Goal: Information Seeking & Learning: Learn about a topic

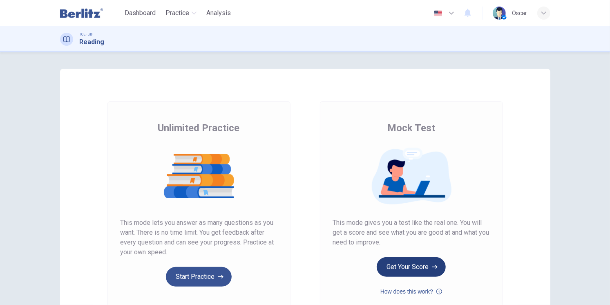
click at [402, 264] on button "Get Your Score" at bounding box center [411, 267] width 69 height 20
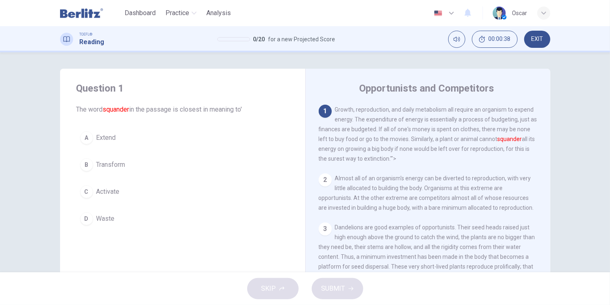
click at [99, 214] on span "Waste" at bounding box center [105, 219] width 18 height 10
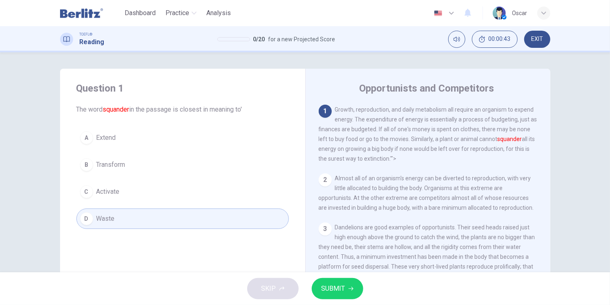
click at [349, 286] on icon "button" at bounding box center [351, 288] width 5 height 5
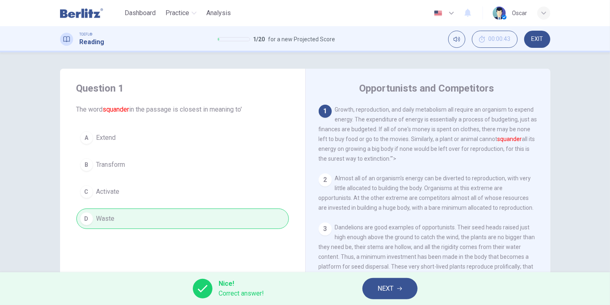
click at [399, 280] on button "NEXT" at bounding box center [389, 288] width 55 height 21
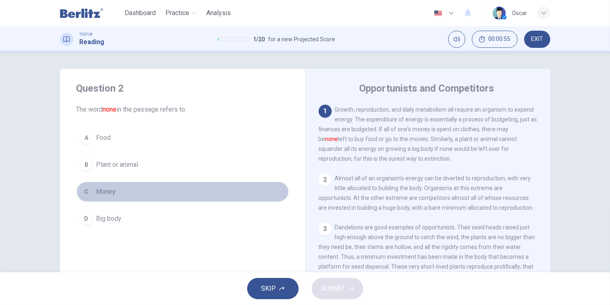
click at [104, 195] on span "Money" at bounding box center [106, 192] width 20 height 10
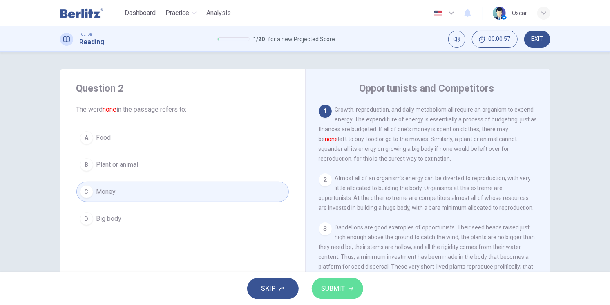
click at [356, 286] on button "SUBMIT" at bounding box center [337, 288] width 51 height 21
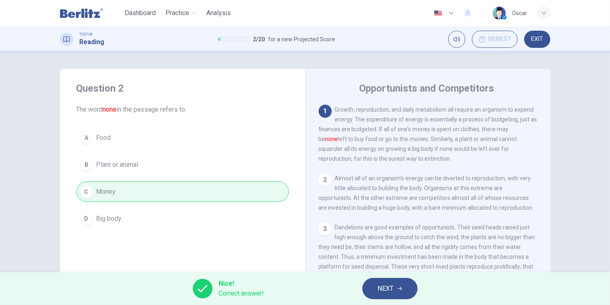
click at [376, 284] on button "NEXT" at bounding box center [389, 288] width 55 height 21
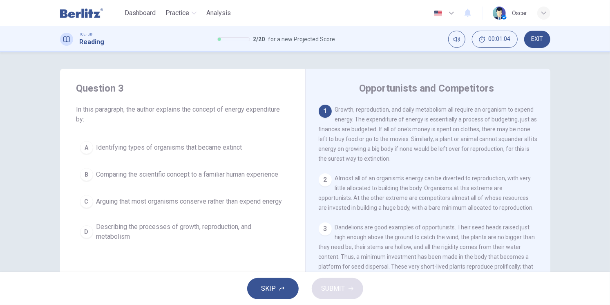
click at [159, 176] on span "Comparing the scientific concept to a familiar human experience" at bounding box center [187, 175] width 182 height 10
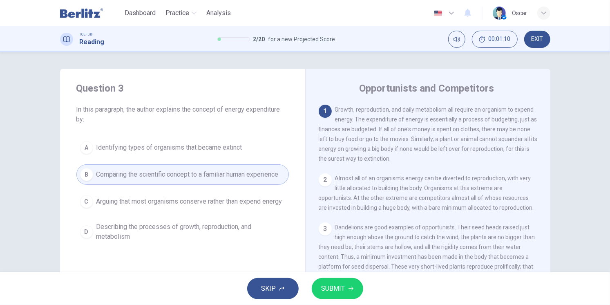
click at [344, 292] on button "SUBMIT" at bounding box center [337, 288] width 51 height 21
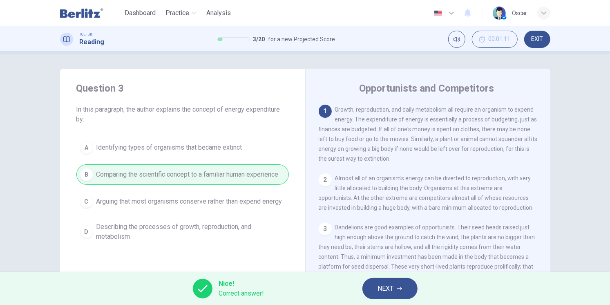
click at [382, 284] on span "NEXT" at bounding box center [386, 288] width 16 height 11
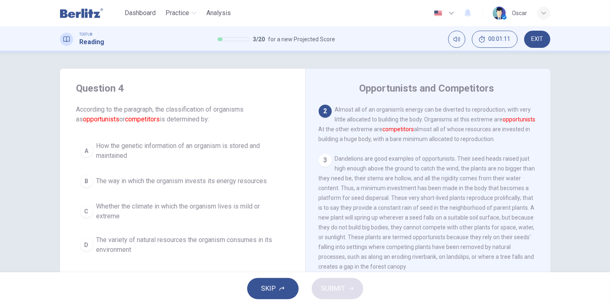
scroll to position [23, 0]
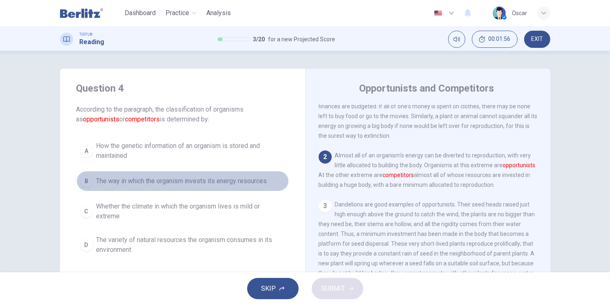
click at [146, 187] on button "B The way in which the organism invests its energy resources" at bounding box center [182, 181] width 212 height 20
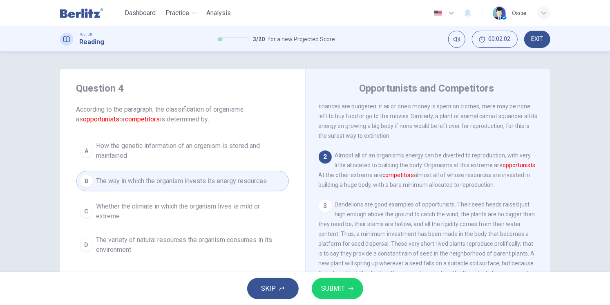
click at [342, 289] on span "SUBMIT" at bounding box center [334, 288] width 24 height 11
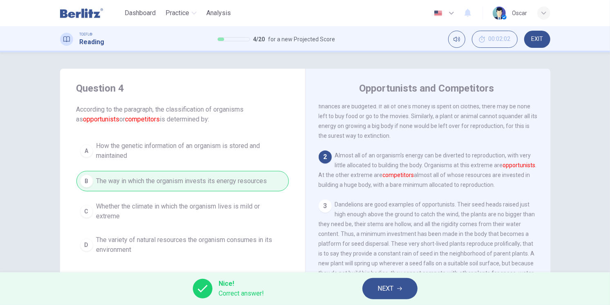
click at [389, 284] on span "NEXT" at bounding box center [386, 288] width 16 height 11
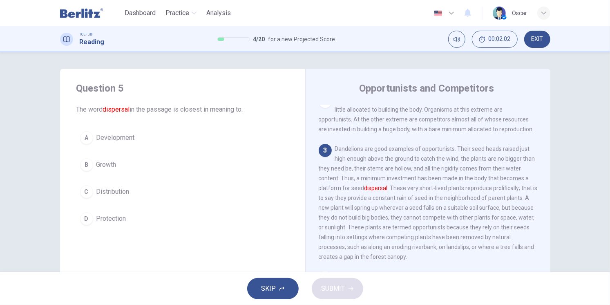
scroll to position [82, 0]
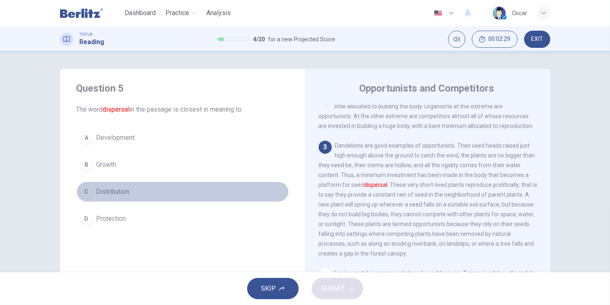
click at [108, 194] on span "Distribution" at bounding box center [112, 192] width 33 height 10
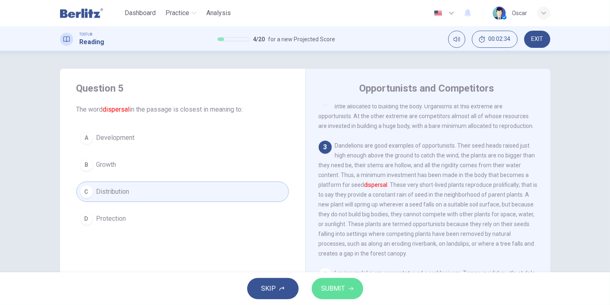
click at [341, 292] on span "SUBMIT" at bounding box center [334, 288] width 24 height 11
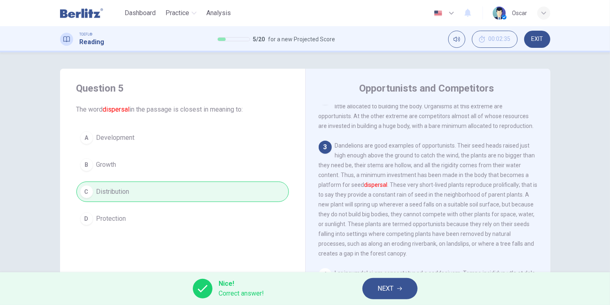
click at [391, 282] on button "NEXT" at bounding box center [389, 288] width 55 height 21
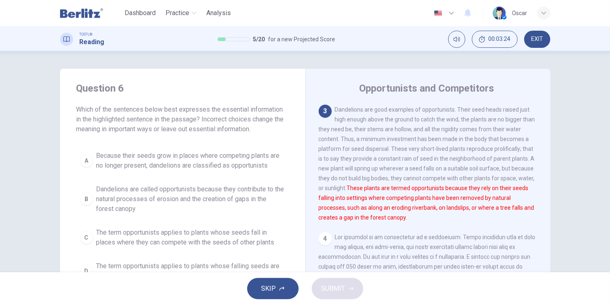
scroll to position [45, 0]
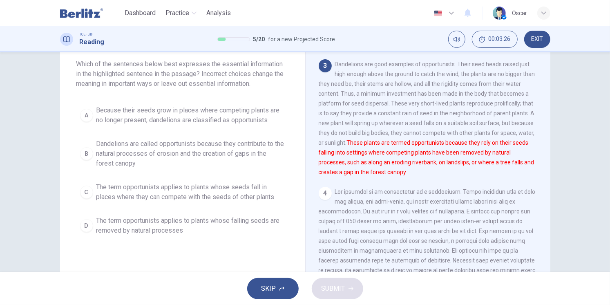
click at [125, 121] on span "Because their seeds grow in places where competing plants are no longer present…" at bounding box center [190, 115] width 189 height 20
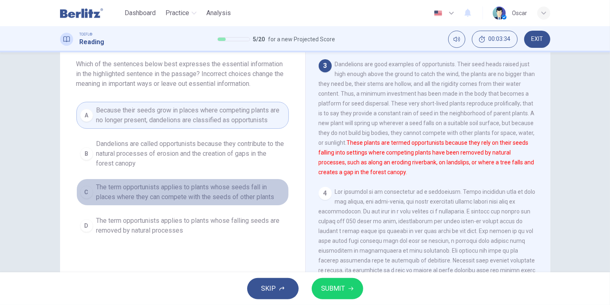
click at [172, 197] on span "The term opportunists applies to plants whose seeds fall in places where they c…" at bounding box center [190, 192] width 189 height 20
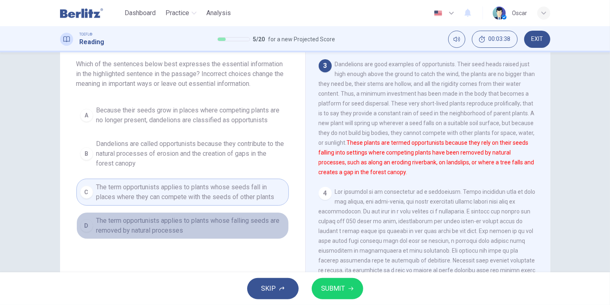
click at [166, 218] on span "The term opportunists applies to plants whose falling seeds are removed by natu…" at bounding box center [190, 226] width 189 height 20
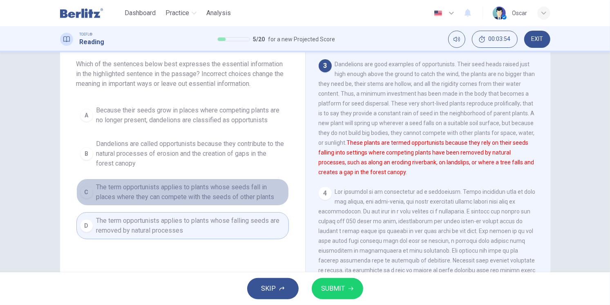
click at [164, 195] on span "The term opportunists applies to plants whose seeds fall in places where they c…" at bounding box center [190, 192] width 189 height 20
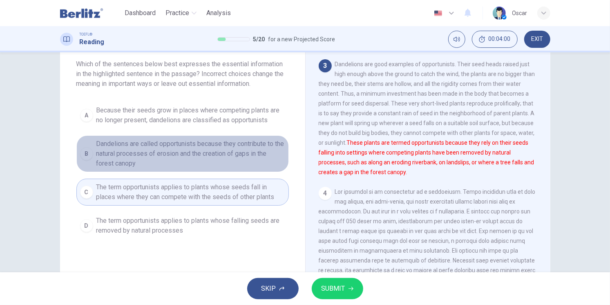
click at [145, 155] on span "Dandelions are called opportunists because they contribute to the natural proce…" at bounding box center [190, 153] width 189 height 29
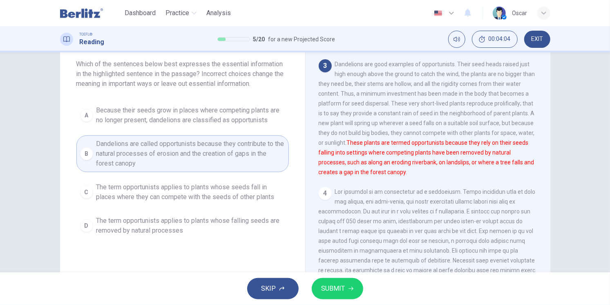
click at [177, 120] on span "Because their seeds grow in places where competing plants are no longer present…" at bounding box center [190, 115] width 189 height 20
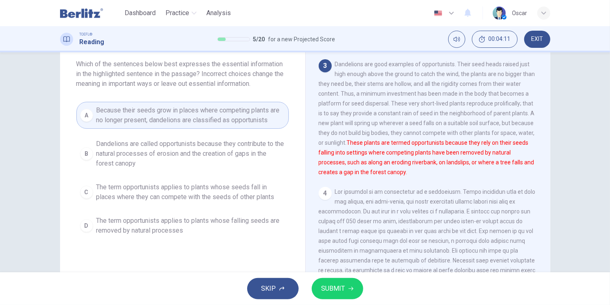
click at [350, 287] on icon "button" at bounding box center [351, 288] width 5 height 5
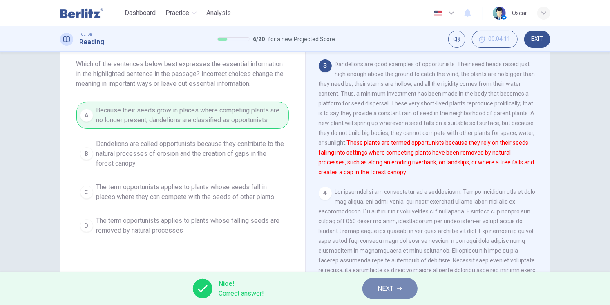
click at [398, 283] on button "NEXT" at bounding box center [389, 288] width 55 height 21
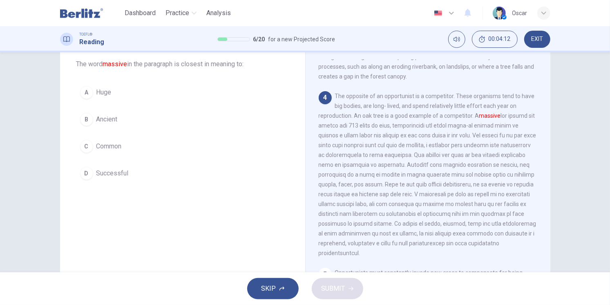
scroll to position [213, 0]
click at [99, 92] on span "Huge" at bounding box center [103, 92] width 15 height 10
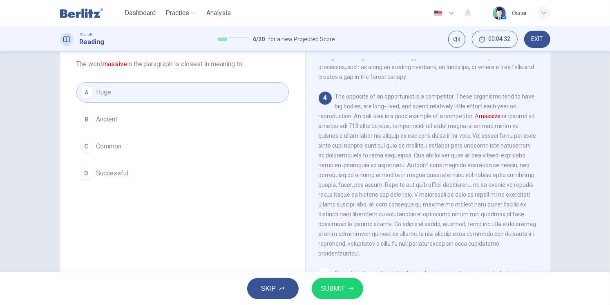
click at [346, 289] on button "SUBMIT" at bounding box center [337, 288] width 51 height 21
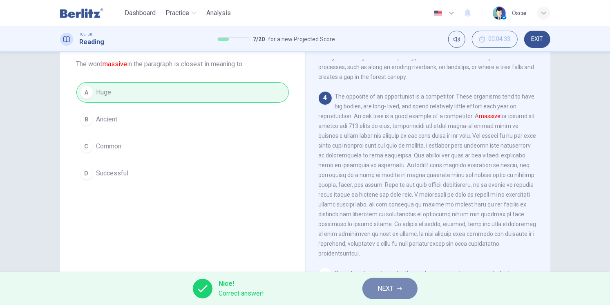
click at [395, 281] on button "NEXT" at bounding box center [389, 288] width 55 height 21
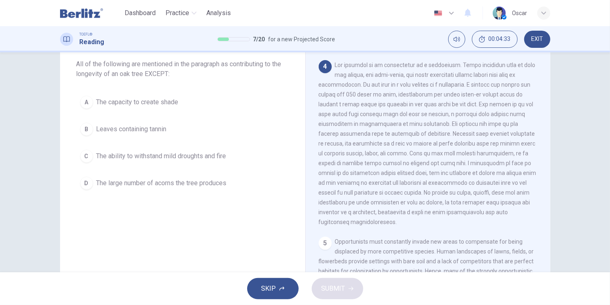
scroll to position [245, 0]
click at [153, 104] on span "The capacity to create shade" at bounding box center [137, 102] width 82 height 10
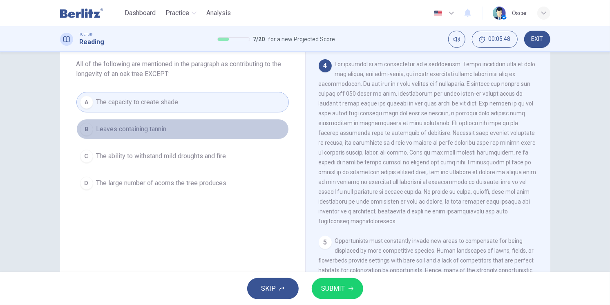
click at [145, 129] on span "Leaves containing tannin" at bounding box center [131, 129] width 70 height 10
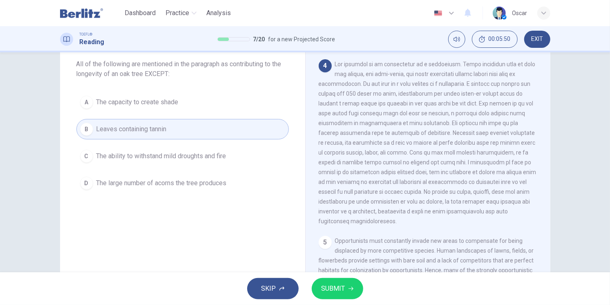
click at [143, 184] on span "The large number of acorns the tree produces" at bounding box center [161, 183] width 130 height 10
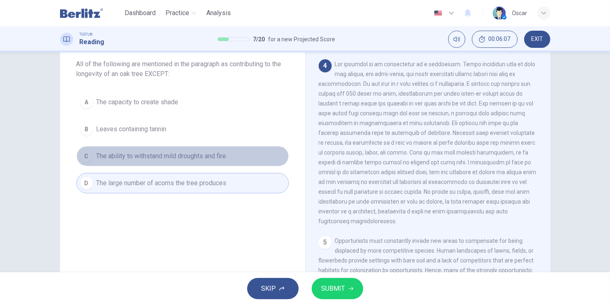
click at [147, 157] on span "The ability to withstand mild droughts and fire" at bounding box center [161, 156] width 130 height 10
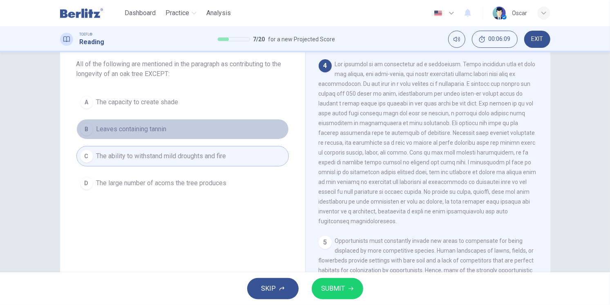
click at [138, 130] on span "Leaves containing tannin" at bounding box center [131, 129] width 70 height 10
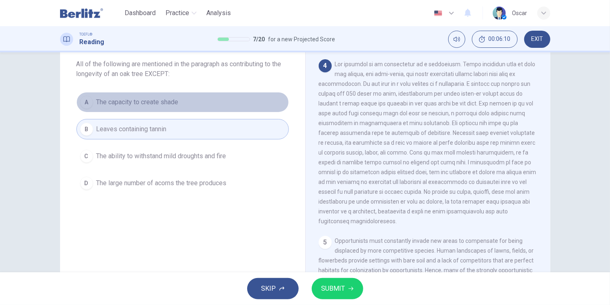
click at [150, 109] on button "A The capacity to create shade" at bounding box center [182, 102] width 212 height 20
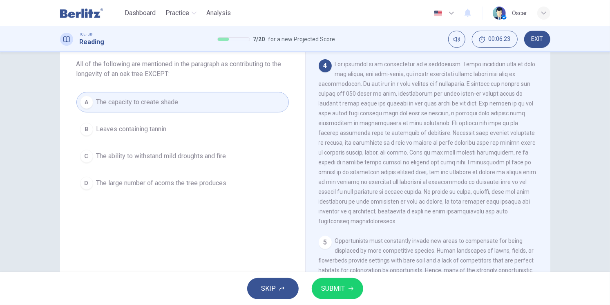
click at [338, 285] on span "SUBMIT" at bounding box center [334, 288] width 24 height 11
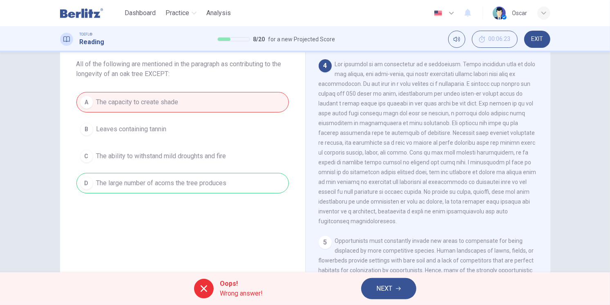
click at [379, 287] on span "NEXT" at bounding box center [385, 288] width 16 height 11
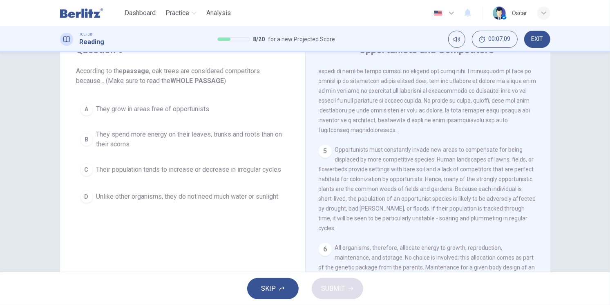
scroll to position [0, 0]
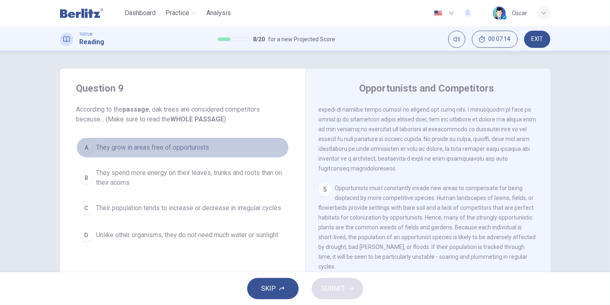
click at [134, 147] on span "They grow in areas free of opportunists" at bounding box center [152, 148] width 113 height 10
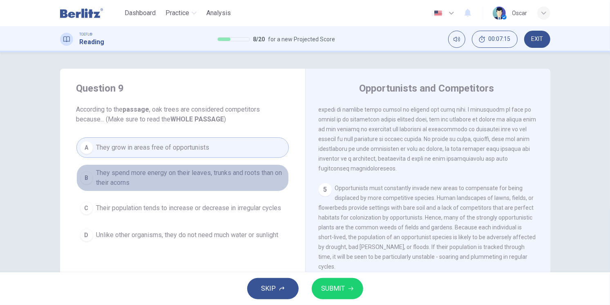
click at [124, 172] on span "They spend more energy on their leaves, trunks and roots than on their acorns" at bounding box center [190, 178] width 189 height 20
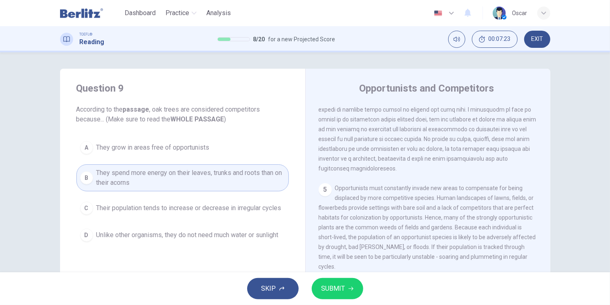
click at [347, 291] on button "SUBMIT" at bounding box center [337, 288] width 51 height 21
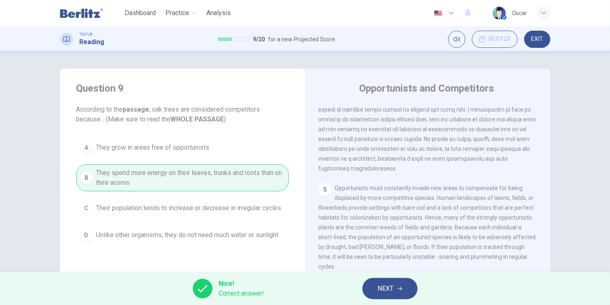
click at [379, 287] on span "NEXT" at bounding box center [386, 288] width 16 height 11
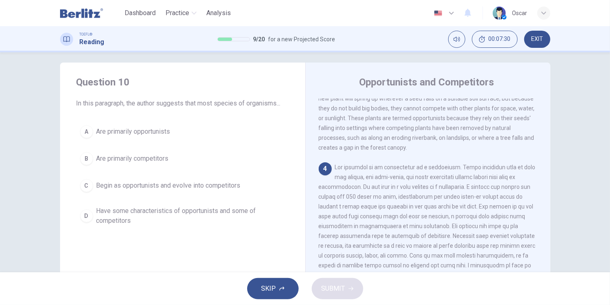
scroll to position [227, 0]
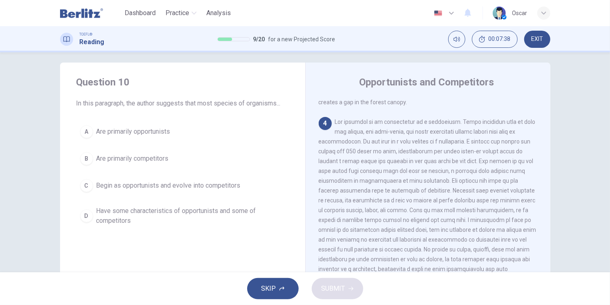
click at [188, 216] on span "Have some characteristics of opportunists and some of competitors" at bounding box center [190, 216] width 189 height 20
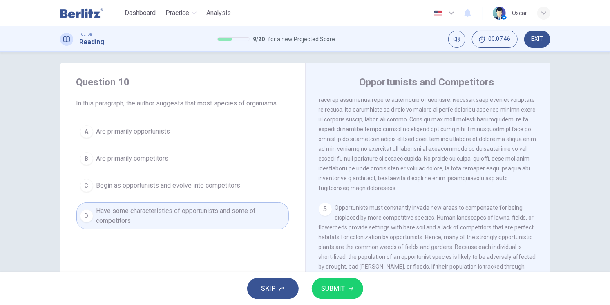
scroll to position [0, 0]
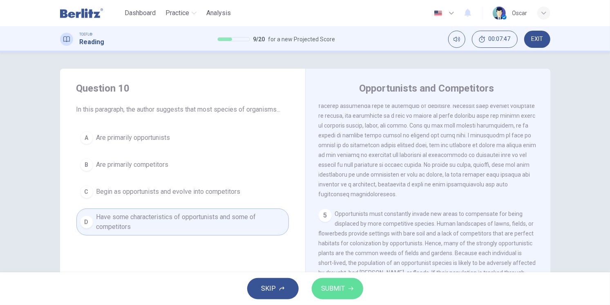
click at [346, 288] on button "SUBMIT" at bounding box center [337, 288] width 51 height 21
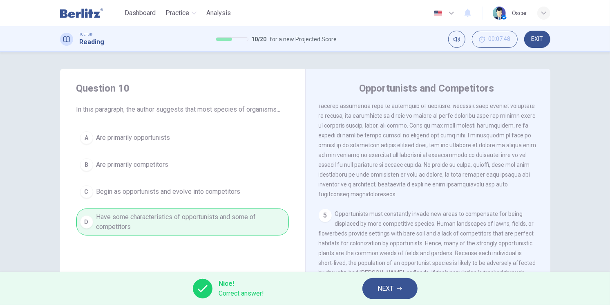
click at [371, 284] on button "NEXT" at bounding box center [389, 288] width 55 height 21
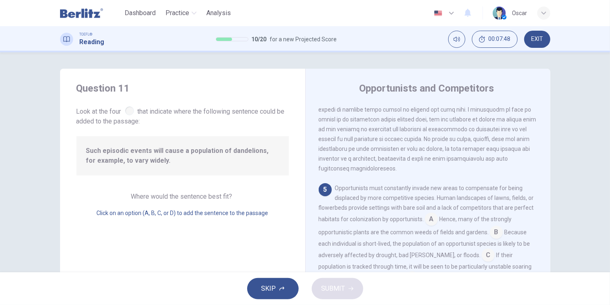
scroll to position [366, 0]
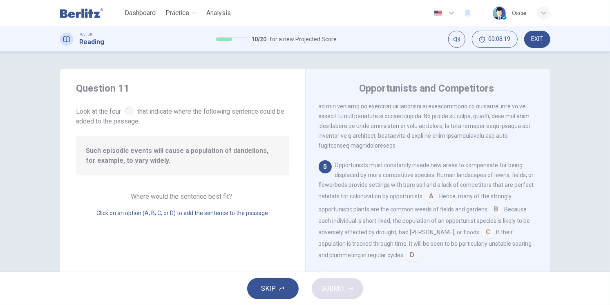
click at [482, 231] on input at bounding box center [488, 232] width 13 height 13
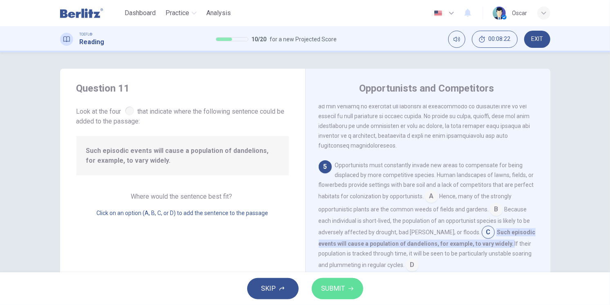
click at [328, 292] on span "SUBMIT" at bounding box center [334, 288] width 24 height 11
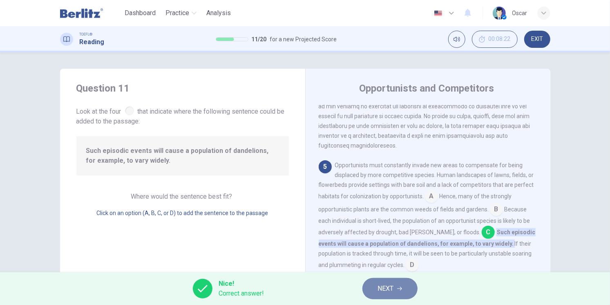
click at [383, 292] on span "NEXT" at bounding box center [386, 288] width 16 height 11
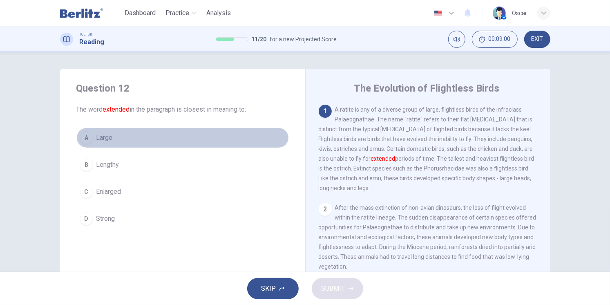
click at [101, 140] on span "Large" at bounding box center [104, 138] width 16 height 10
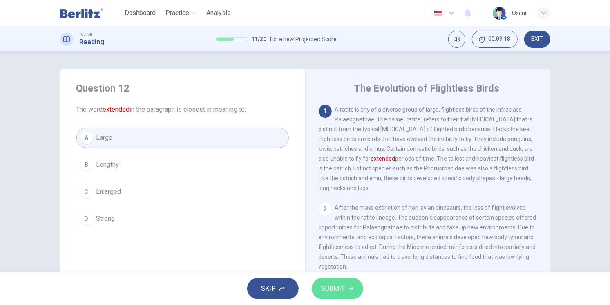
click at [351, 290] on icon "button" at bounding box center [351, 288] width 5 height 5
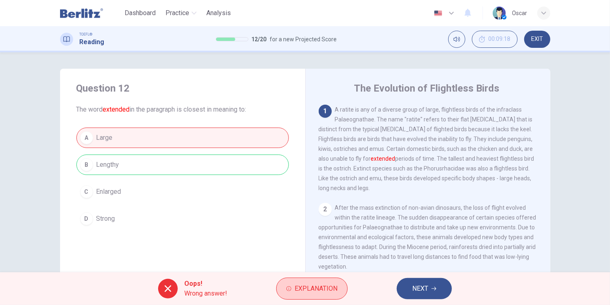
click at [295, 293] on span "Explanation" at bounding box center [316, 288] width 43 height 11
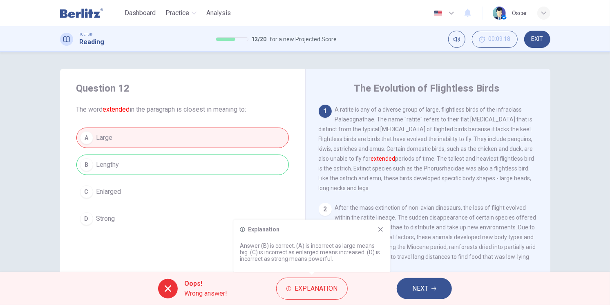
click at [381, 234] on div "Explanation Answer (B) is correct. (A) is incorrect as large means big. (C) is …" at bounding box center [312, 245] width 157 height 52
click at [380, 231] on icon at bounding box center [381, 229] width 7 height 7
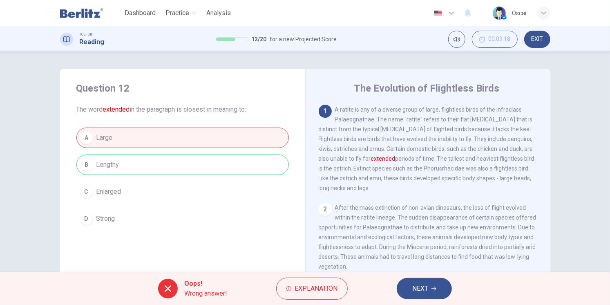
click at [433, 293] on button "NEXT" at bounding box center [424, 288] width 55 height 21
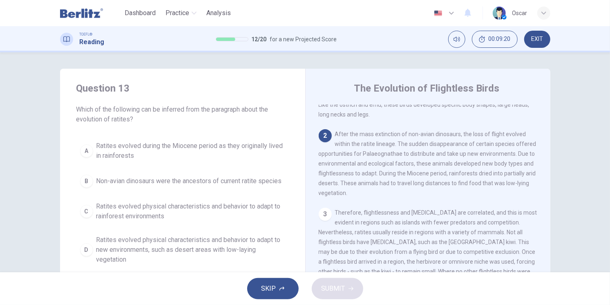
scroll to position [45, 0]
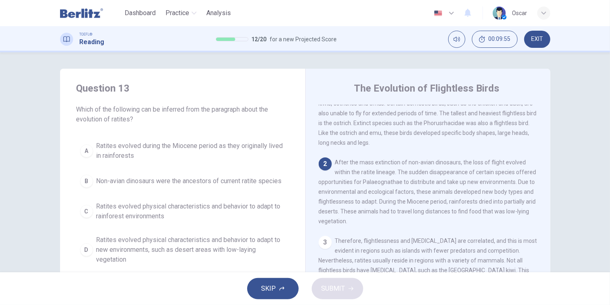
click at [132, 183] on span "Non-avian dinosaurs were the ancestors of current ratite species" at bounding box center [189, 181] width 186 height 10
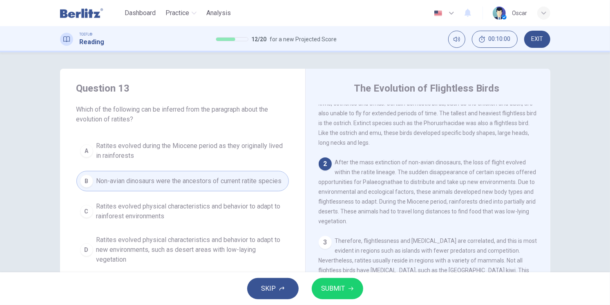
click at [150, 215] on span "Ratites evolved physical characteristics and behavior to adapt to rainforest en…" at bounding box center [190, 211] width 189 height 20
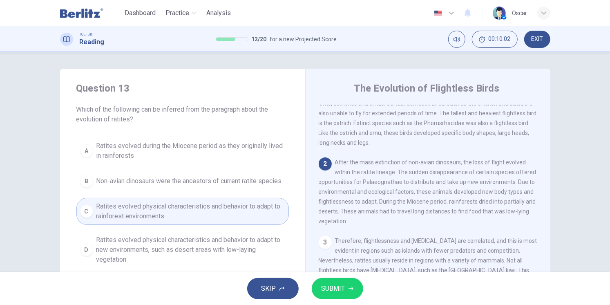
click at [143, 244] on span "Ratites evolved physical characteristics and behavior to adapt to new environme…" at bounding box center [190, 249] width 189 height 29
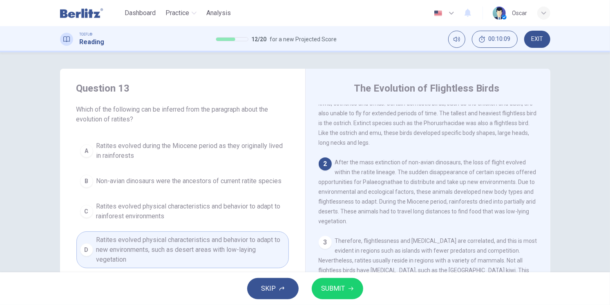
click at [350, 288] on icon "button" at bounding box center [351, 288] width 5 height 5
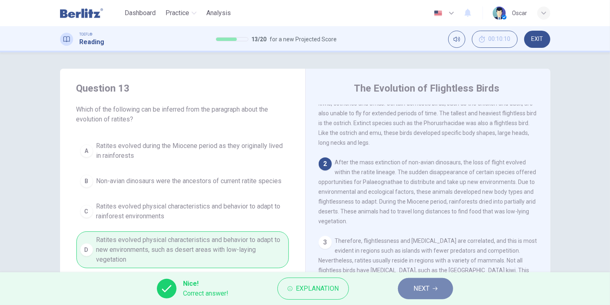
click at [416, 287] on span "NEXT" at bounding box center [422, 288] width 16 height 11
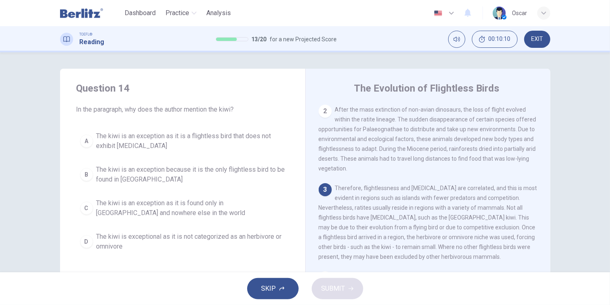
scroll to position [101, 0]
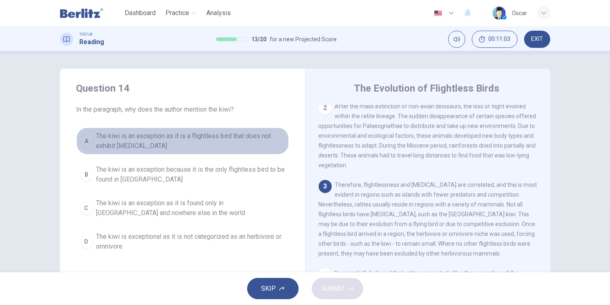
click at [126, 149] on span "The kiwi is an exception as it is a flightless bird that does not exhibit gigan…" at bounding box center [190, 141] width 189 height 20
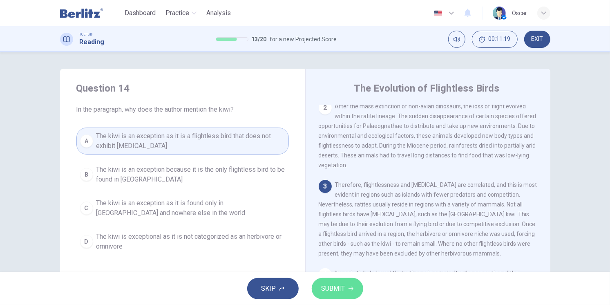
click at [333, 280] on button "SUBMIT" at bounding box center [337, 288] width 51 height 21
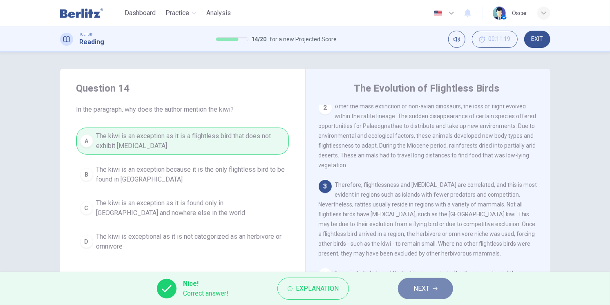
click at [409, 286] on button "NEXT" at bounding box center [425, 288] width 55 height 21
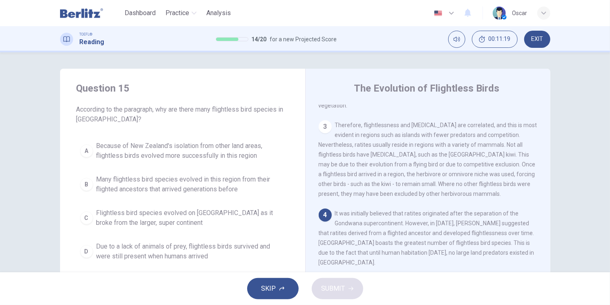
scroll to position [170, 0]
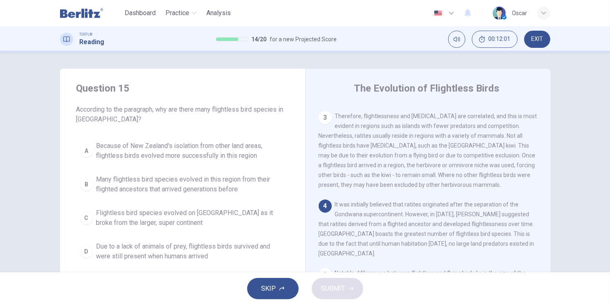
click at [168, 251] on span "Due to a lack of animals of prey, flightless birds survived and were still pres…" at bounding box center [190, 252] width 189 height 20
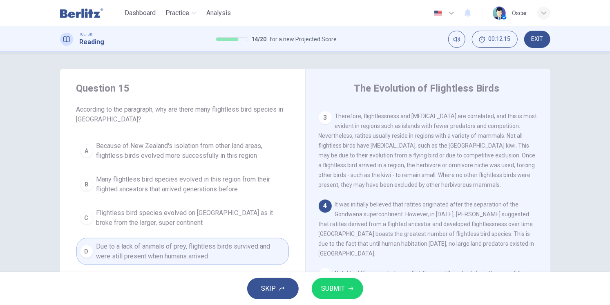
click at [328, 284] on span "SUBMIT" at bounding box center [334, 288] width 24 height 11
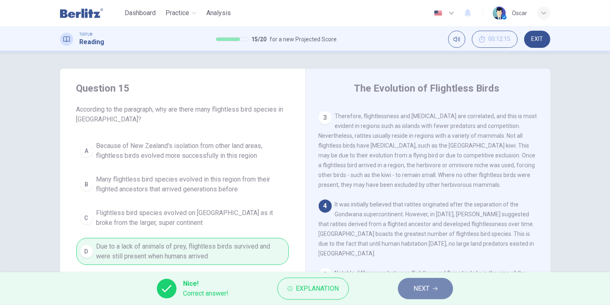
click at [412, 288] on button "NEXT" at bounding box center [425, 288] width 55 height 21
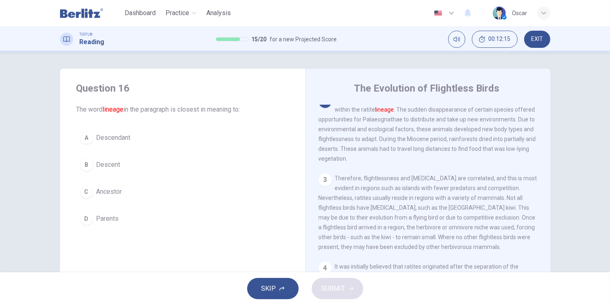
scroll to position [98, 0]
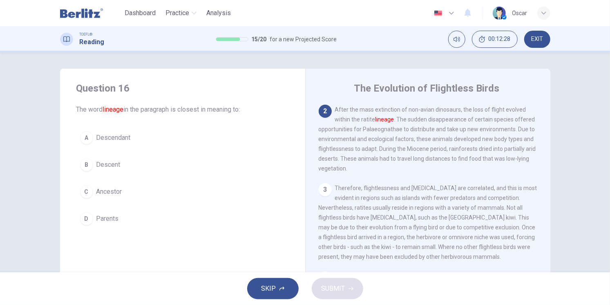
click at [105, 168] on span "Descent" at bounding box center [108, 165] width 24 height 10
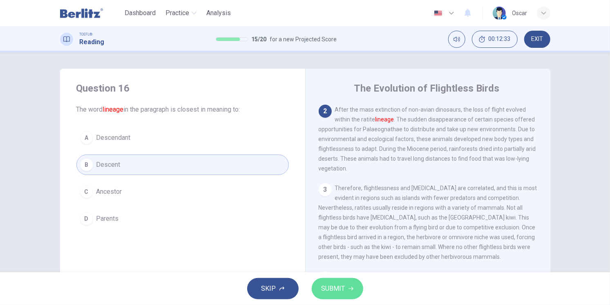
click at [337, 290] on span "SUBMIT" at bounding box center [334, 288] width 24 height 11
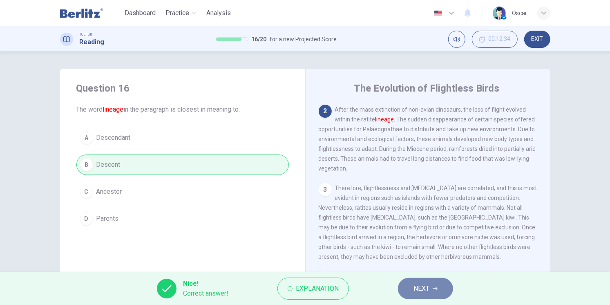
click at [430, 287] on button "NEXT" at bounding box center [425, 288] width 55 height 21
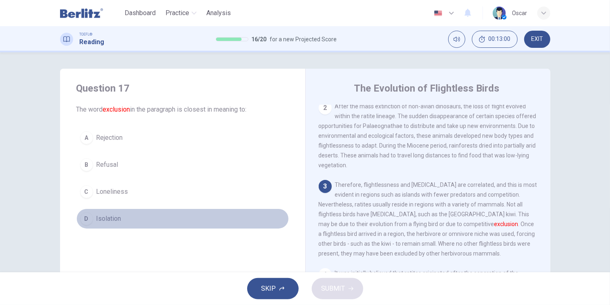
click at [106, 218] on span "Isolation" at bounding box center [108, 219] width 25 height 10
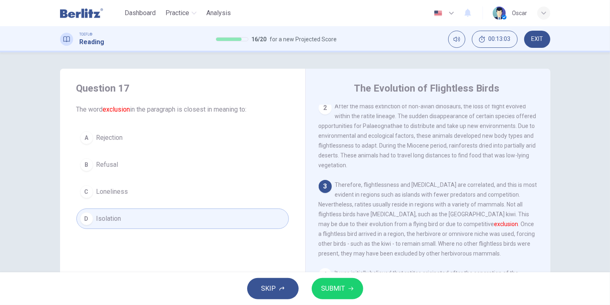
click at [330, 296] on button "SUBMIT" at bounding box center [337, 288] width 51 height 21
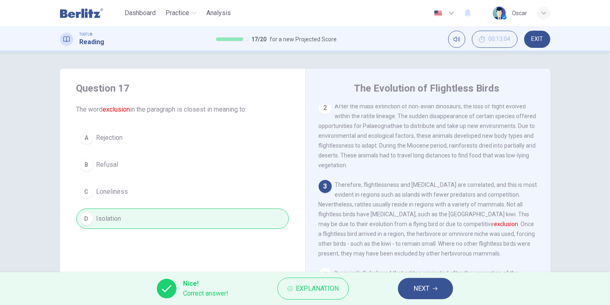
click at [416, 286] on span "NEXT" at bounding box center [422, 288] width 16 height 11
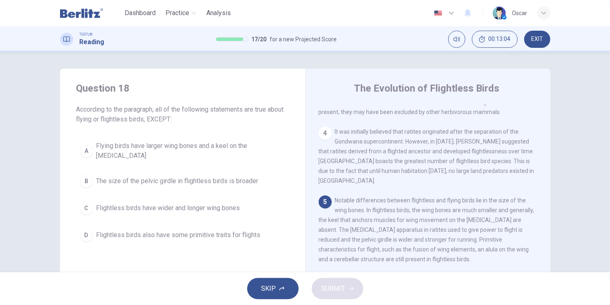
scroll to position [248, 0]
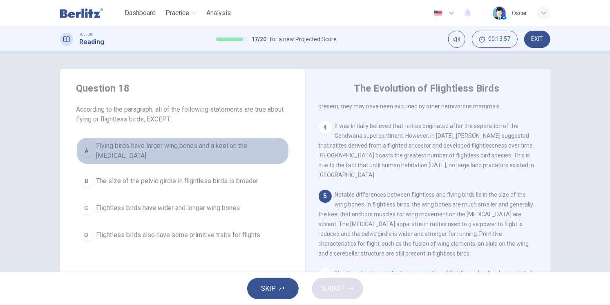
click at [136, 150] on span "Flying birds have larger wing bones and a keel on the breastbone" at bounding box center [190, 151] width 189 height 20
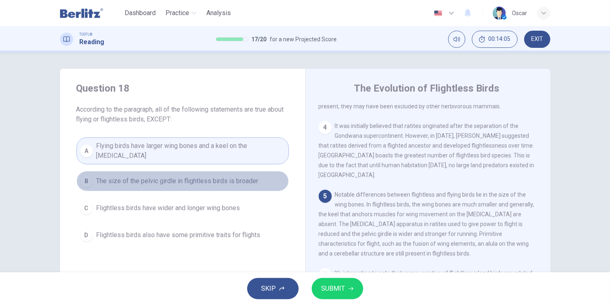
click at [141, 179] on span "The size of the pelvic girdle in flightless birds is broader" at bounding box center [177, 181] width 162 height 10
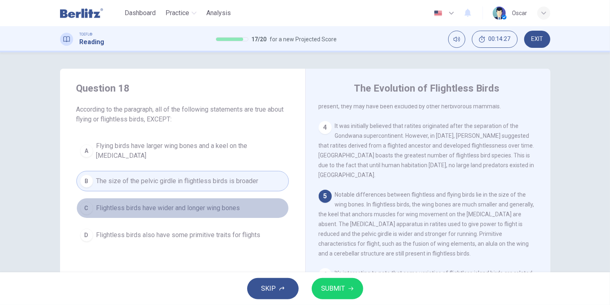
click at [152, 203] on span "Flightless birds have wider and longer wing bones" at bounding box center [168, 208] width 144 height 10
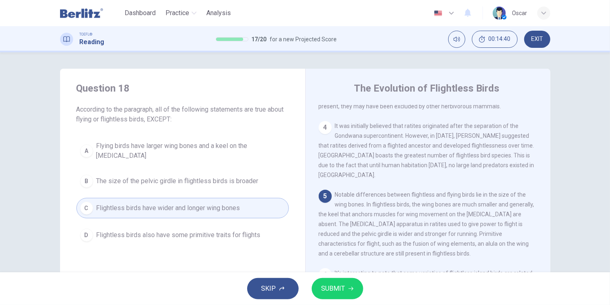
click at [331, 293] on span "SUBMIT" at bounding box center [334, 288] width 24 height 11
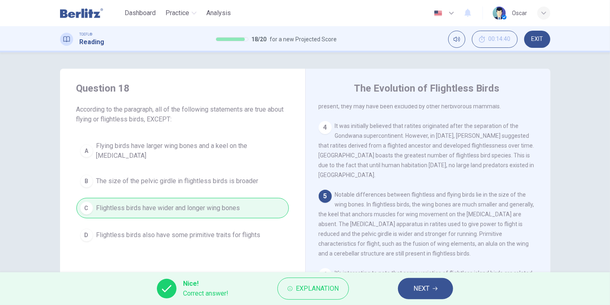
click at [415, 289] on span "NEXT" at bounding box center [422, 288] width 16 height 11
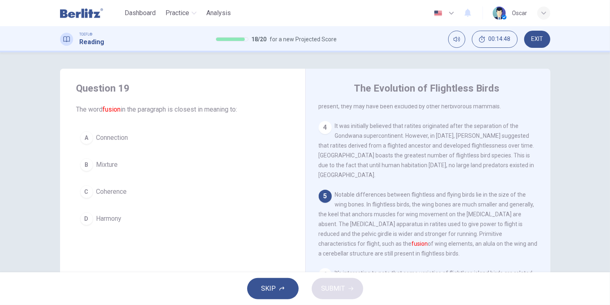
click at [105, 136] on span "Connection" at bounding box center [112, 138] width 32 height 10
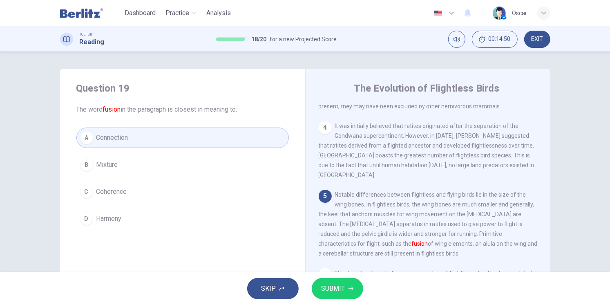
click at [349, 286] on icon "button" at bounding box center [351, 288] width 5 height 5
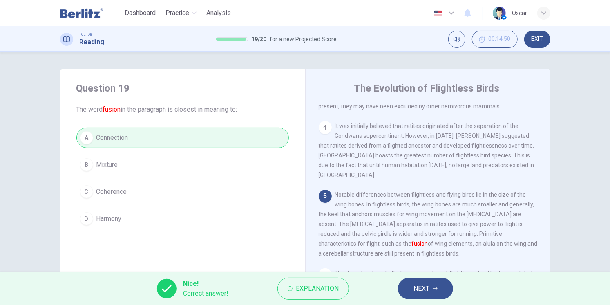
click at [418, 290] on span "NEXT" at bounding box center [422, 288] width 16 height 11
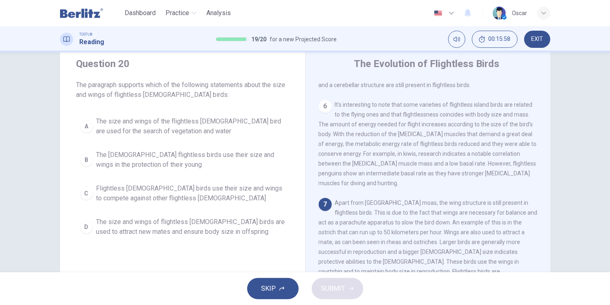
scroll to position [45, 0]
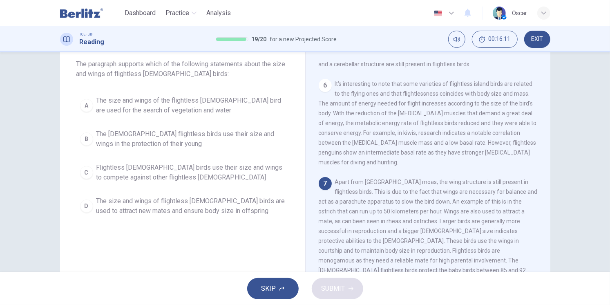
click at [125, 130] on span "The male flightless birds use their size and wings in the protection of their y…" at bounding box center [190, 139] width 189 height 20
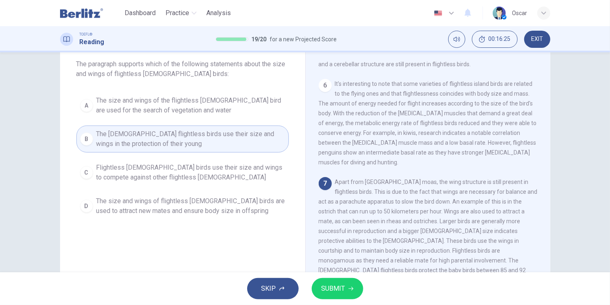
scroll to position [91, 0]
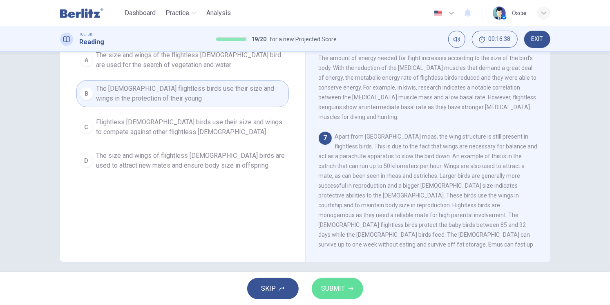
click at [347, 293] on button "SUBMIT" at bounding box center [337, 288] width 51 height 21
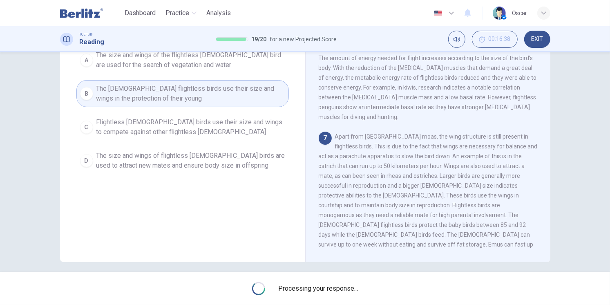
scroll to position [0, 0]
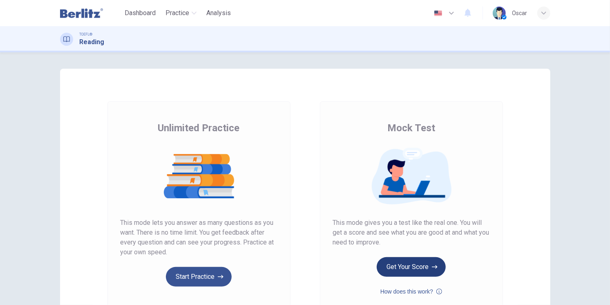
click at [415, 262] on button "Get Your Score" at bounding box center [411, 267] width 69 height 20
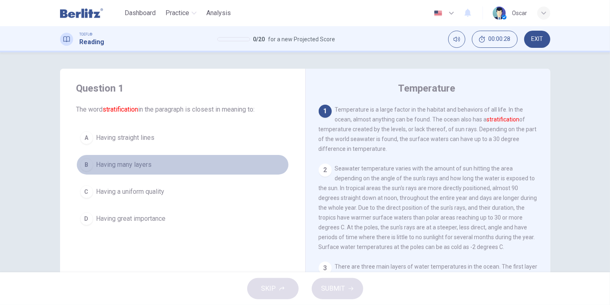
click at [140, 168] on span "Having many layers" at bounding box center [124, 165] width 56 height 10
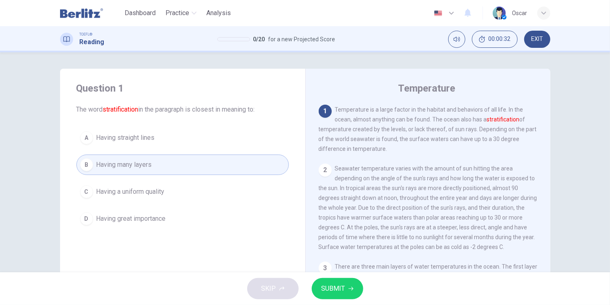
click at [335, 282] on button "SUBMIT" at bounding box center [337, 288] width 51 height 21
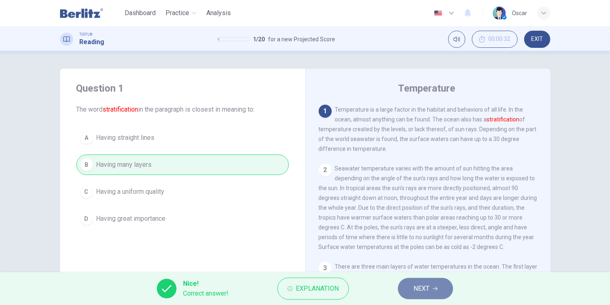
click at [412, 282] on button "NEXT" at bounding box center [425, 288] width 55 height 21
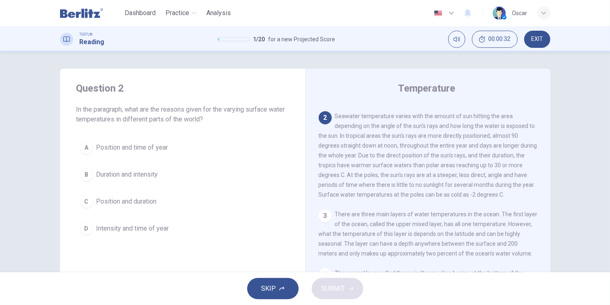
scroll to position [59, 0]
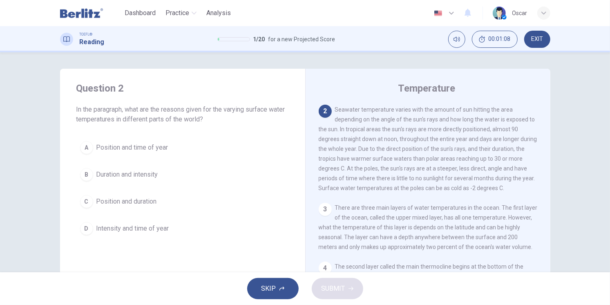
click at [131, 197] on span "Position and duration" at bounding box center [126, 202] width 60 height 10
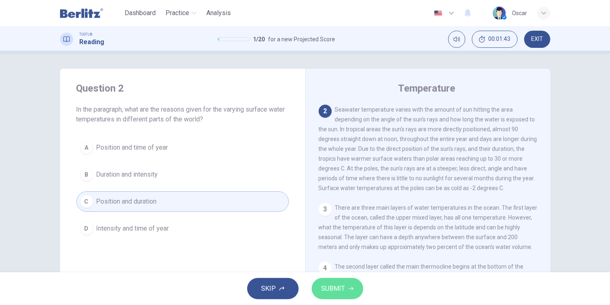
click at [347, 287] on button "SUBMIT" at bounding box center [337, 288] width 51 height 21
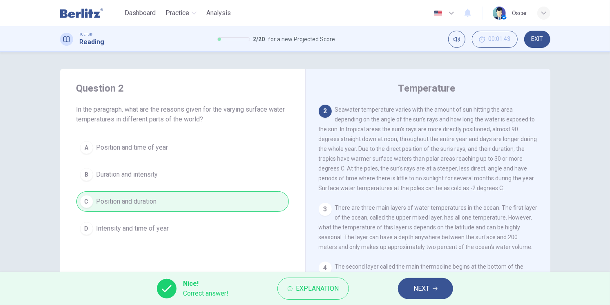
click at [417, 287] on span "NEXT" at bounding box center [422, 288] width 16 height 11
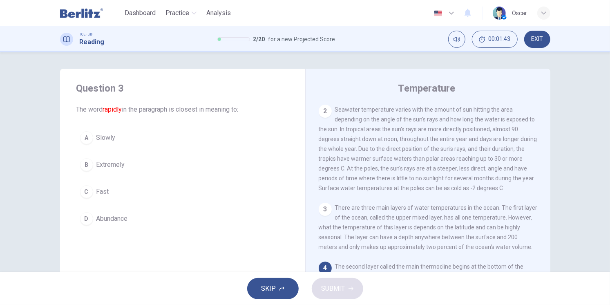
scroll to position [111, 0]
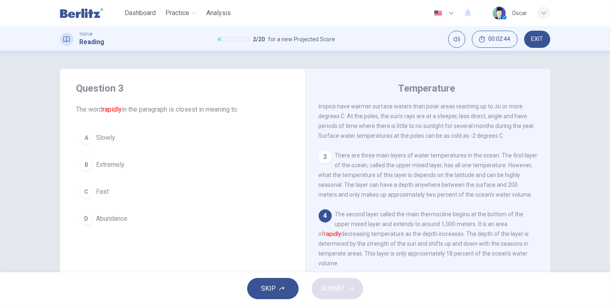
click at [101, 193] on span "Fast" at bounding box center [102, 192] width 13 height 10
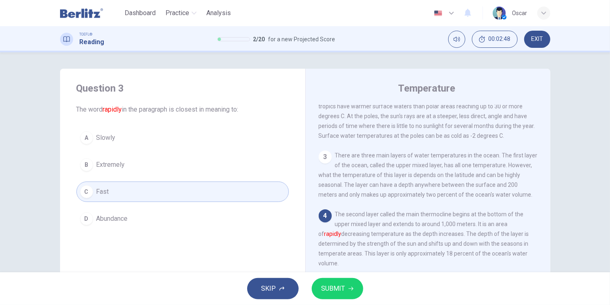
click at [349, 286] on icon "button" at bounding box center [351, 288] width 5 height 5
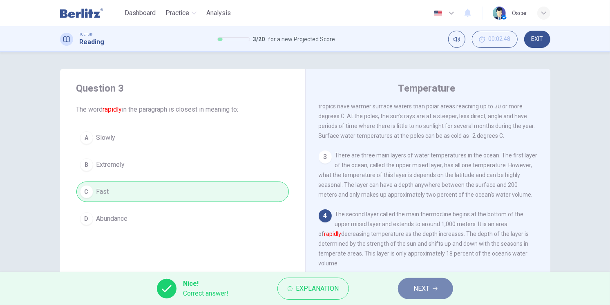
click at [431, 289] on button "NEXT" at bounding box center [425, 288] width 55 height 21
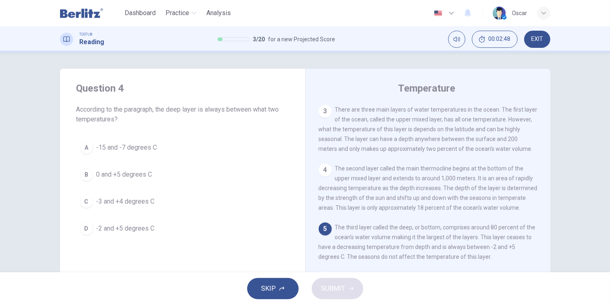
scroll to position [160, 0]
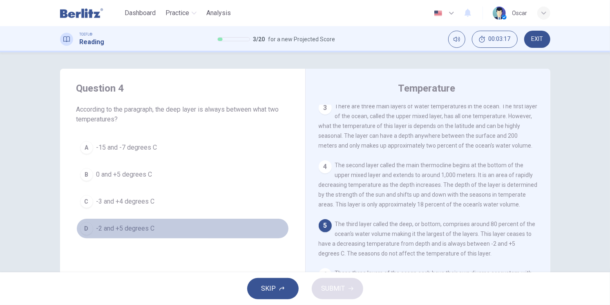
click at [126, 230] on span "-2 and +5 degrees C" at bounding box center [125, 229] width 58 height 10
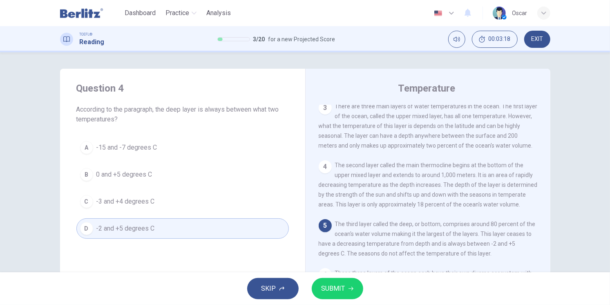
click at [344, 294] on button "SUBMIT" at bounding box center [337, 288] width 51 height 21
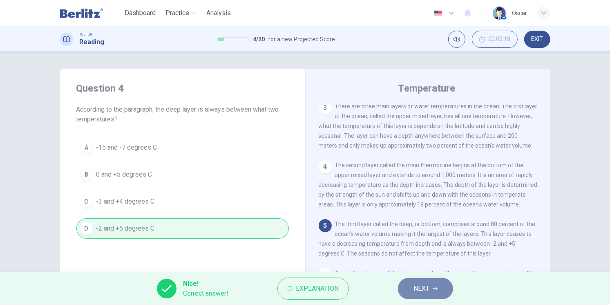
click at [435, 291] on button "NEXT" at bounding box center [425, 288] width 55 height 21
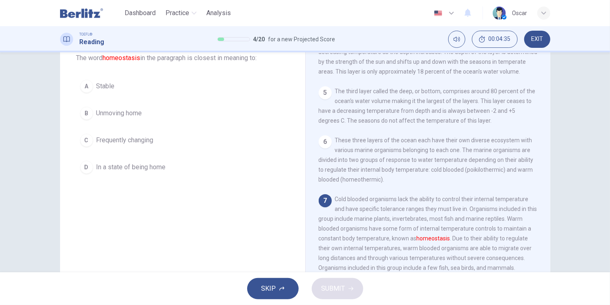
scroll to position [294, 0]
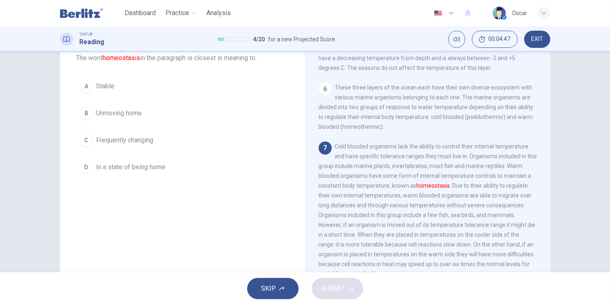
click at [98, 87] on span "Stable" at bounding box center [105, 86] width 18 height 10
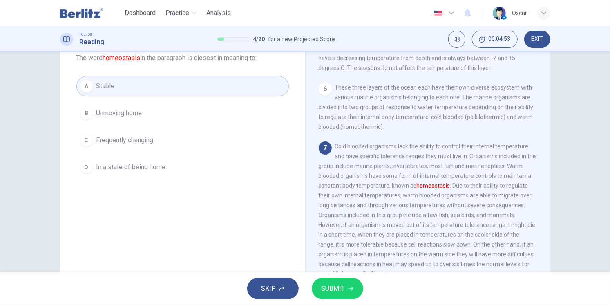
click at [341, 291] on span "SUBMIT" at bounding box center [334, 288] width 24 height 11
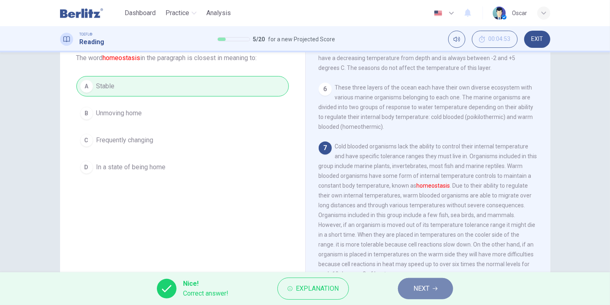
click at [438, 291] on button "NEXT" at bounding box center [425, 288] width 55 height 21
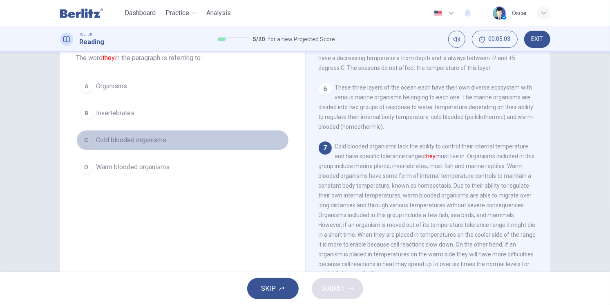
click at [125, 141] on span "Cold blooded organisms" at bounding box center [131, 140] width 70 height 10
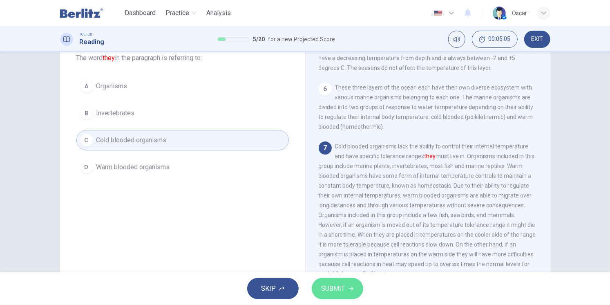
click at [343, 288] on span "SUBMIT" at bounding box center [334, 288] width 24 height 11
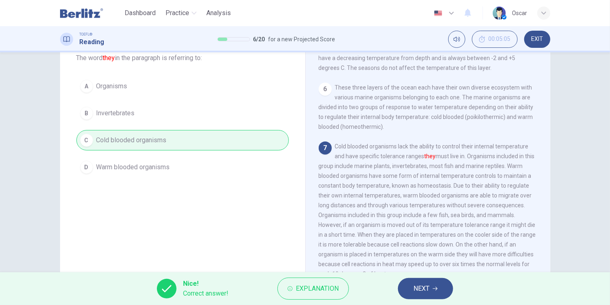
click at [423, 287] on span "NEXT" at bounding box center [422, 288] width 16 height 11
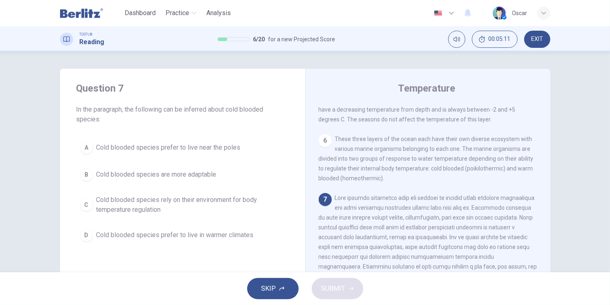
scroll to position [45, 0]
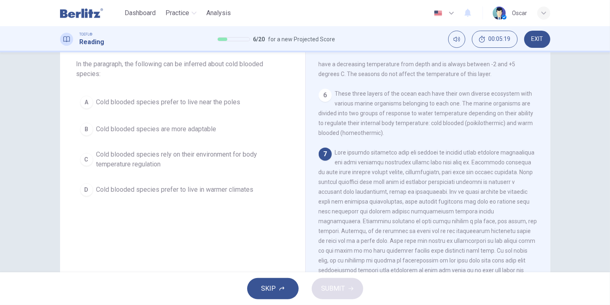
click at [132, 164] on span "Cold blooded species rely on their environment for body temperature regulation" at bounding box center [190, 160] width 189 height 20
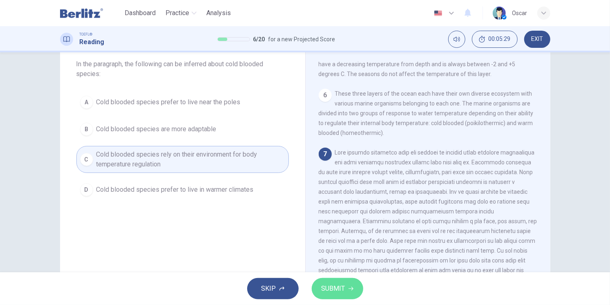
click at [347, 293] on button "SUBMIT" at bounding box center [337, 288] width 51 height 21
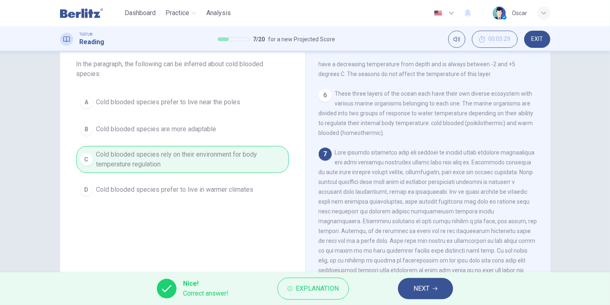
click at [425, 291] on span "NEXT" at bounding box center [422, 288] width 16 height 11
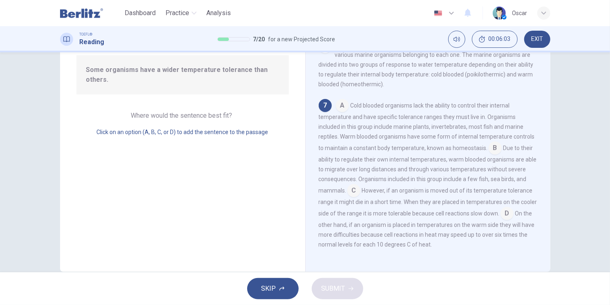
scroll to position [91, 0]
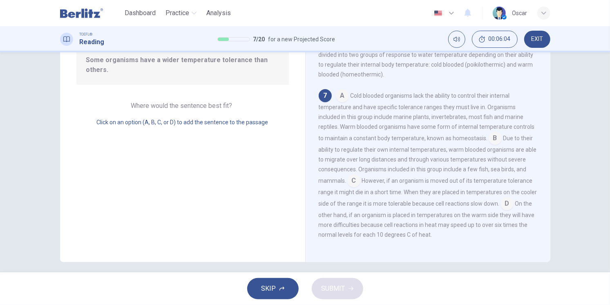
click at [514, 203] on input at bounding box center [507, 204] width 13 height 13
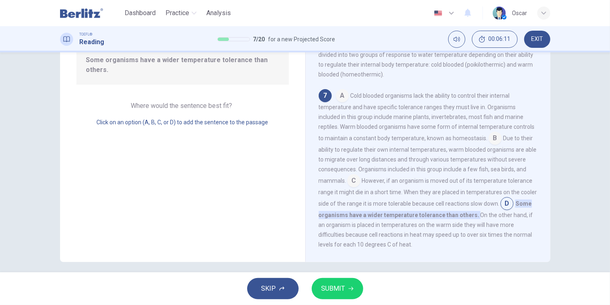
click at [333, 283] on span "SUBMIT" at bounding box center [334, 288] width 24 height 11
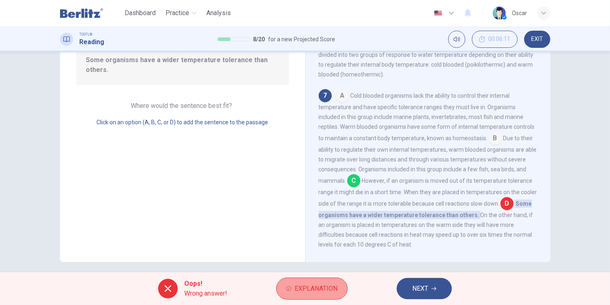
click at [329, 290] on span "Explanation" at bounding box center [316, 288] width 43 height 11
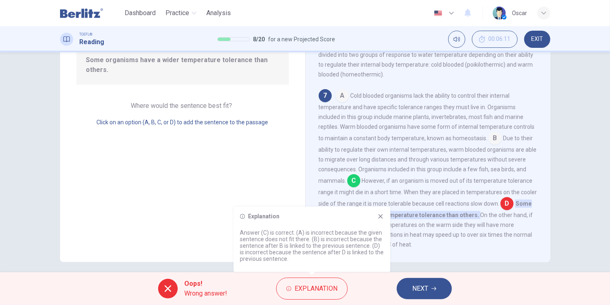
click at [380, 216] on icon at bounding box center [380, 216] width 4 height 4
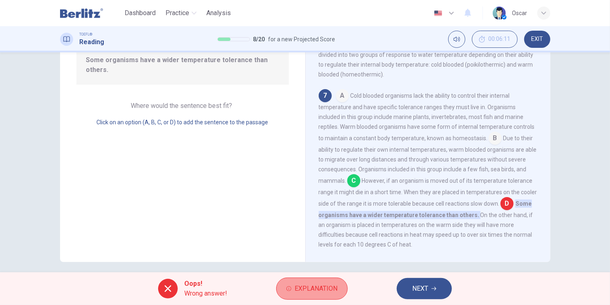
click at [328, 293] on span "Explanation" at bounding box center [316, 288] width 43 height 11
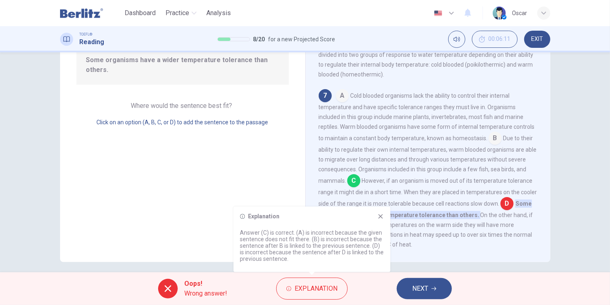
click at [382, 211] on div "Explanation Answer (C) is correct. (A) is incorrect because the given sentence …" at bounding box center [312, 238] width 157 height 65
click at [382, 215] on icon at bounding box center [381, 216] width 7 height 7
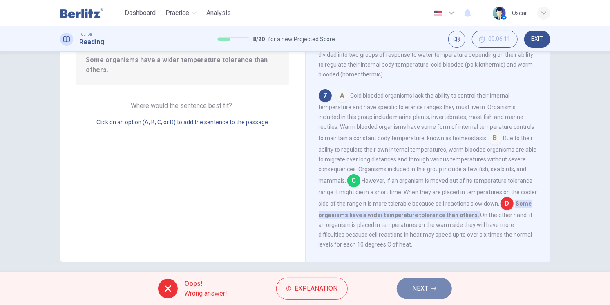
click at [421, 283] on span "NEXT" at bounding box center [420, 288] width 16 height 11
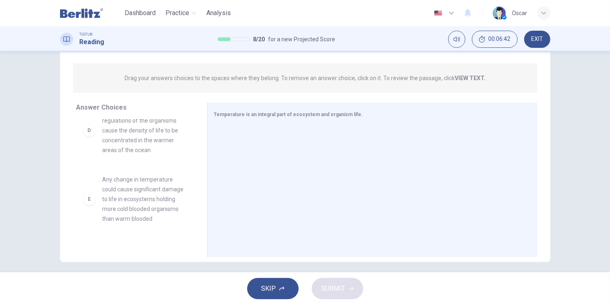
scroll to position [210, 0]
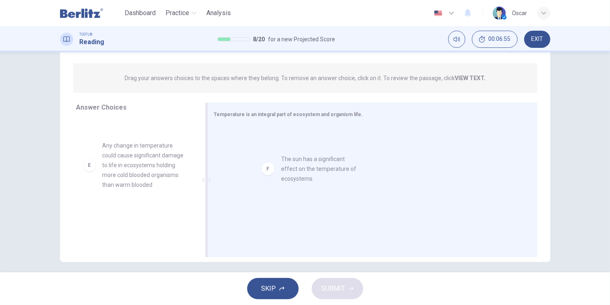
drag, startPoint x: 123, startPoint y: 227, endPoint x: 341, endPoint y: 157, distance: 229.0
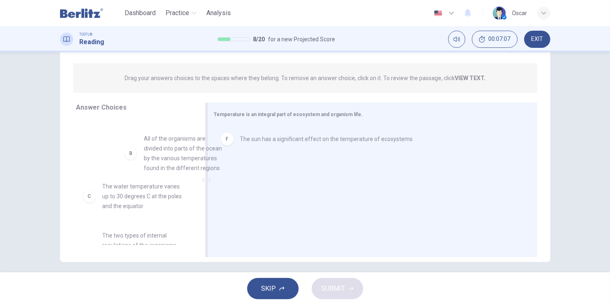
scroll to position [43, 0]
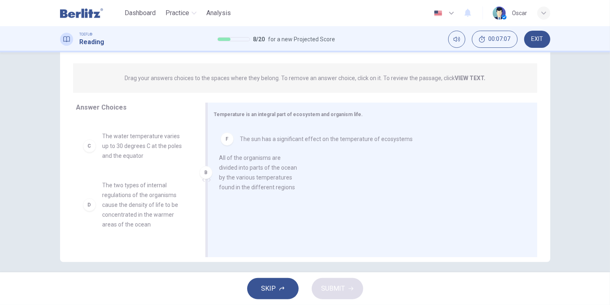
drag, startPoint x: 137, startPoint y: 151, endPoint x: 276, endPoint y: 173, distance: 140.7
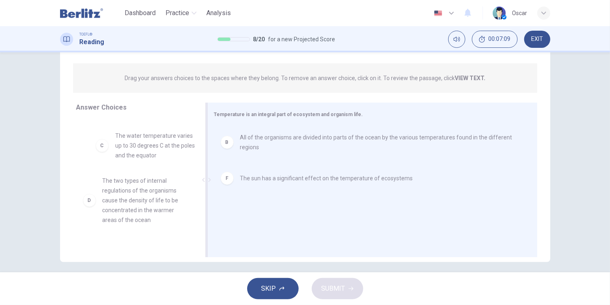
scroll to position [40, 0]
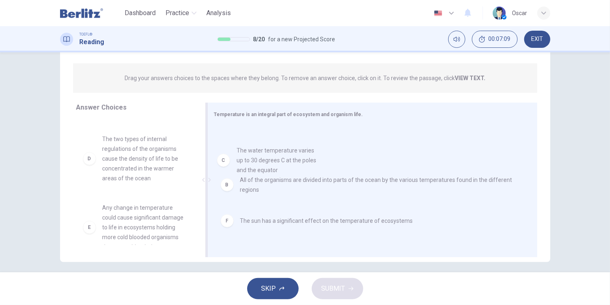
drag, startPoint x: 136, startPoint y: 150, endPoint x: 285, endPoint y: 166, distance: 150.0
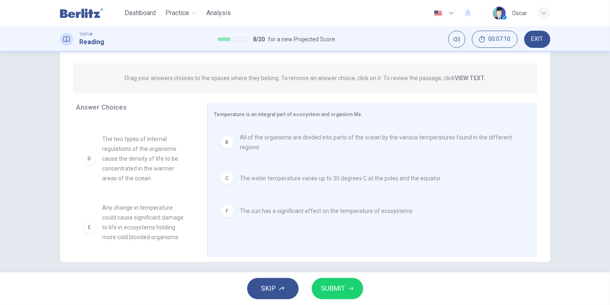
click at [350, 291] on button "SUBMIT" at bounding box center [337, 288] width 51 height 21
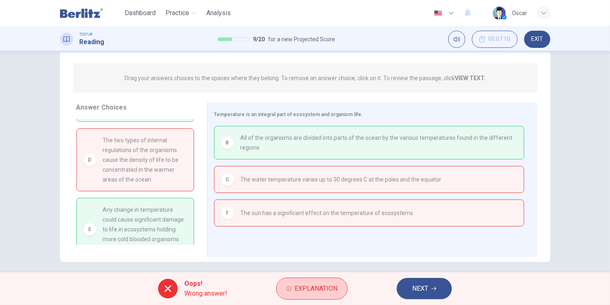
click at [301, 298] on button "Explanation" at bounding box center [312, 288] width 72 height 22
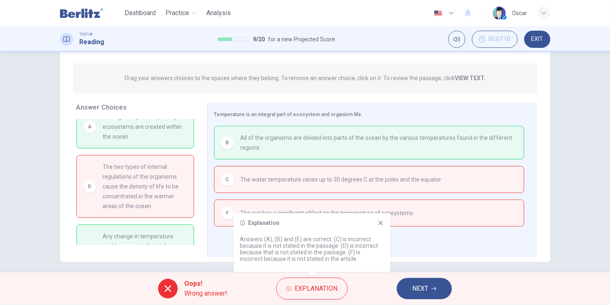
scroll to position [0, 0]
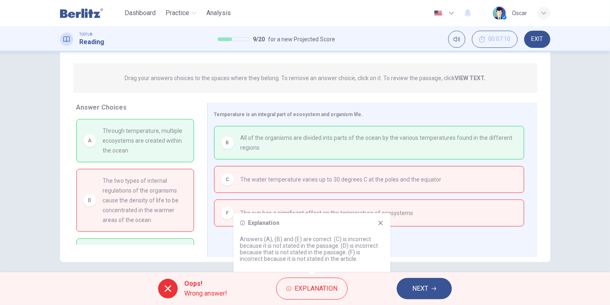
click at [382, 224] on icon at bounding box center [380, 223] width 4 height 4
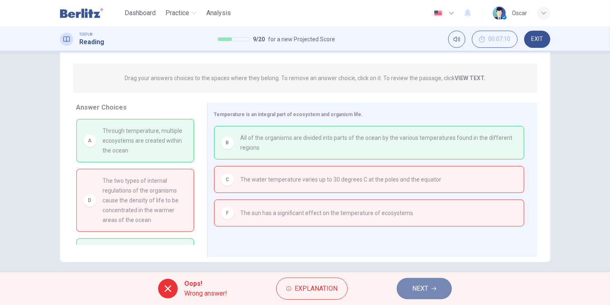
click at [417, 299] on button "NEXT" at bounding box center [424, 288] width 55 height 21
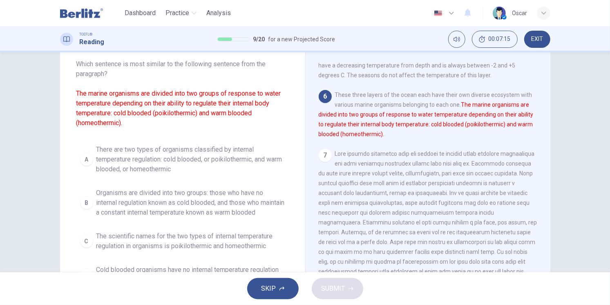
scroll to position [294, 0]
click at [159, 155] on span "There are two types of organisms classified by internal temperature regulation:…" at bounding box center [190, 159] width 189 height 29
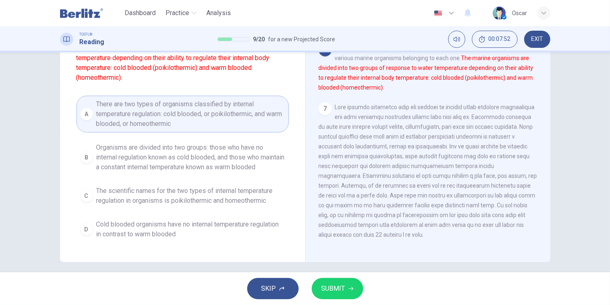
scroll to position [45, 0]
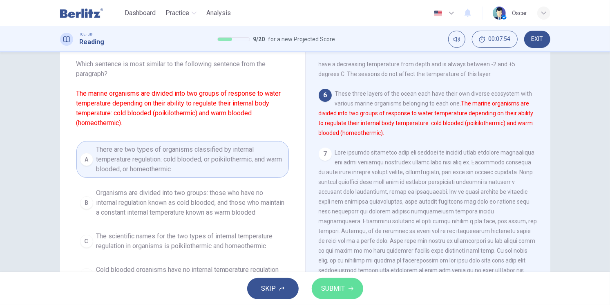
click at [339, 293] on span "SUBMIT" at bounding box center [334, 288] width 24 height 11
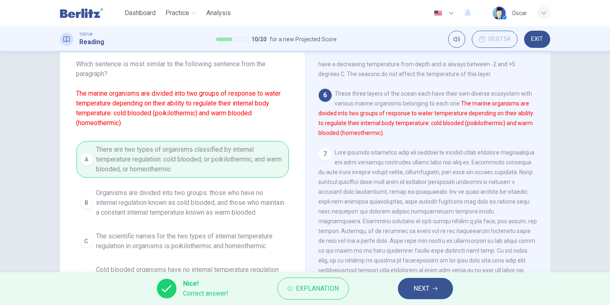
click at [412, 294] on button "NEXT" at bounding box center [425, 288] width 55 height 21
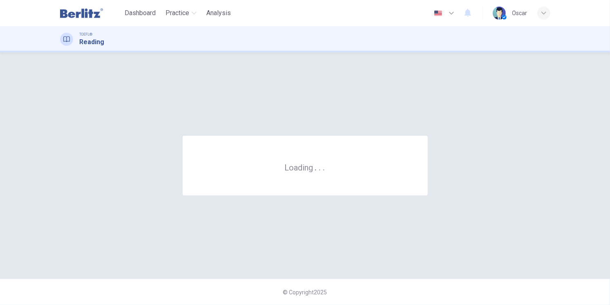
scroll to position [0, 0]
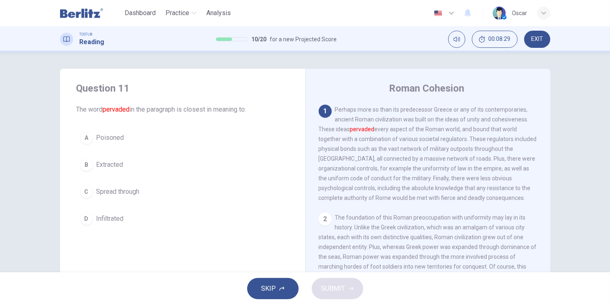
click at [124, 197] on button "C Spread through" at bounding box center [182, 191] width 212 height 20
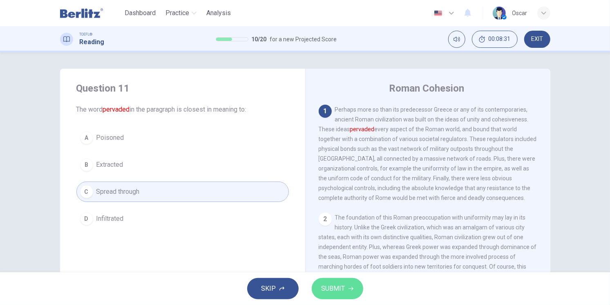
click at [348, 291] on button "SUBMIT" at bounding box center [337, 288] width 51 height 21
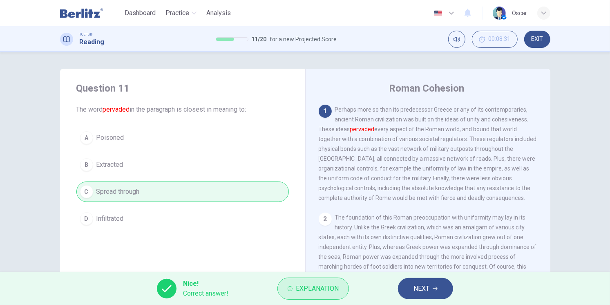
click at [331, 292] on span "Explanation" at bounding box center [317, 288] width 43 height 11
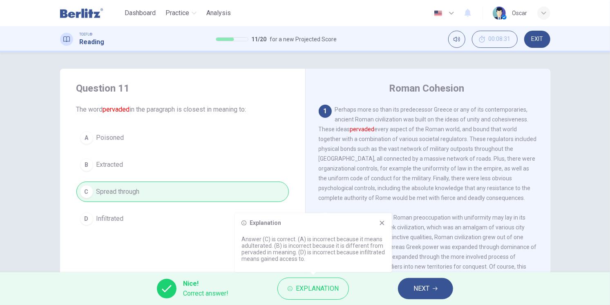
click at [383, 222] on icon at bounding box center [382, 222] width 7 height 7
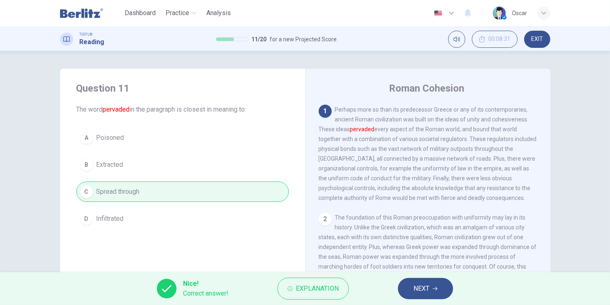
click at [424, 287] on span "NEXT" at bounding box center [422, 288] width 16 height 11
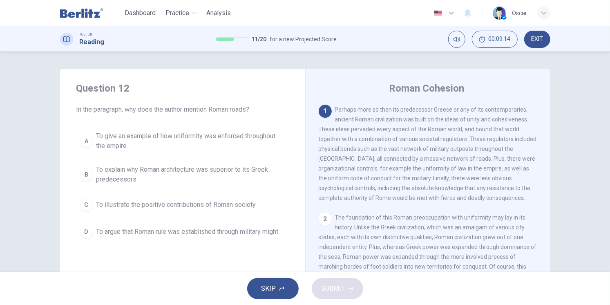
click at [169, 136] on span "To give an example of how uniformity was enforced throughout the empire" at bounding box center [190, 141] width 189 height 20
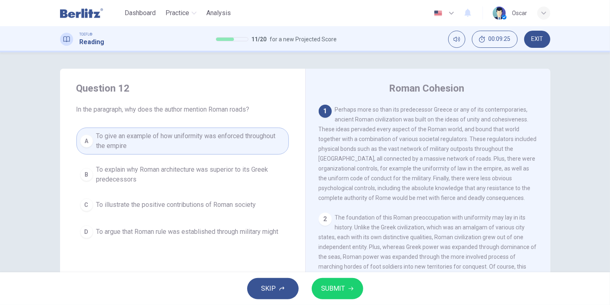
click at [346, 289] on button "SUBMIT" at bounding box center [337, 288] width 51 height 21
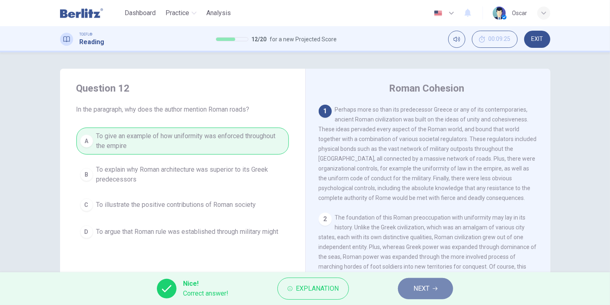
click at [420, 294] on button "NEXT" at bounding box center [425, 288] width 55 height 21
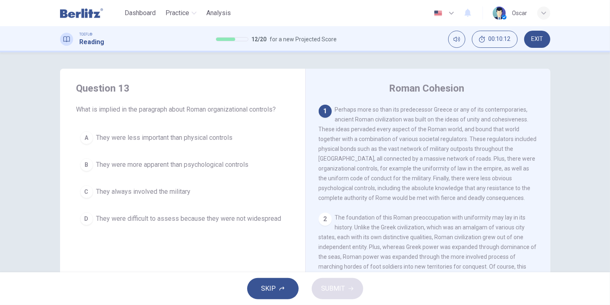
click at [206, 168] on span "They were more apparent than psychological controls" at bounding box center [172, 165] width 152 height 10
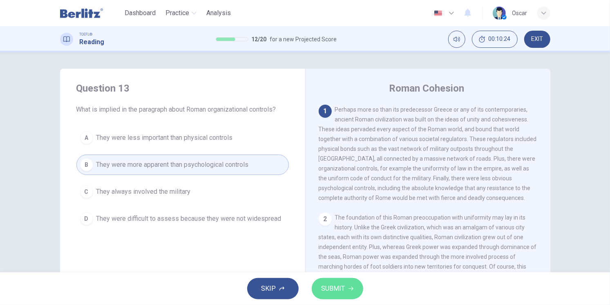
click at [335, 282] on button "SUBMIT" at bounding box center [337, 288] width 51 height 21
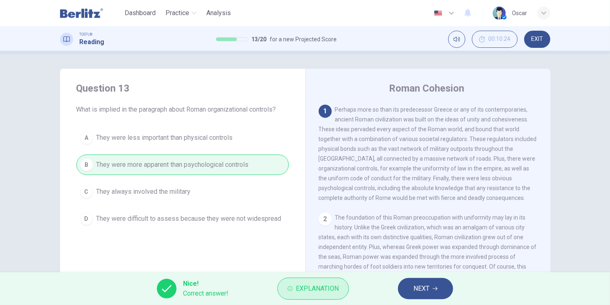
click at [324, 295] on button "Explanation" at bounding box center [313, 288] width 72 height 22
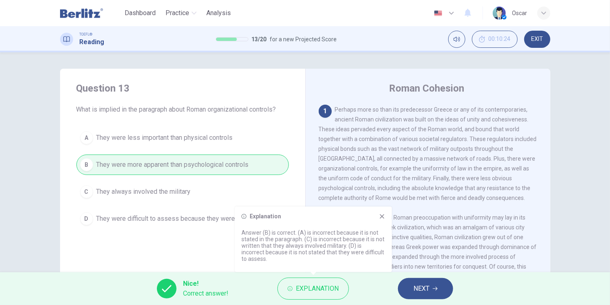
click at [379, 215] on icon at bounding box center [382, 216] width 7 height 7
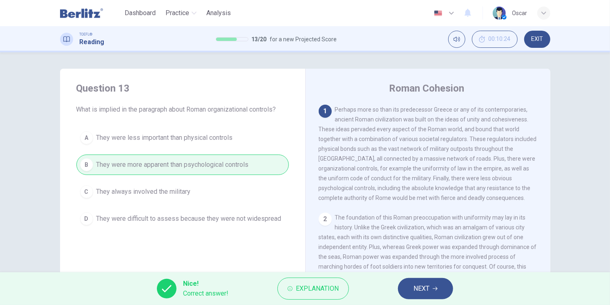
click at [418, 287] on span "NEXT" at bounding box center [422, 288] width 16 height 11
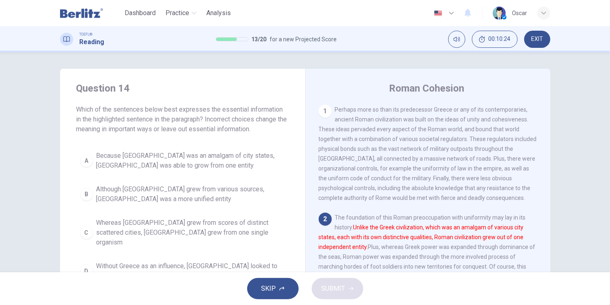
scroll to position [52, 0]
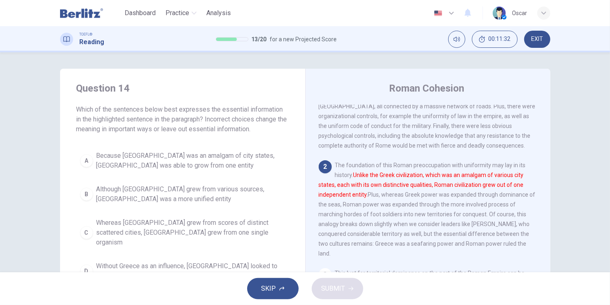
click at [119, 226] on span "Whereas Greece grew from scores of distinct scattered cities, Rome grew from on…" at bounding box center [190, 232] width 189 height 29
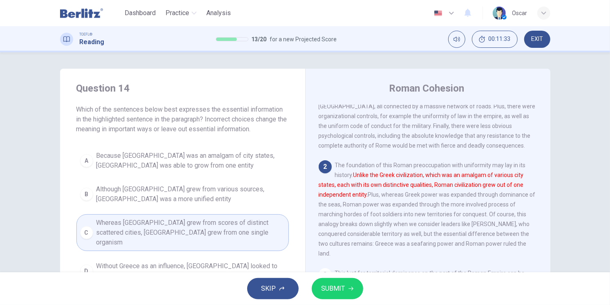
click at [334, 284] on span "SUBMIT" at bounding box center [334, 288] width 24 height 11
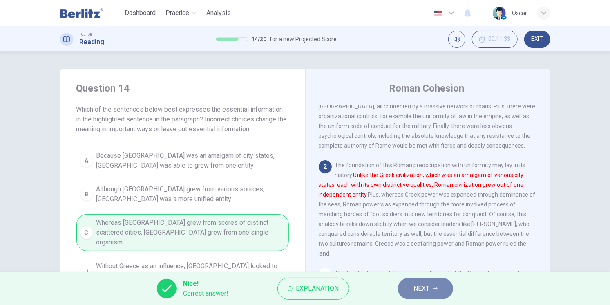
click at [425, 291] on span "NEXT" at bounding box center [422, 288] width 16 height 11
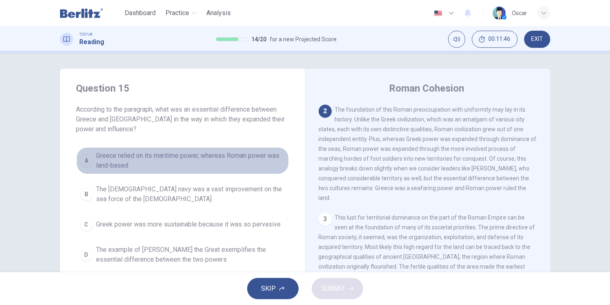
click at [162, 162] on span "Greece relied on its maritime power, whereas Roman power was land-based" at bounding box center [190, 161] width 189 height 20
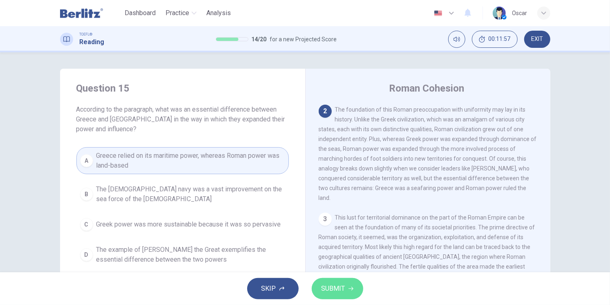
click at [338, 287] on span "SUBMIT" at bounding box center [334, 288] width 24 height 11
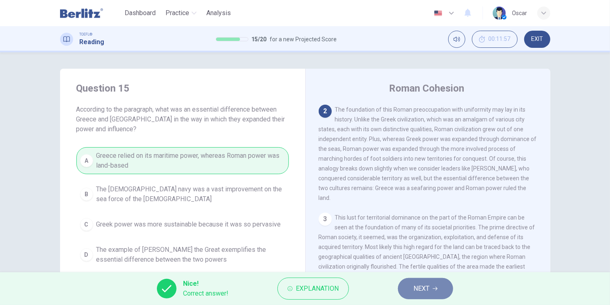
click at [406, 284] on button "NEXT" at bounding box center [425, 288] width 55 height 21
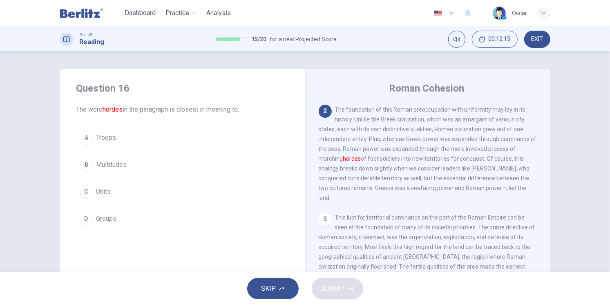
click at [96, 142] on span "Troops" at bounding box center [106, 138] width 20 height 10
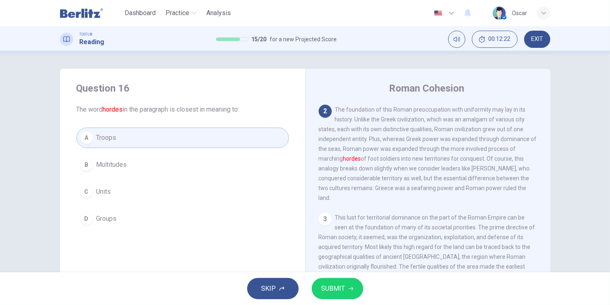
click at [103, 195] on span "Units" at bounding box center [103, 192] width 15 height 10
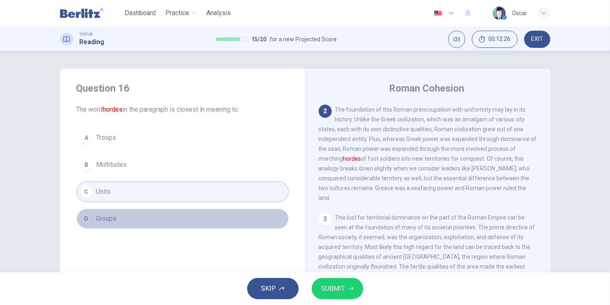
click at [107, 215] on span "Groups" at bounding box center [106, 219] width 20 height 10
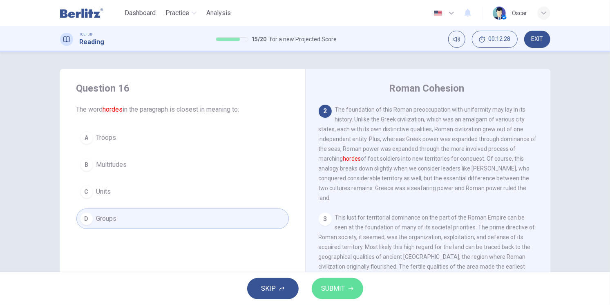
click at [344, 288] on span "SUBMIT" at bounding box center [334, 288] width 24 height 11
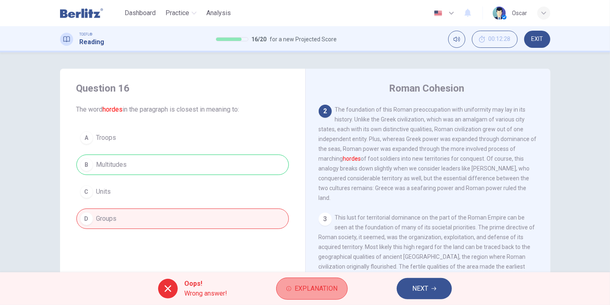
click at [323, 291] on span "Explanation" at bounding box center [316, 288] width 43 height 11
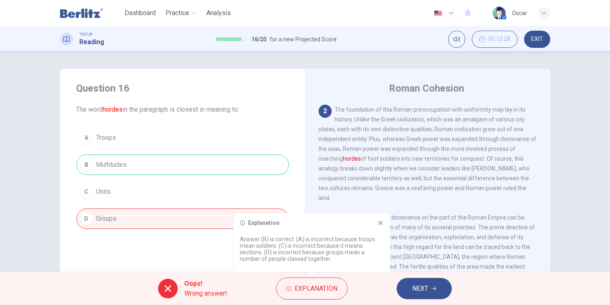
drag, startPoint x: 265, startPoint y: 252, endPoint x: 320, endPoint y: 261, distance: 55.9
click at [320, 261] on p "Answer (B) is correct. (A) is incorrect because troops mean soldiers. (C) is in…" at bounding box center [312, 249] width 144 height 26
drag, startPoint x: 324, startPoint y: 261, endPoint x: 285, endPoint y: 253, distance: 40.2
click at [286, 253] on p "Answer (B) is correct. (A) is incorrect because troops mean soldiers. (C) is in…" at bounding box center [312, 249] width 144 height 26
click at [317, 284] on span "Explanation" at bounding box center [316, 288] width 43 height 11
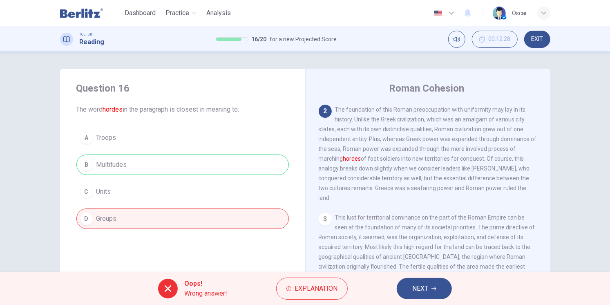
click at [419, 292] on span "NEXT" at bounding box center [420, 288] width 16 height 11
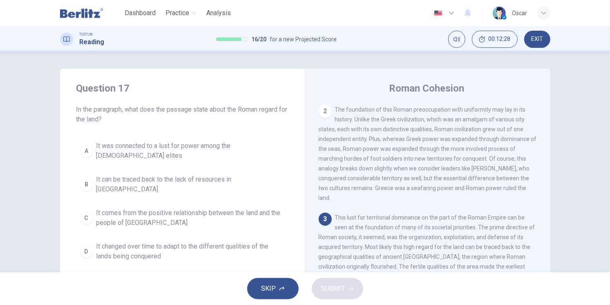
scroll to position [190, 0]
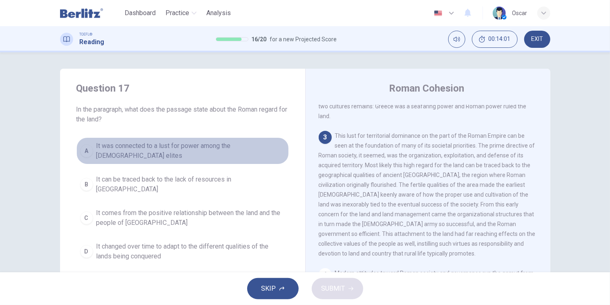
click at [149, 150] on span "It was connected to a lust for power among the Roman elites" at bounding box center [190, 151] width 189 height 20
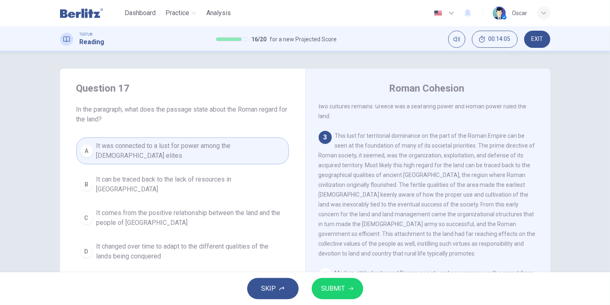
click at [127, 178] on span "It can be traced back to the lack of resources in Latium" at bounding box center [190, 184] width 189 height 20
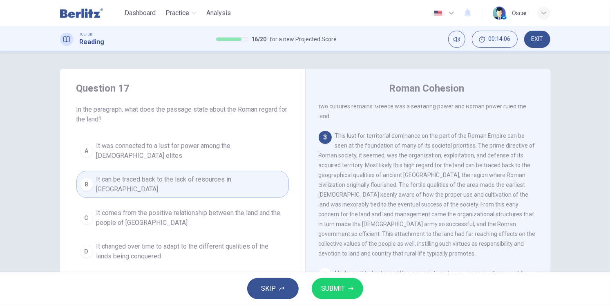
click at [132, 208] on span "It comes from the positive relationship between the land and the people of Lati…" at bounding box center [190, 218] width 189 height 20
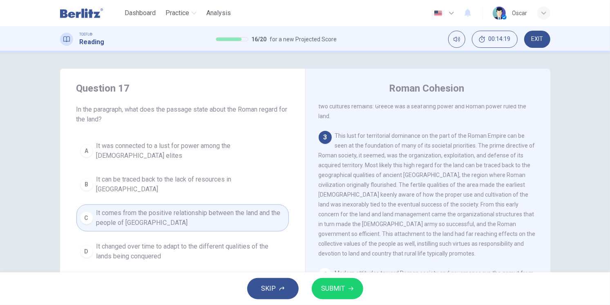
click at [349, 287] on icon "button" at bounding box center [351, 288] width 5 height 5
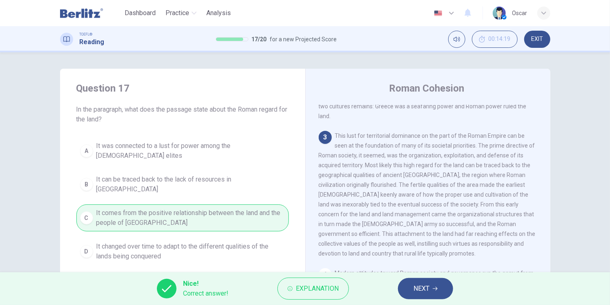
click at [425, 287] on span "NEXT" at bounding box center [422, 288] width 16 height 11
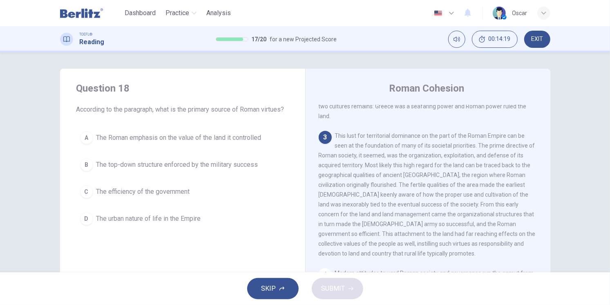
scroll to position [216, 0]
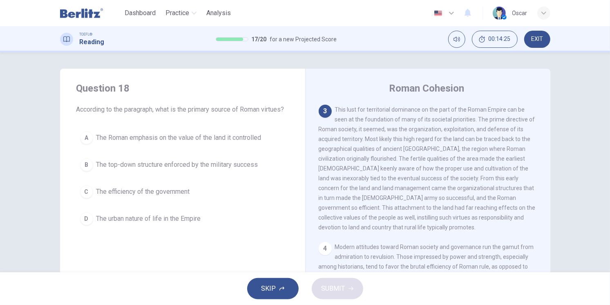
click at [195, 143] on span "The Roman emphasis on the value of the land it controlled" at bounding box center [178, 138] width 165 height 10
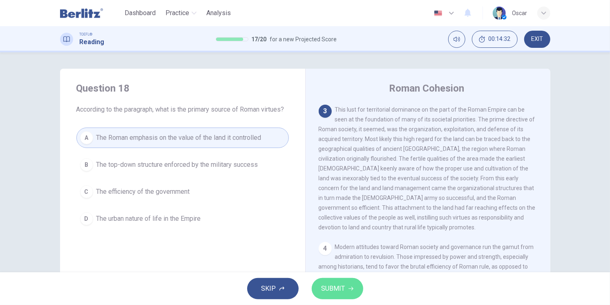
click at [350, 288] on icon "button" at bounding box center [351, 288] width 5 height 5
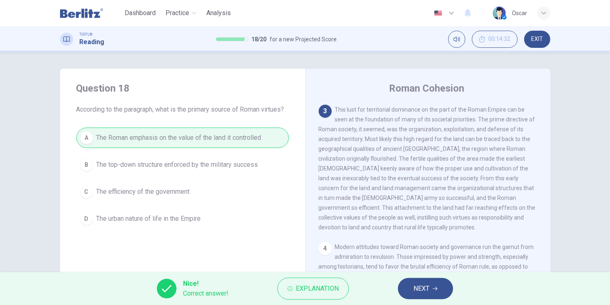
click at [420, 287] on span "NEXT" at bounding box center [422, 288] width 16 height 11
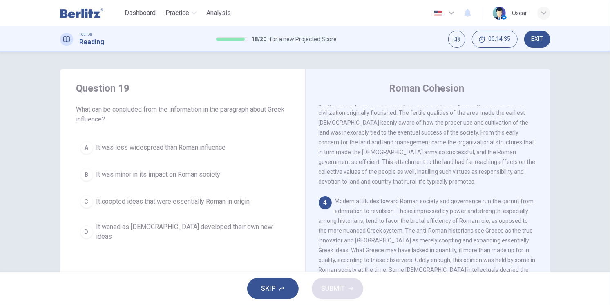
scroll to position [318, 0]
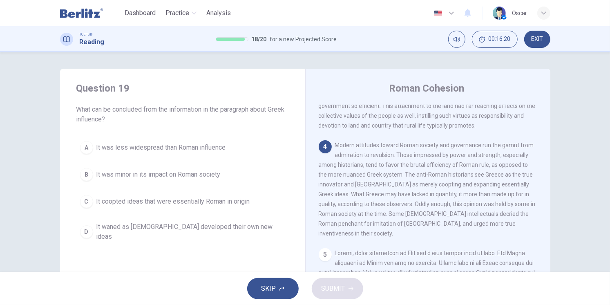
click at [147, 151] on span "It was less widespread than Roman influence" at bounding box center [161, 148] width 130 height 10
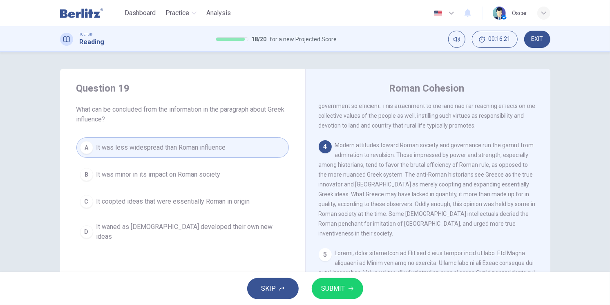
click at [342, 278] on button "SUBMIT" at bounding box center [337, 288] width 51 height 21
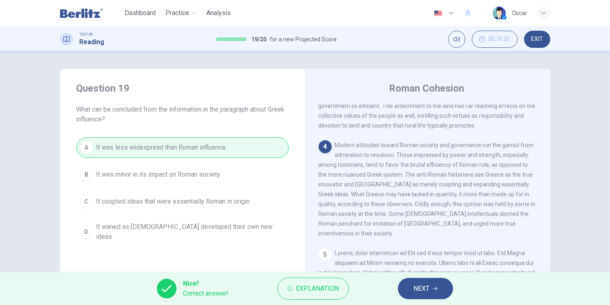
click at [427, 293] on span "NEXT" at bounding box center [422, 288] width 16 height 11
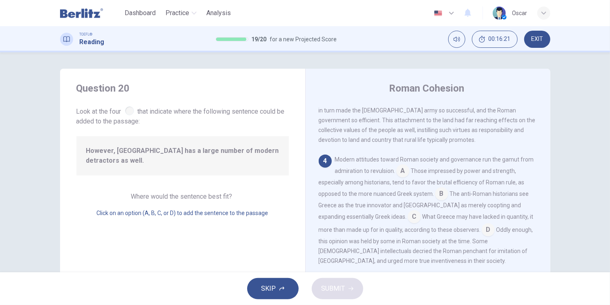
scroll to position [311, 0]
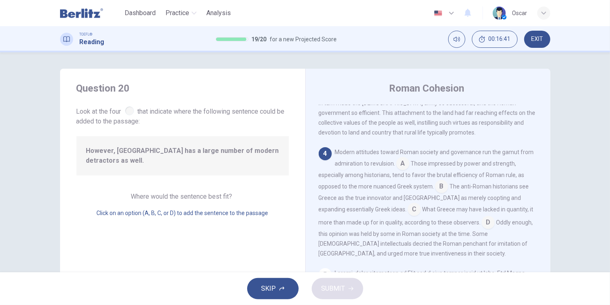
click at [438, 189] on input at bounding box center [441, 187] width 13 height 13
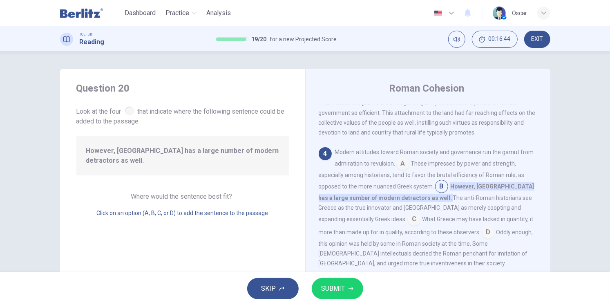
click at [349, 301] on div "SKIP SUBMIT" at bounding box center [305, 288] width 610 height 33
click at [354, 290] on button "SUBMIT" at bounding box center [337, 288] width 51 height 21
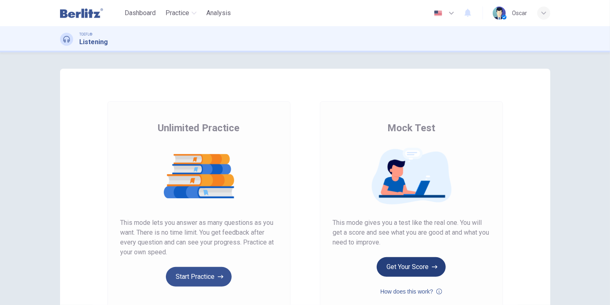
click at [400, 263] on button "Get Your Score" at bounding box center [411, 267] width 69 height 20
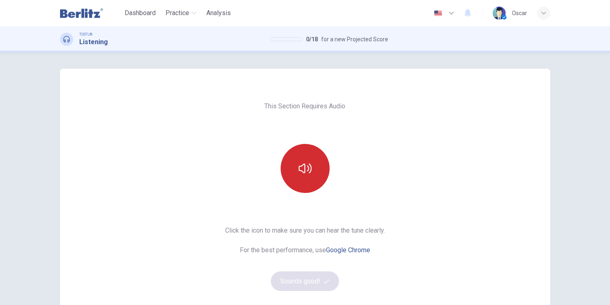
click at [281, 159] on button "button" at bounding box center [305, 168] width 49 height 49
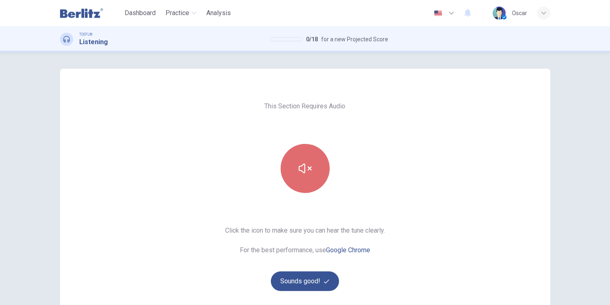
click at [300, 169] on icon "button" at bounding box center [305, 168] width 13 height 13
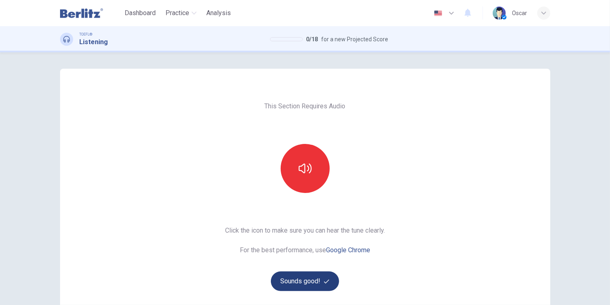
click at [316, 286] on button "Sounds good!" at bounding box center [305, 281] width 69 height 20
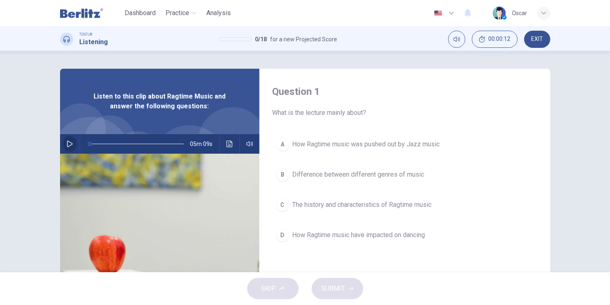
click at [69, 145] on icon "button" at bounding box center [70, 144] width 7 height 7
type input "*"
click at [361, 208] on span "The history and characteristics of Ragtime music" at bounding box center [362, 205] width 139 height 10
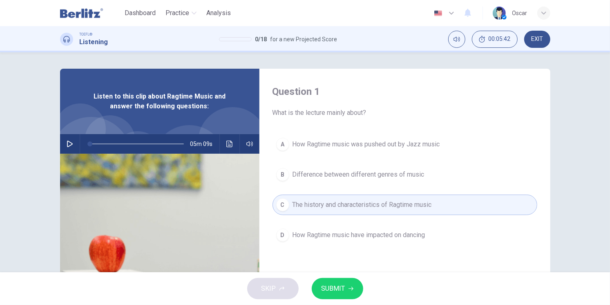
click at [341, 288] on span "SUBMIT" at bounding box center [334, 288] width 24 height 11
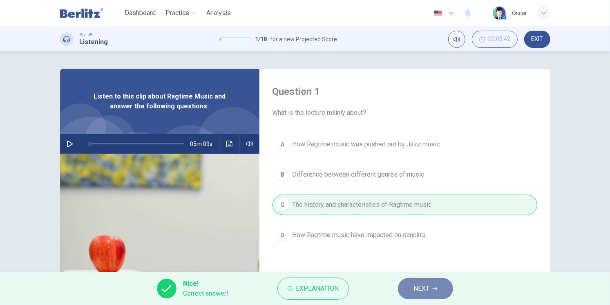
click at [420, 286] on span "NEXT" at bounding box center [422, 288] width 16 height 11
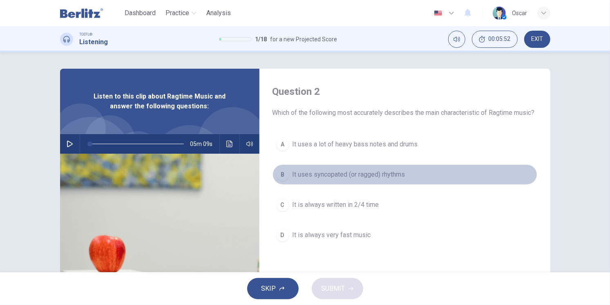
click at [339, 179] on span "It uses syncopated (or ragged) rhythms" at bounding box center [349, 175] width 113 height 10
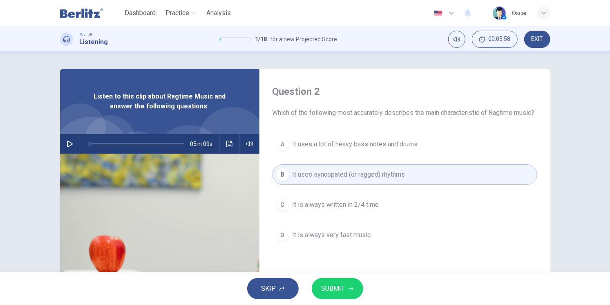
click at [347, 285] on button "SUBMIT" at bounding box center [337, 288] width 51 height 21
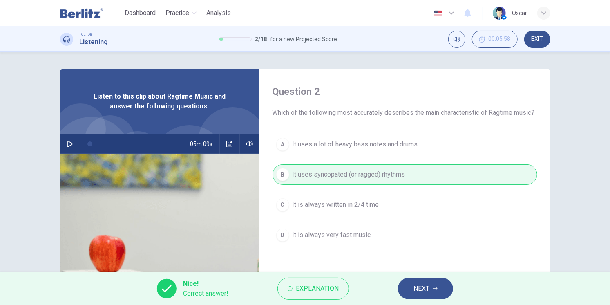
click at [426, 292] on span "NEXT" at bounding box center [422, 288] width 16 height 11
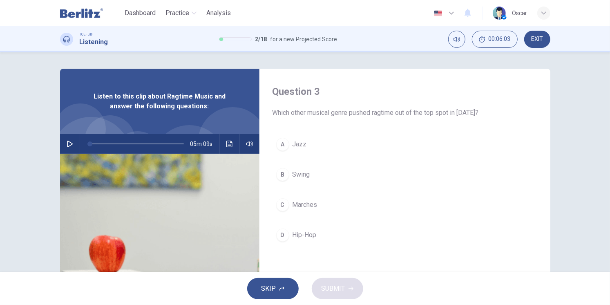
click at [299, 159] on div "A Jazz B Swing C Marches D Hip-Hop" at bounding box center [405, 197] width 265 height 127
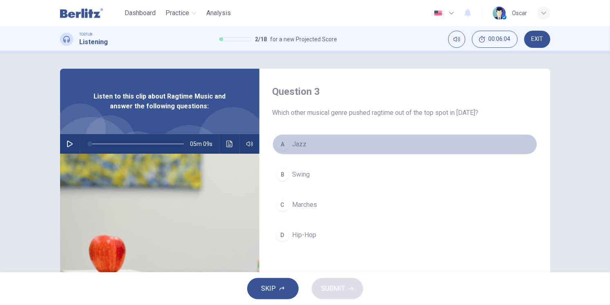
click at [296, 151] on button "A Jazz" at bounding box center [405, 144] width 265 height 20
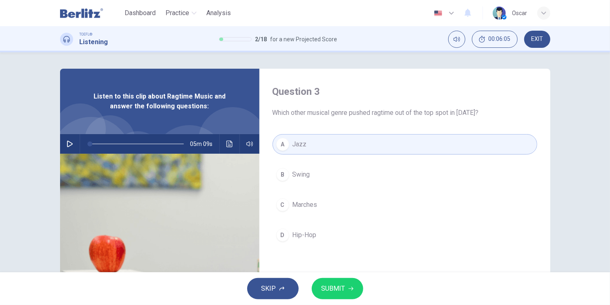
click at [351, 287] on icon "button" at bounding box center [351, 289] width 5 height 4
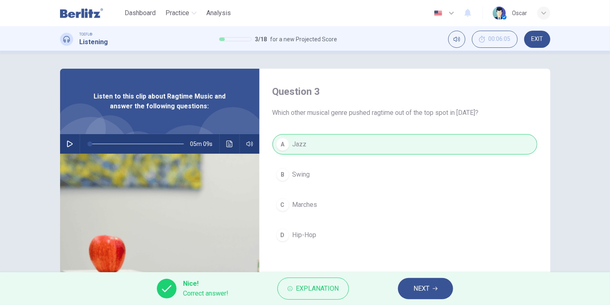
click at [416, 287] on span "NEXT" at bounding box center [422, 288] width 16 height 11
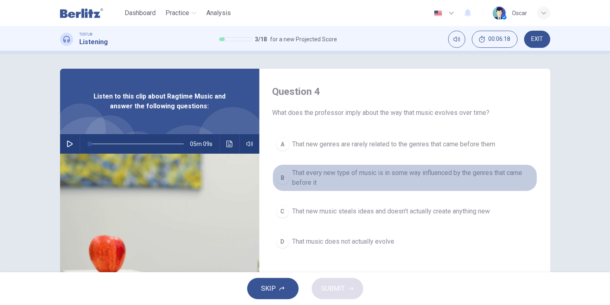
click at [417, 177] on span "That every new type of music is in some way influenced by the genres that came …" at bounding box center [413, 178] width 241 height 20
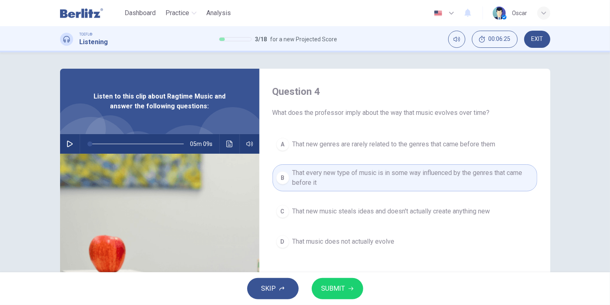
click at [341, 295] on button "SUBMIT" at bounding box center [337, 288] width 51 height 21
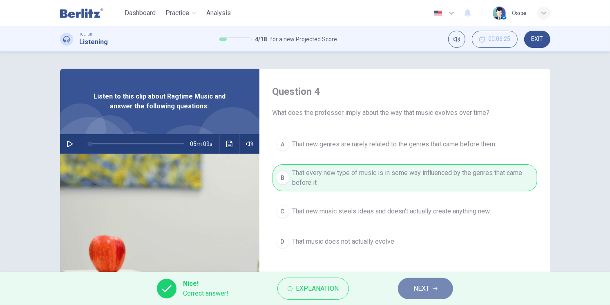
click at [429, 289] on span "NEXT" at bounding box center [422, 288] width 16 height 11
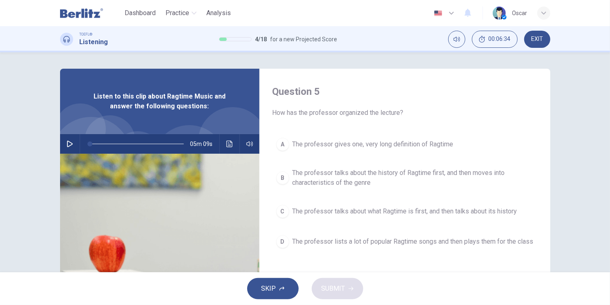
click at [353, 184] on span "The professor talks about the history of Ragtime first, and then moves into cha…" at bounding box center [413, 178] width 241 height 20
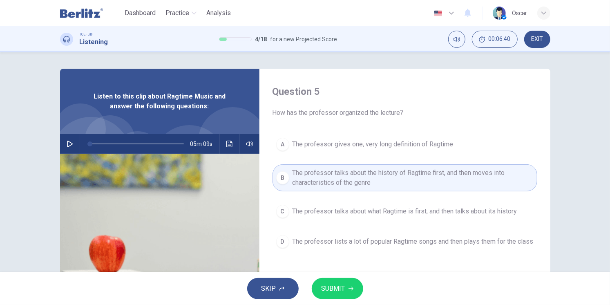
click at [326, 215] on span "The professor talks about what Ragtime is first, and then talks about its histo…" at bounding box center [405, 211] width 225 height 10
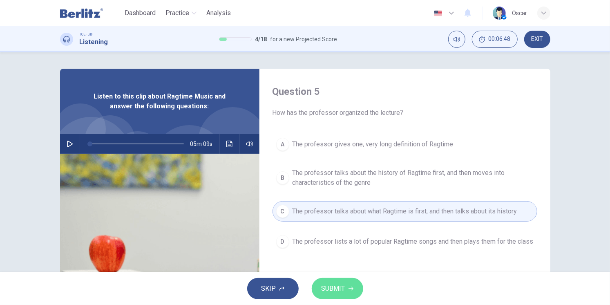
click at [340, 290] on span "SUBMIT" at bounding box center [334, 288] width 24 height 11
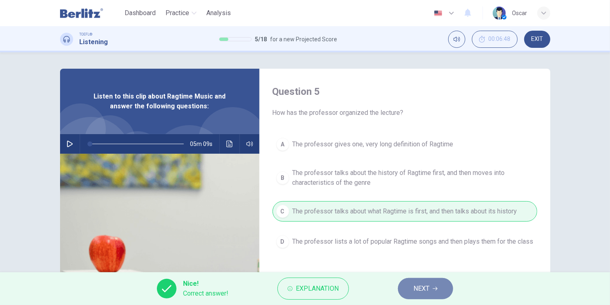
click at [429, 293] on span "NEXT" at bounding box center [422, 288] width 16 height 11
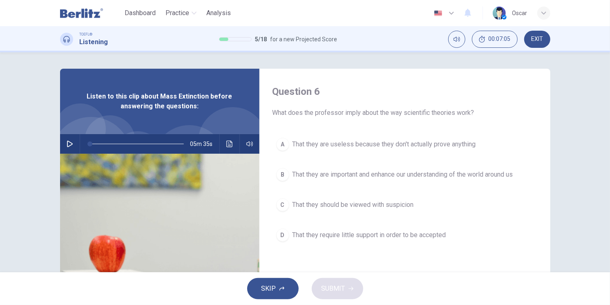
click at [66, 139] on button "button" at bounding box center [69, 144] width 13 height 20
type input "*"
click at [369, 170] on span "That they are important and enhance our understanding of the world around us" at bounding box center [403, 175] width 221 height 10
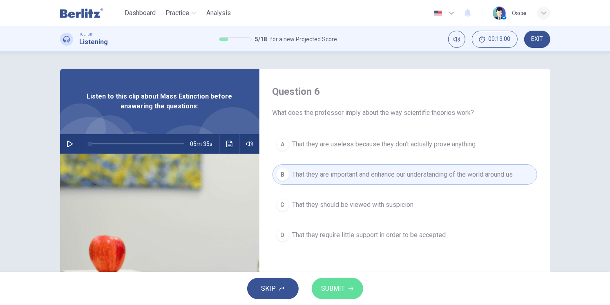
click at [350, 284] on button "SUBMIT" at bounding box center [337, 288] width 51 height 21
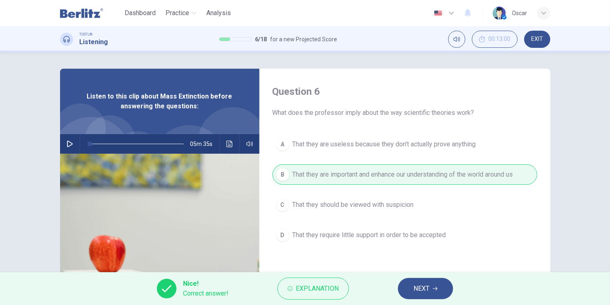
click at [419, 288] on span "NEXT" at bounding box center [422, 288] width 16 height 11
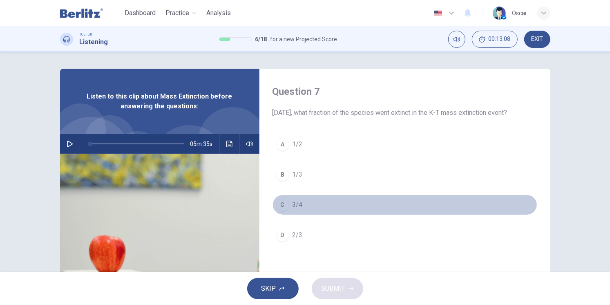
click at [282, 211] on div "C" at bounding box center [282, 204] width 13 height 13
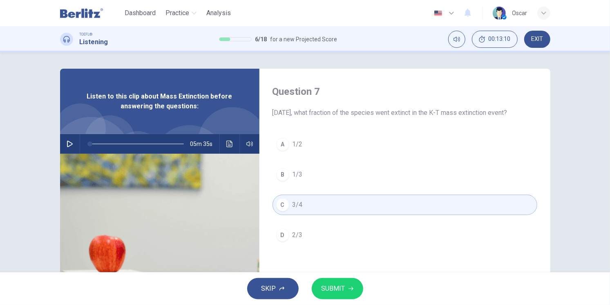
click at [345, 284] on button "SUBMIT" at bounding box center [337, 288] width 51 height 21
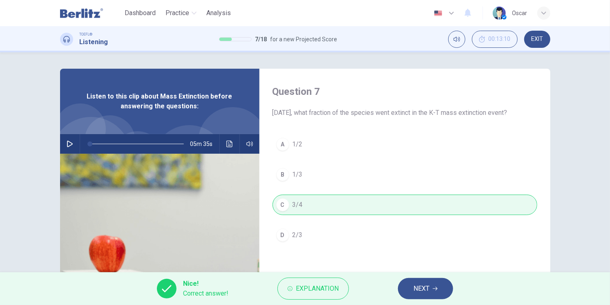
click at [411, 287] on button "NEXT" at bounding box center [425, 288] width 55 height 21
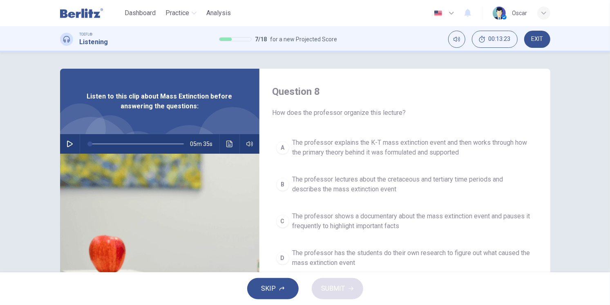
click at [377, 152] on span "The professor explains the K-T mass extinction event and then works through how…" at bounding box center [413, 148] width 241 height 20
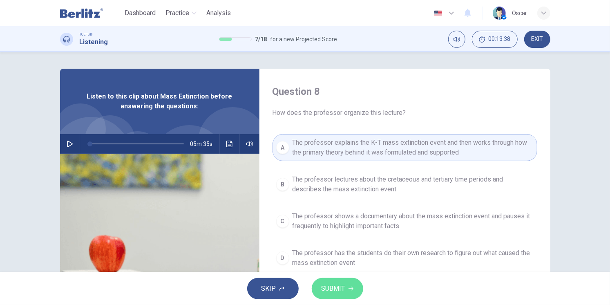
click at [349, 287] on icon "button" at bounding box center [351, 288] width 5 height 5
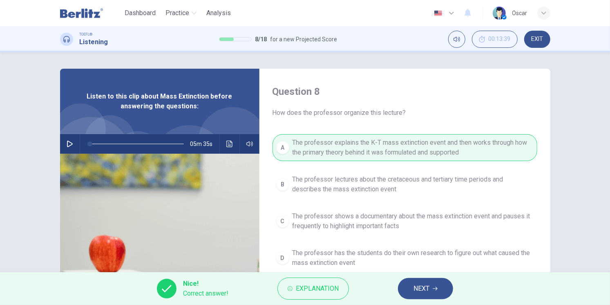
click at [414, 285] on span "NEXT" at bounding box center [422, 288] width 16 height 11
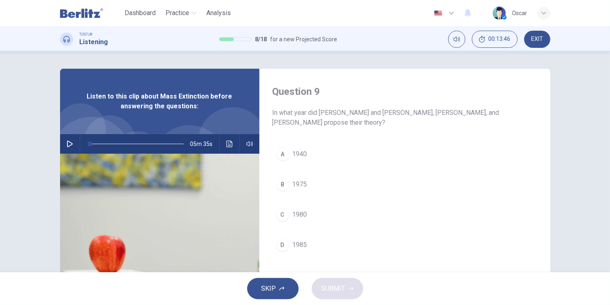
click at [308, 217] on button "C 1980" at bounding box center [405, 214] width 265 height 20
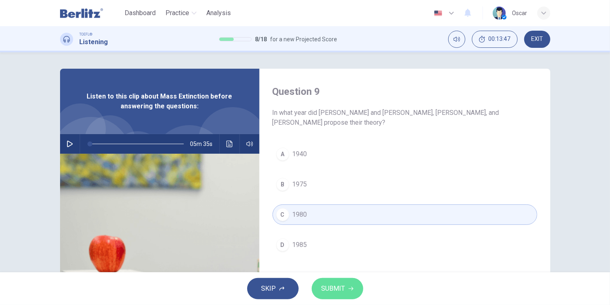
click at [345, 287] on button "SUBMIT" at bounding box center [337, 288] width 51 height 21
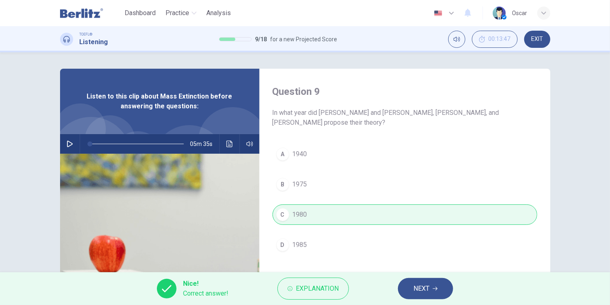
click at [424, 288] on span "NEXT" at bounding box center [422, 288] width 16 height 11
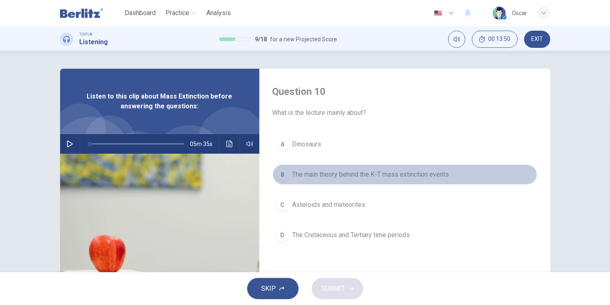
click at [369, 171] on span "The main theory behind the K-T mass extinction events" at bounding box center [371, 175] width 157 height 10
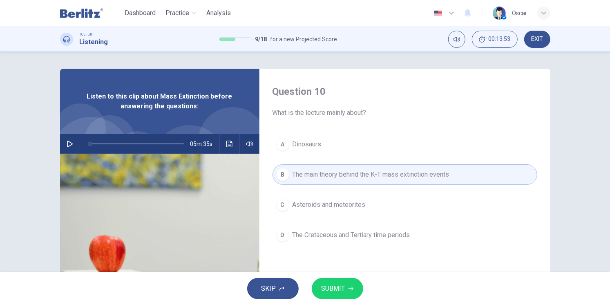
click at [337, 289] on span "SUBMIT" at bounding box center [334, 288] width 24 height 11
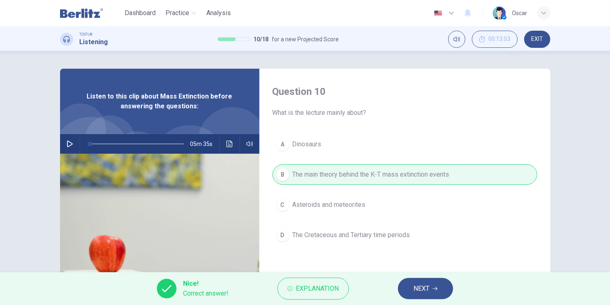
click at [418, 285] on span "NEXT" at bounding box center [422, 288] width 16 height 11
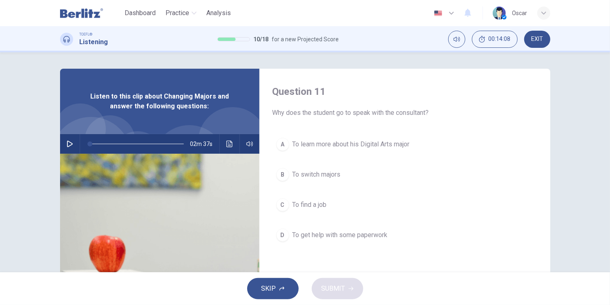
click at [67, 147] on icon "button" at bounding box center [70, 144] width 7 height 7
type input "*"
click at [329, 176] on span "To switch majors" at bounding box center [317, 175] width 48 height 10
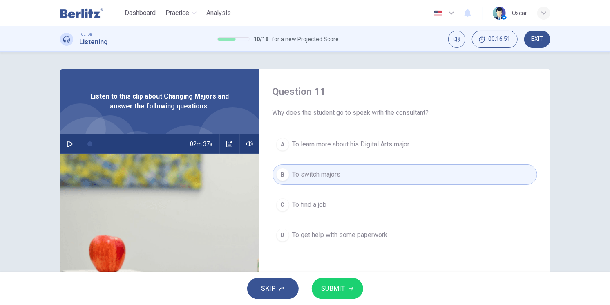
click at [340, 287] on span "SUBMIT" at bounding box center [334, 288] width 24 height 11
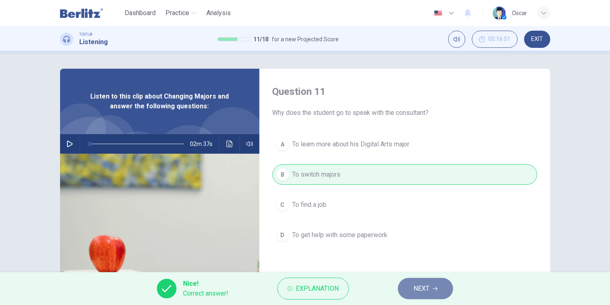
click at [418, 283] on span "NEXT" at bounding box center [422, 288] width 16 height 11
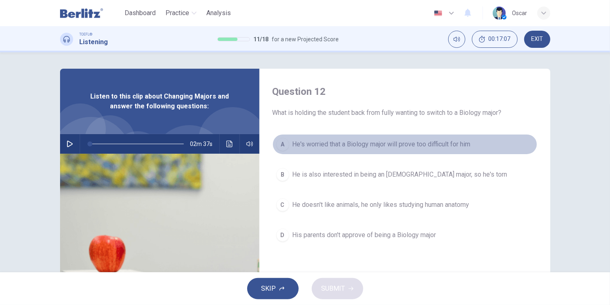
click at [341, 141] on span "He's worried that a Biology major will prove too difficult for him" at bounding box center [382, 144] width 178 height 10
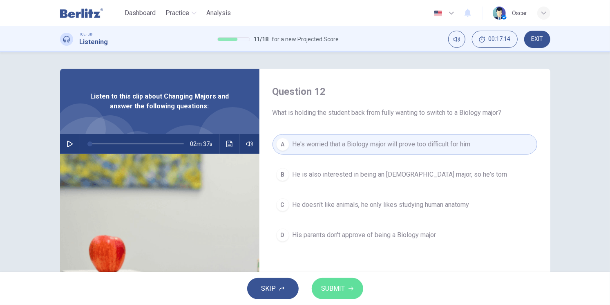
click at [333, 290] on span "SUBMIT" at bounding box center [334, 288] width 24 height 11
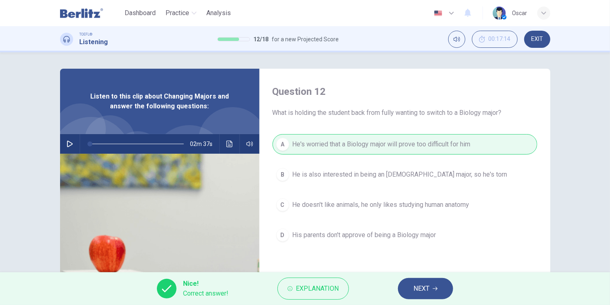
click at [424, 286] on span "NEXT" at bounding box center [422, 288] width 16 height 11
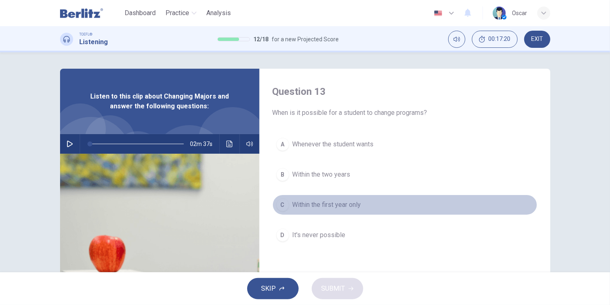
click at [338, 206] on span "Within the first year only" at bounding box center [327, 205] width 69 height 10
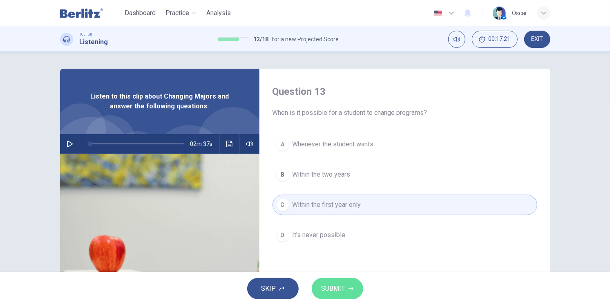
click at [343, 284] on span "SUBMIT" at bounding box center [334, 288] width 24 height 11
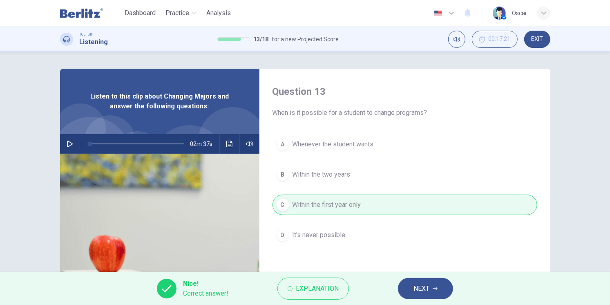
click at [409, 290] on button "NEXT" at bounding box center [425, 288] width 55 height 21
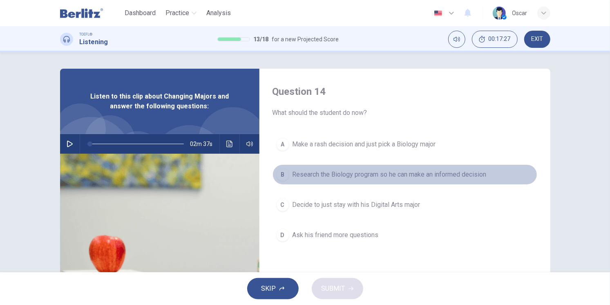
click at [320, 174] on span "Research the Biology program so he can make an informed decision" at bounding box center [390, 175] width 194 height 10
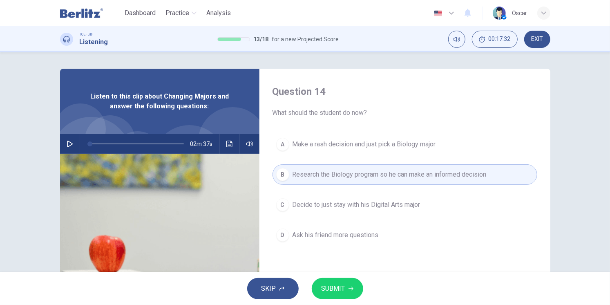
click at [351, 286] on icon "button" at bounding box center [351, 288] width 5 height 5
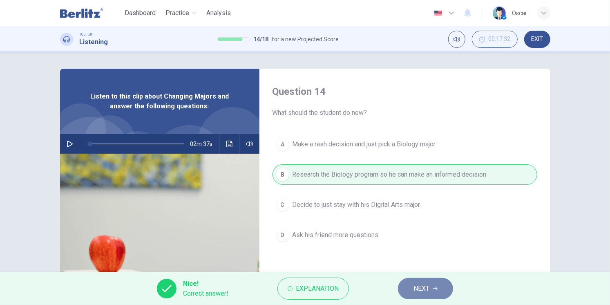
click at [425, 289] on span "NEXT" at bounding box center [422, 288] width 16 height 11
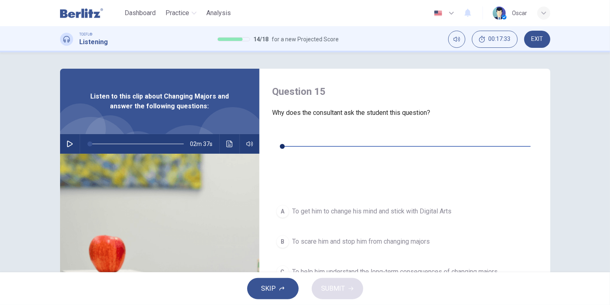
click at [280, 137] on icon "button" at bounding box center [279, 134] width 7 height 7
type input "*"
click at [342, 267] on span "To help him understand the long-term consequences of changing majors" at bounding box center [396, 272] width 206 height 10
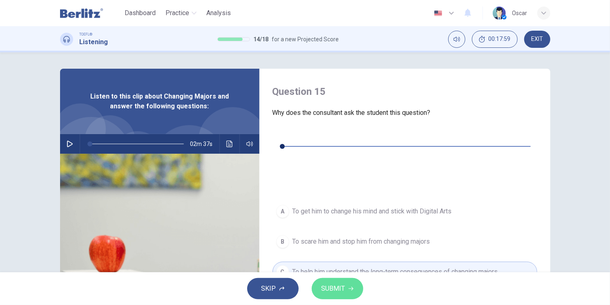
click at [344, 285] on span "SUBMIT" at bounding box center [334, 288] width 24 height 11
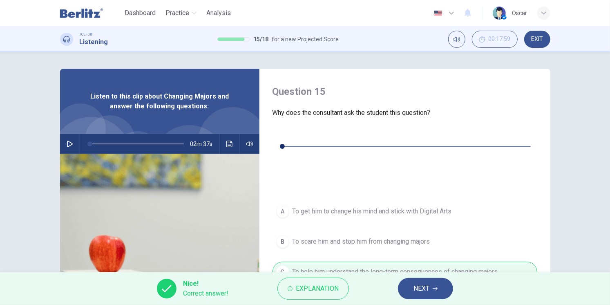
click at [427, 288] on span "NEXT" at bounding box center [422, 288] width 16 height 11
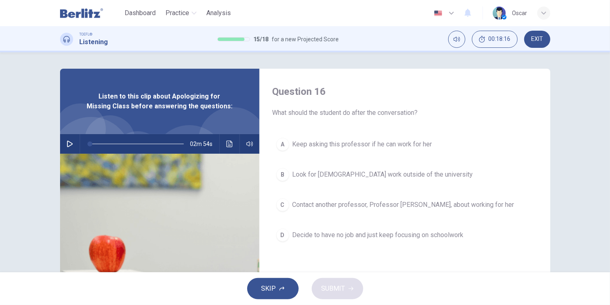
click at [70, 146] on icon "button" at bounding box center [70, 144] width 7 height 7
type input "*"
click at [350, 205] on span "Contact another professor, Professor Susan, about working for her" at bounding box center [404, 205] width 222 height 10
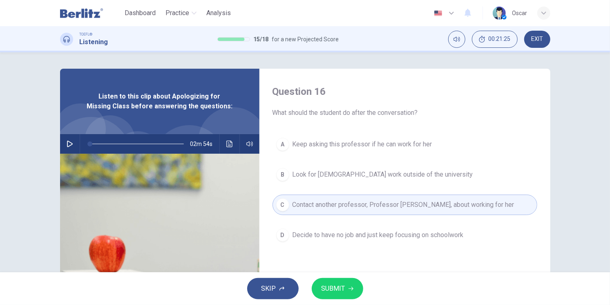
click at [345, 284] on button "SUBMIT" at bounding box center [337, 288] width 51 height 21
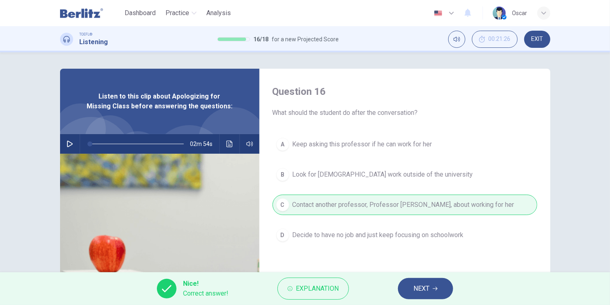
click at [426, 290] on span "NEXT" at bounding box center [422, 288] width 16 height 11
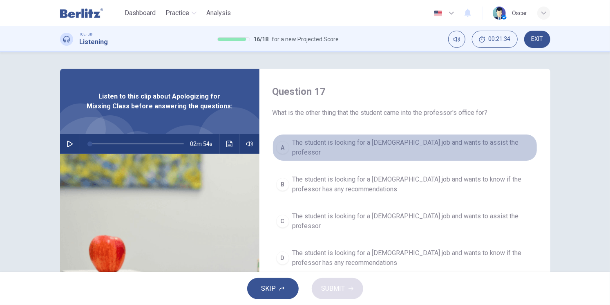
click at [380, 143] on span "The student is looking for a part-time job and wants to assist the professor" at bounding box center [413, 148] width 241 height 20
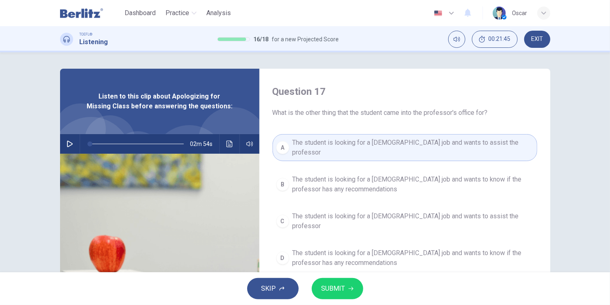
click at [340, 286] on span "SUBMIT" at bounding box center [334, 288] width 24 height 11
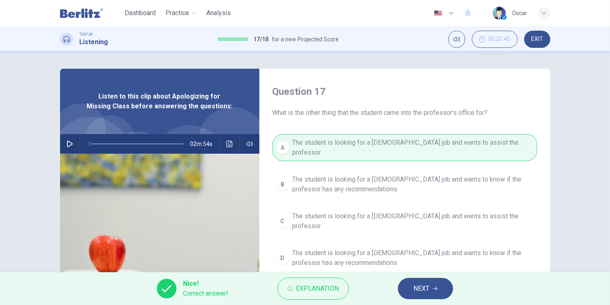
click at [411, 290] on button "NEXT" at bounding box center [425, 288] width 55 height 21
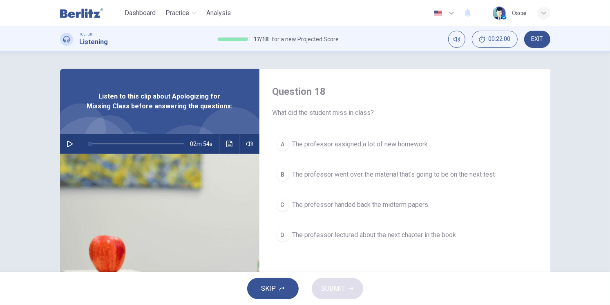
click at [360, 207] on span "The professor handed back the midterm papers" at bounding box center [361, 205] width 136 height 10
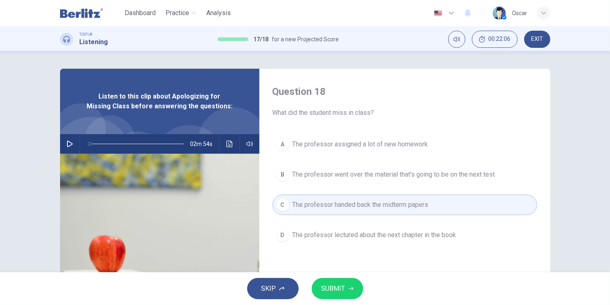
click at [340, 284] on span "SUBMIT" at bounding box center [334, 288] width 24 height 11
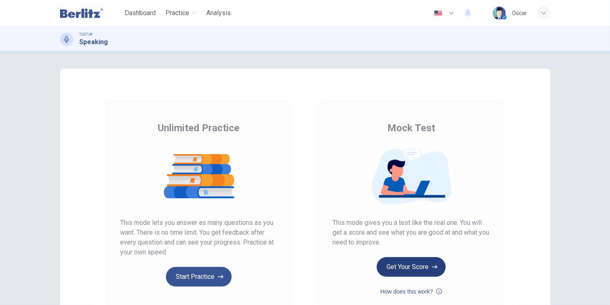
click at [409, 266] on button "Get Your Score" at bounding box center [411, 267] width 69 height 20
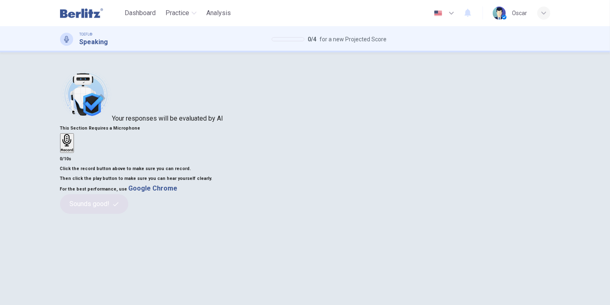
click at [74, 144] on div "Record" at bounding box center [67, 143] width 13 height 18
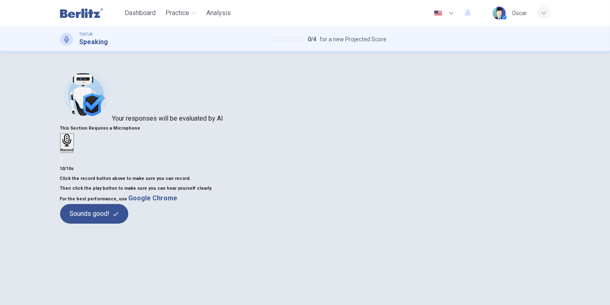
click at [465, 164] on div "Record" at bounding box center [305, 148] width 490 height 31
click at [75, 151] on icon "button" at bounding box center [75, 151] width 0 height 0
click at [129, 224] on button "Sounds good!" at bounding box center [94, 214] width 69 height 20
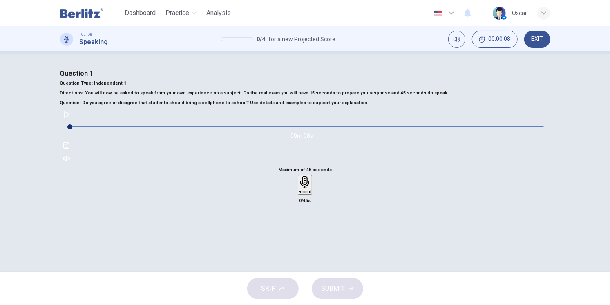
click at [70, 118] on icon "button" at bounding box center [66, 114] width 7 height 7
type input "*"
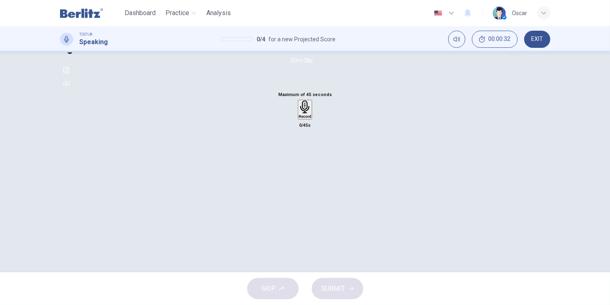
scroll to position [91, 0]
click at [300, 103] on h6 "Record" at bounding box center [305, 101] width 13 height 4
click at [309, 151] on div "Stop" at bounding box center [305, 118] width 8 height 66
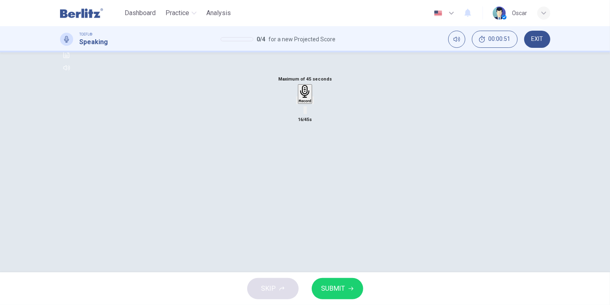
click at [297, 102] on icon "button" at bounding box center [297, 102] width 0 height 0
click at [303, 98] on icon "button" at bounding box center [305, 91] width 13 height 13
click at [303, 145] on icon "button" at bounding box center [305, 141] width 8 height 8
click at [255, 125] on div "Maximum of 45 seconds Record 1/45s" at bounding box center [305, 99] width 490 height 50
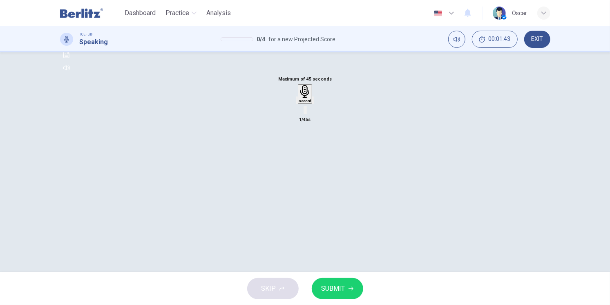
click at [297, 102] on icon "button" at bounding box center [297, 102] width 0 height 0
click at [304, 98] on icon "button" at bounding box center [304, 91] width 9 height 13
click at [304, 145] on icon "button" at bounding box center [305, 141] width 6 height 8
click at [336, 292] on span "SUBMIT" at bounding box center [334, 288] width 24 height 11
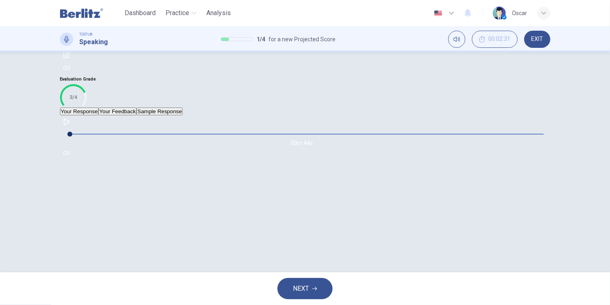
click at [136, 115] on button "Your Feedback" at bounding box center [117, 111] width 38 height 8
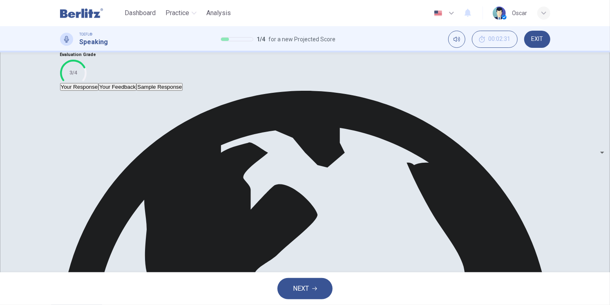
scroll to position [136, 0]
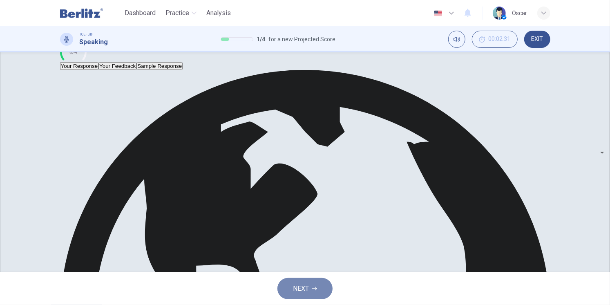
click at [306, 291] on span "NEXT" at bounding box center [301, 288] width 16 height 11
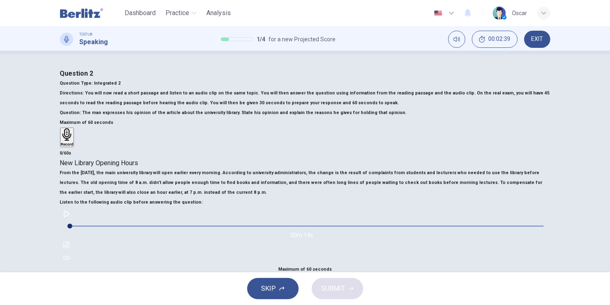
scroll to position [91, 0]
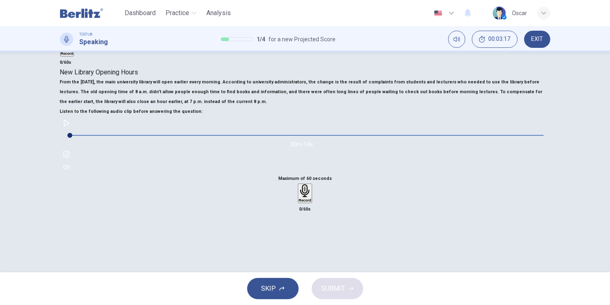
click at [73, 130] on button "button" at bounding box center [66, 122] width 13 height 13
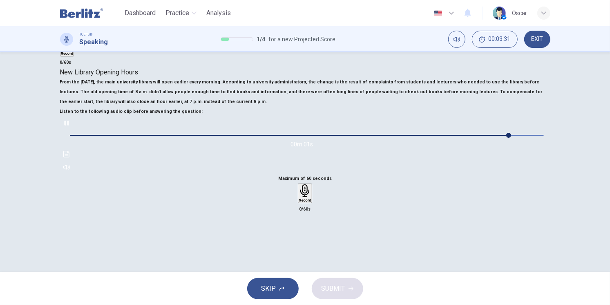
type input "*"
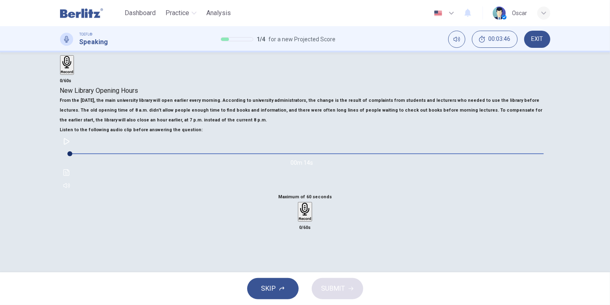
scroll to position [118, 0]
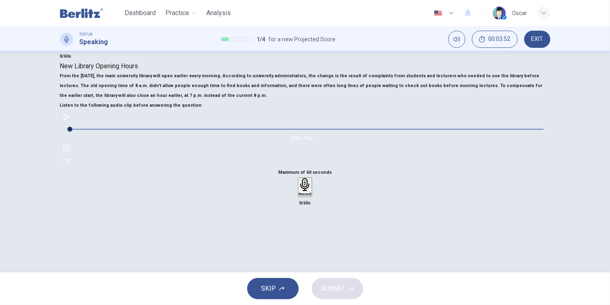
click at [311, 191] on icon "button" at bounding box center [305, 184] width 13 height 13
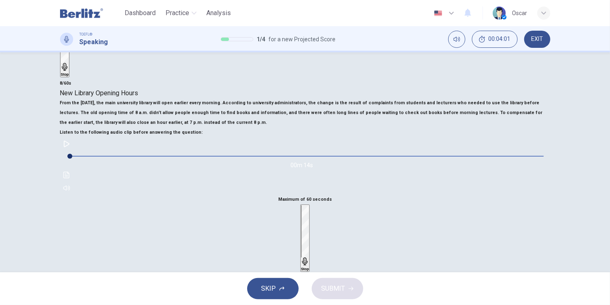
click at [309, 257] on icon "button" at bounding box center [305, 261] width 8 height 8
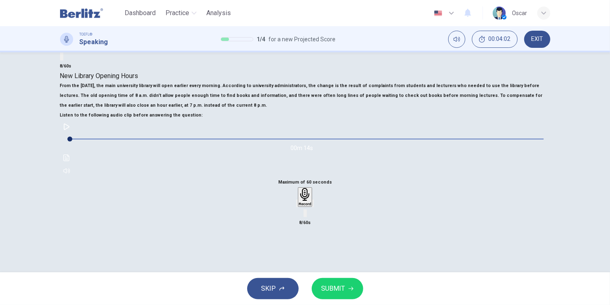
click at [297, 205] on icon "button" at bounding box center [297, 205] width 0 height 0
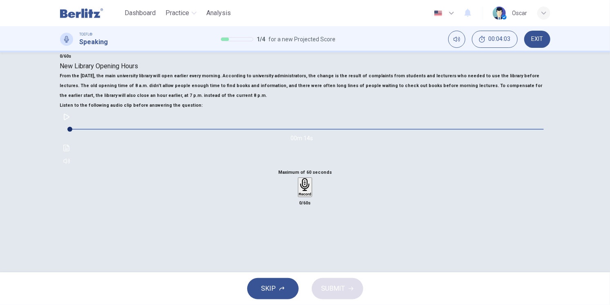
click at [311, 191] on icon "button" at bounding box center [305, 184] width 13 height 13
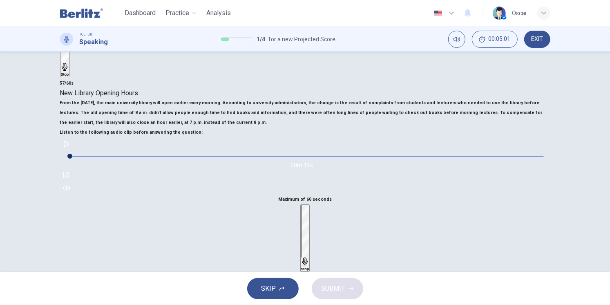
click at [309, 257] on icon "button" at bounding box center [305, 261] width 8 height 8
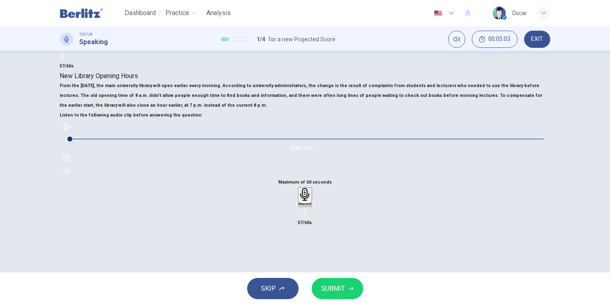
click at [345, 287] on button "SUBMIT" at bounding box center [337, 288] width 51 height 21
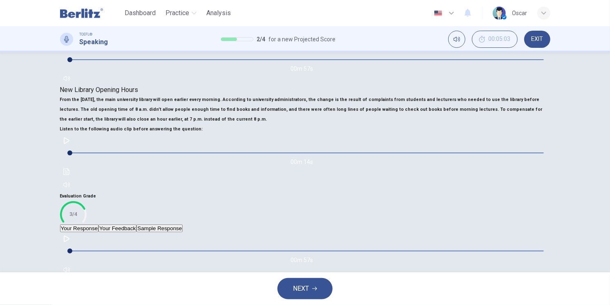
click at [136, 224] on button "Your Feedback" at bounding box center [117, 228] width 38 height 8
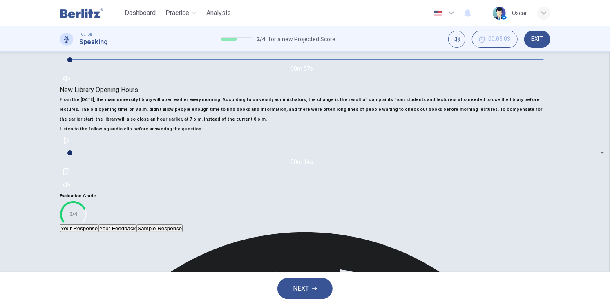
click at [99, 224] on button "Your Response" at bounding box center [79, 228] width 39 height 8
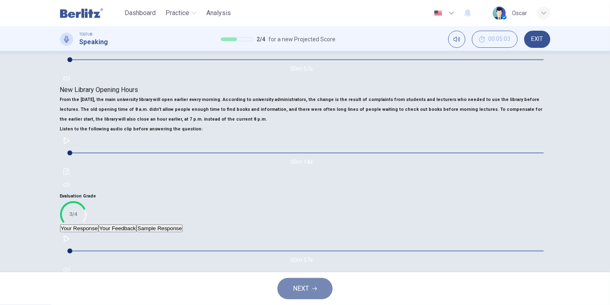
click at [317, 287] on icon "button" at bounding box center [314, 288] width 5 height 5
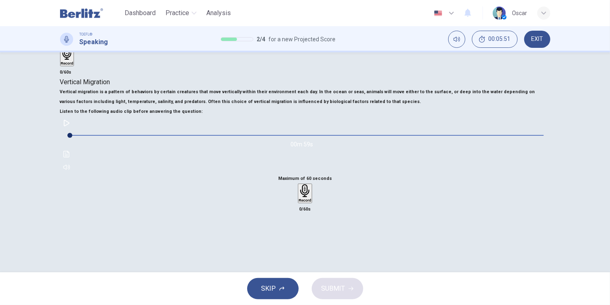
scroll to position [91, 0]
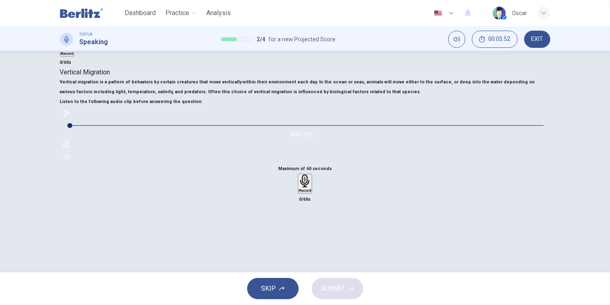
click at [73, 120] on button "button" at bounding box center [66, 113] width 13 height 13
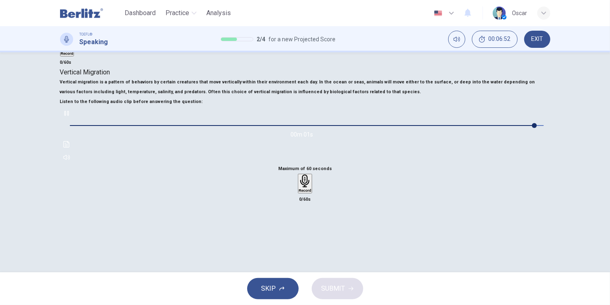
type input "*"
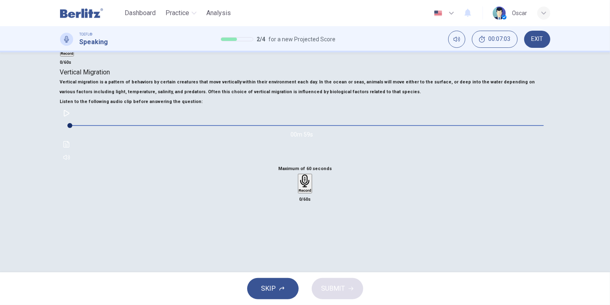
click at [311, 192] on div "Record" at bounding box center [305, 183] width 13 height 18
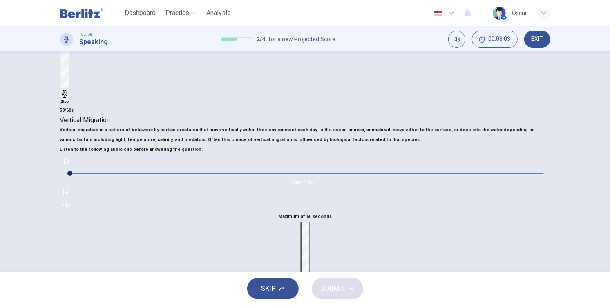
click at [309, 226] on div "Stop" at bounding box center [305, 255] width 8 height 66
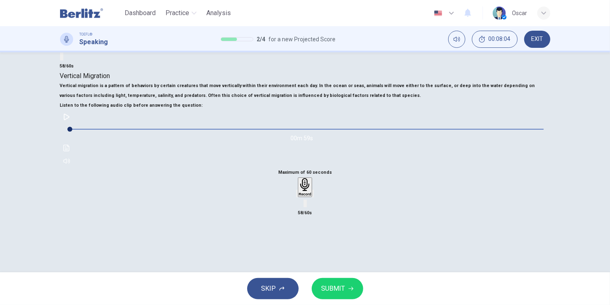
scroll to position [136, 0]
click at [345, 286] on button "SUBMIT" at bounding box center [337, 288] width 51 height 21
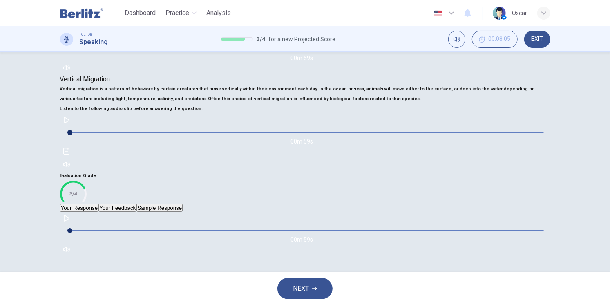
click at [136, 204] on button "Your Feedback" at bounding box center [117, 208] width 38 height 8
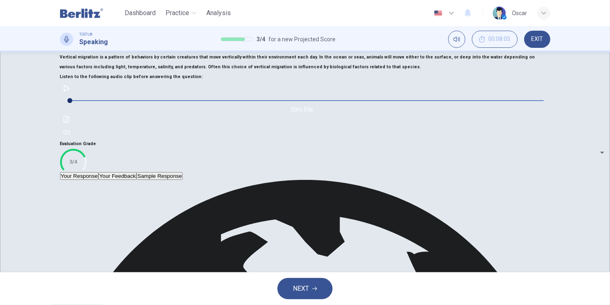
scroll to position [181, 0]
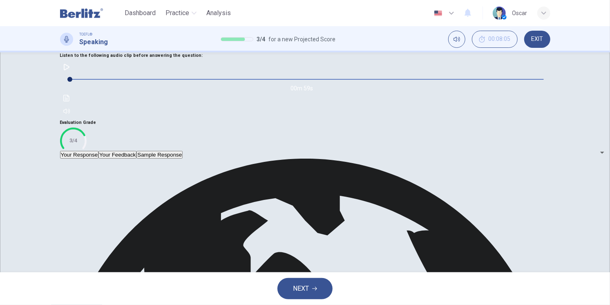
click at [312, 293] on button "NEXT" at bounding box center [304, 288] width 55 height 21
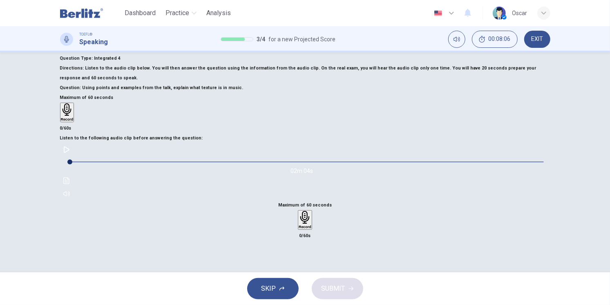
scroll to position [45, 0]
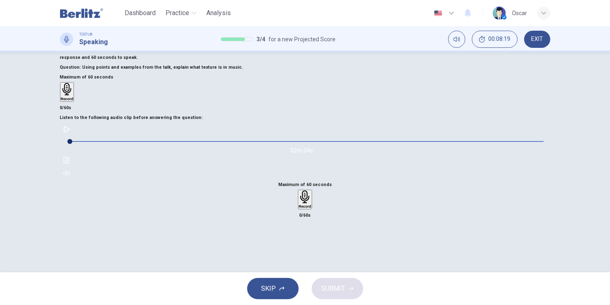
click at [73, 136] on button "button" at bounding box center [66, 129] width 13 height 13
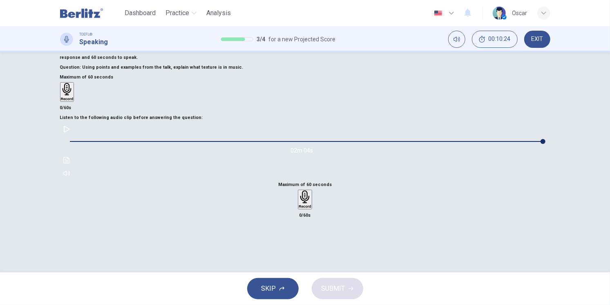
type input "*"
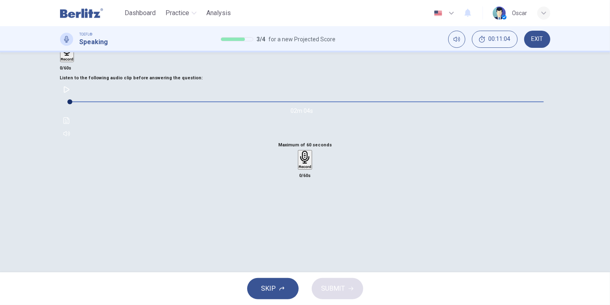
scroll to position [84, 0]
click at [311, 170] on div "Record" at bounding box center [305, 161] width 13 height 18
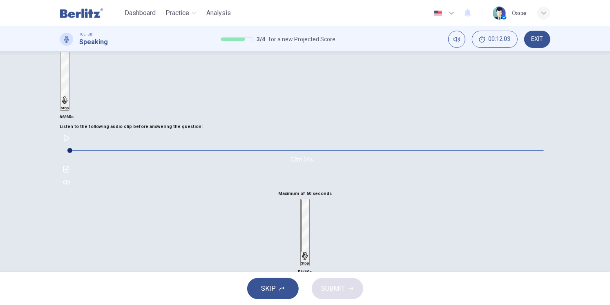
click at [309, 233] on div "Stop" at bounding box center [305, 232] width 8 height 66
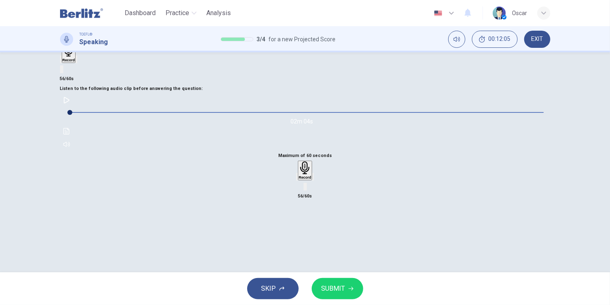
click at [327, 288] on span "SUBMIT" at bounding box center [334, 288] width 24 height 11
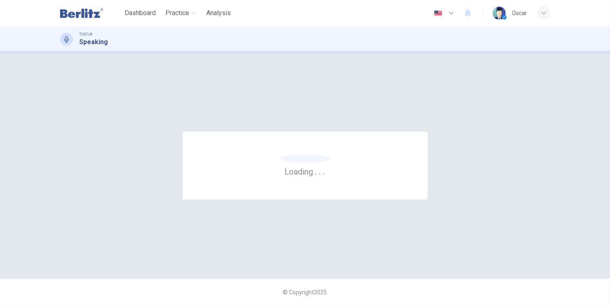
scroll to position [0, 0]
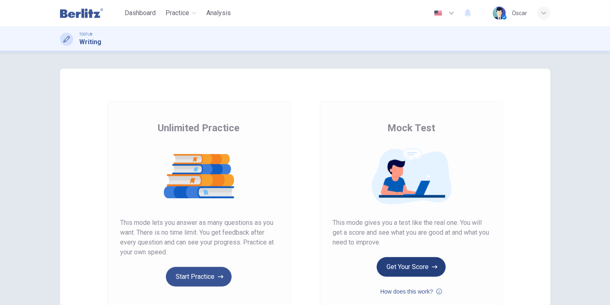
click at [419, 266] on button "Get Your Score" at bounding box center [411, 267] width 69 height 20
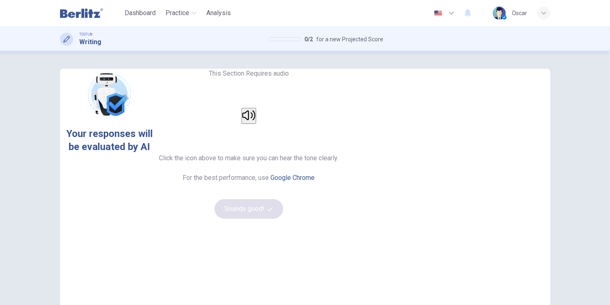
click at [256, 124] on button "button" at bounding box center [249, 116] width 15 height 16
click at [283, 219] on button "Sounds good!" at bounding box center [249, 209] width 69 height 20
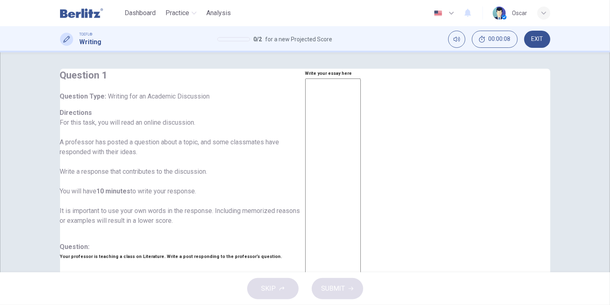
scroll to position [91, 0]
drag, startPoint x: 94, startPoint y: 127, endPoint x: 97, endPoint y: 153, distance: 25.5
click at [97, 153] on h6 "Directions For this task, you will read an online discussion. A professor has p…" at bounding box center [182, 171] width 245 height 127
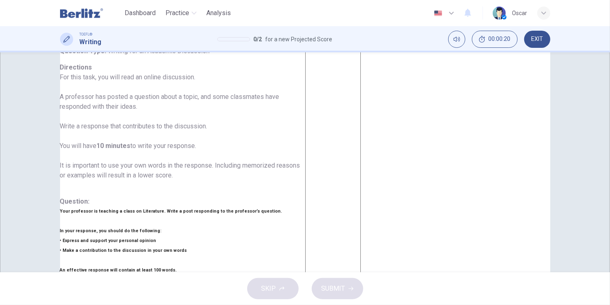
drag, startPoint x: 85, startPoint y: 146, endPoint x: 167, endPoint y: 153, distance: 82.4
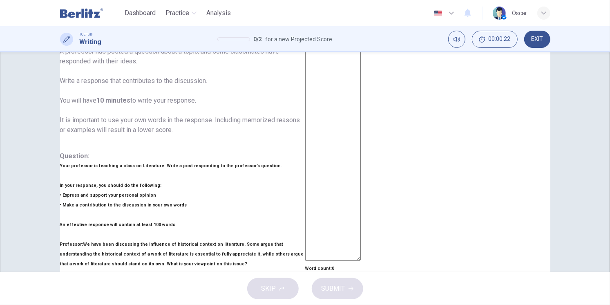
scroll to position [136, 0]
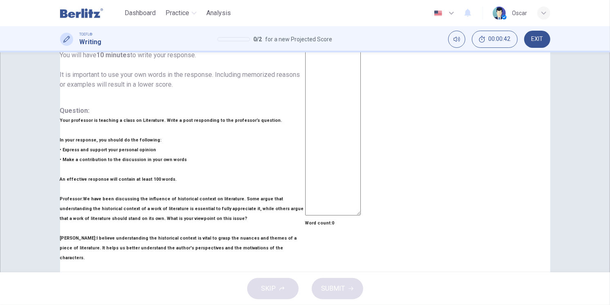
drag, startPoint x: 81, startPoint y: 175, endPoint x: 105, endPoint y: 192, distance: 28.7
drag, startPoint x: 110, startPoint y: 192, endPoint x: 109, endPoint y: 166, distance: 25.7
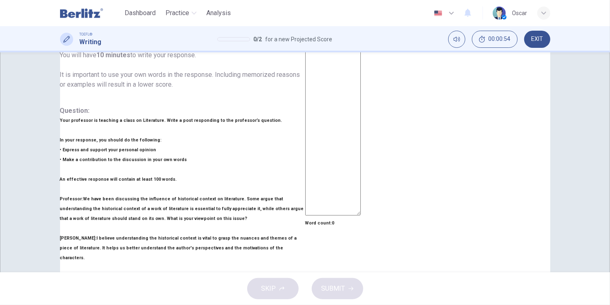
scroll to position [120, 0]
click at [361, 146] on textarea at bounding box center [333, 78] width 56 height 273
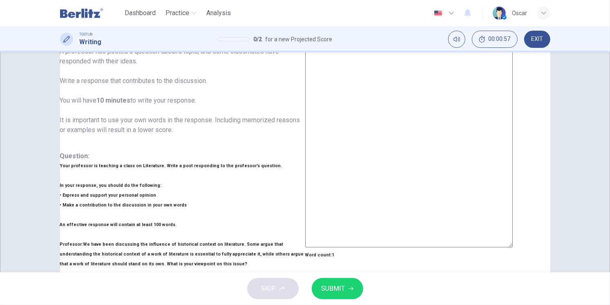
scroll to position [52, 0]
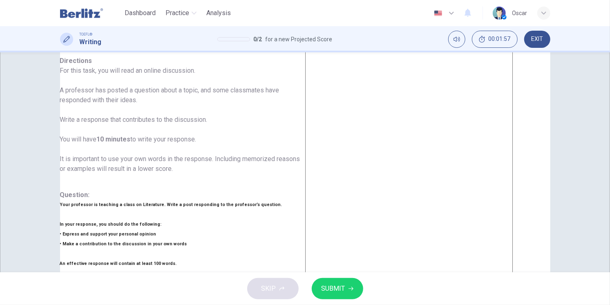
drag, startPoint x: 322, startPoint y: 76, endPoint x: 325, endPoint y: 79, distance: 4.6
click at [322, 76] on textarea "**********" at bounding box center [409, 156] width 208 height 259
click at [409, 77] on textarea "**********" at bounding box center [409, 156] width 208 height 259
click at [402, 96] on textarea "**********" at bounding box center [409, 156] width 208 height 259
click at [415, 103] on textarea "**********" at bounding box center [409, 156] width 208 height 259
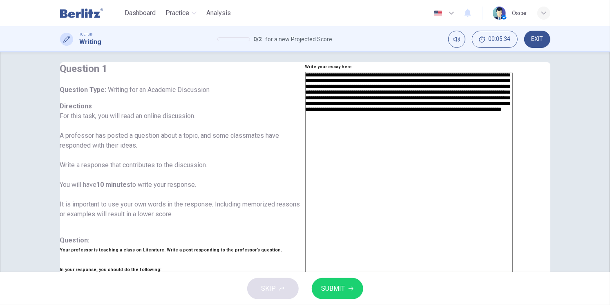
scroll to position [0, 0]
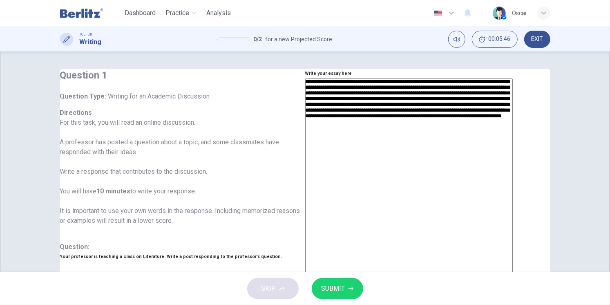
click at [417, 128] on textarea "**********" at bounding box center [409, 207] width 208 height 259
click at [436, 128] on textarea "**********" at bounding box center [409, 207] width 208 height 259
click at [443, 136] on textarea "**********" at bounding box center [409, 207] width 208 height 259
drag, startPoint x: 343, startPoint y: 183, endPoint x: 323, endPoint y: 183, distance: 20.0
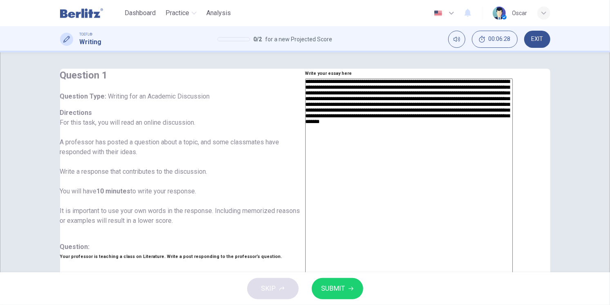
click at [323, 183] on textarea "**********" at bounding box center [409, 207] width 208 height 259
click at [370, 182] on textarea "**********" at bounding box center [409, 207] width 208 height 259
drag, startPoint x: 376, startPoint y: 216, endPoint x: 376, endPoint y: 173, distance: 42.9
click at [376, 173] on textarea "**********" at bounding box center [409, 207] width 208 height 259
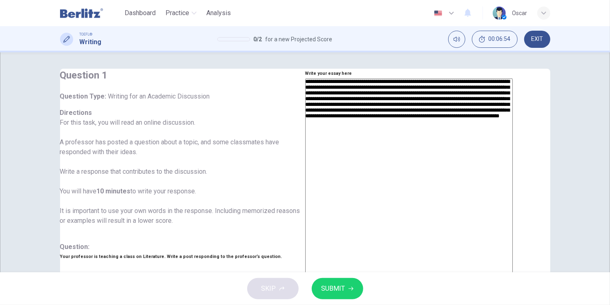
drag, startPoint x: 382, startPoint y: 179, endPoint x: 389, endPoint y: 201, distance: 22.5
click at [389, 201] on textarea "**********" at bounding box center [409, 207] width 208 height 259
drag, startPoint x: 353, startPoint y: 212, endPoint x: 351, endPoint y: 171, distance: 40.9
click at [351, 171] on textarea "**********" at bounding box center [409, 207] width 208 height 259
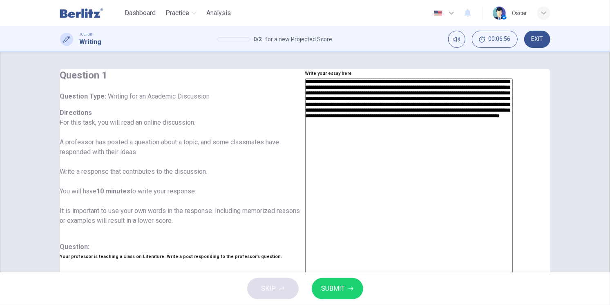
click at [351, 171] on textarea "**********" at bounding box center [409, 207] width 208 height 259
click at [513, 185] on textarea "**********" at bounding box center [409, 207] width 208 height 259
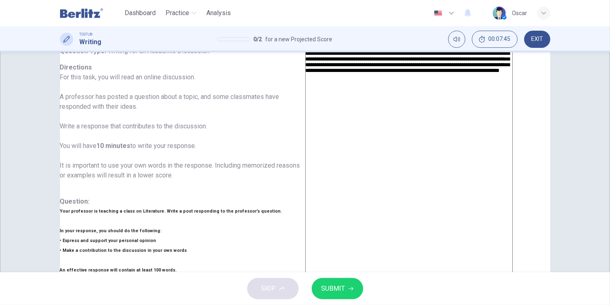
click at [335, 147] on textarea "**********" at bounding box center [409, 162] width 208 height 259
click at [360, 166] on textarea "**********" at bounding box center [409, 162] width 208 height 259
click at [337, 148] on textarea "**********" at bounding box center [409, 162] width 208 height 259
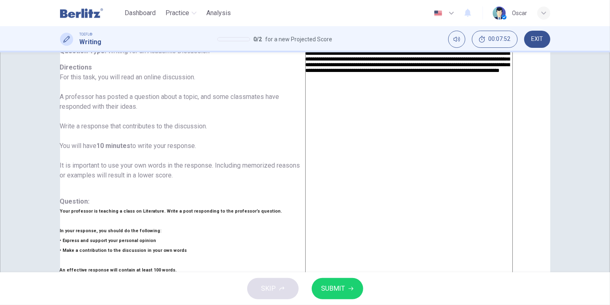
type textarea "**********"
click at [334, 283] on span "SUBMIT" at bounding box center [334, 288] width 24 height 11
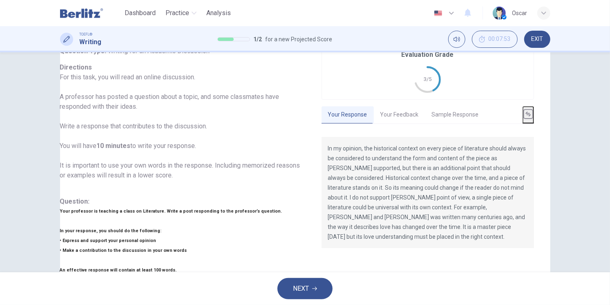
click at [305, 286] on span "NEXT" at bounding box center [301, 288] width 16 height 11
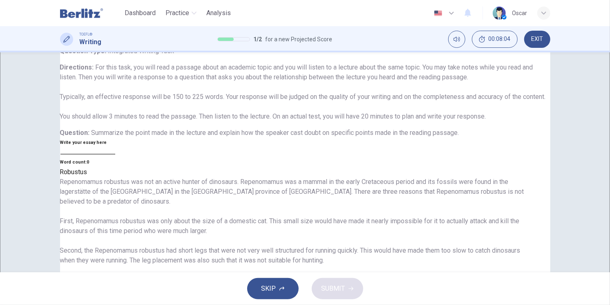
drag, startPoint x: 124, startPoint y: 110, endPoint x: 124, endPoint y: 130, distance: 20.0
click at [124, 121] on h6 "Directions : For this task, you will read a passage about an academic topic and…" at bounding box center [305, 92] width 490 height 59
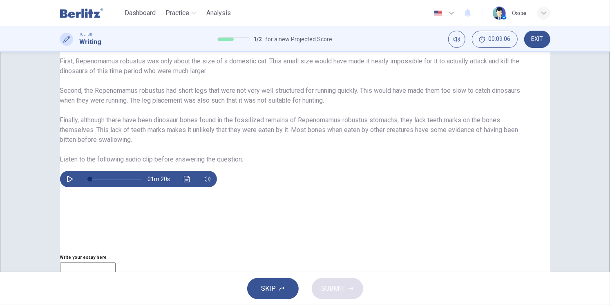
scroll to position [227, 0]
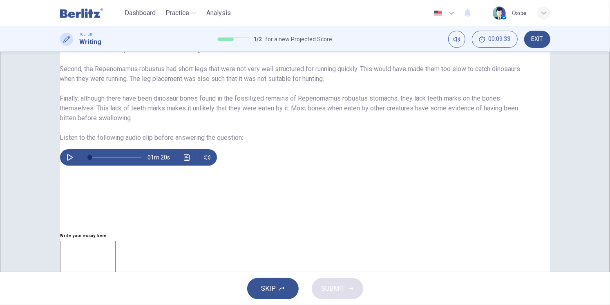
click at [73, 161] on icon "button" at bounding box center [70, 157] width 6 height 7
type input "*"
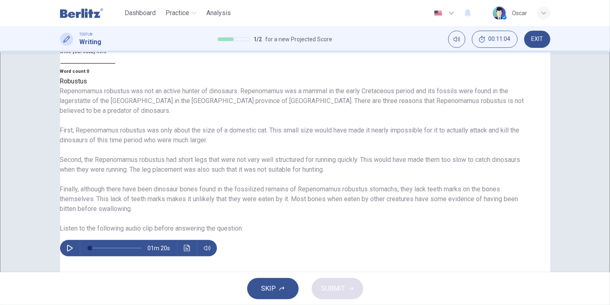
scroll to position [0, 0]
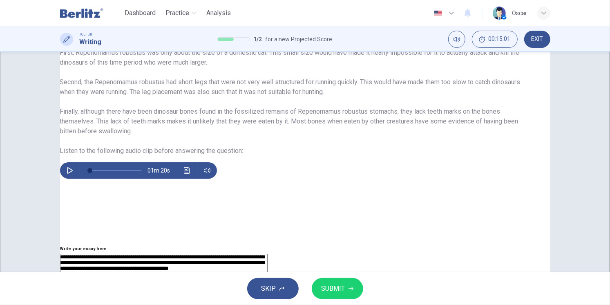
scroll to position [227, 0]
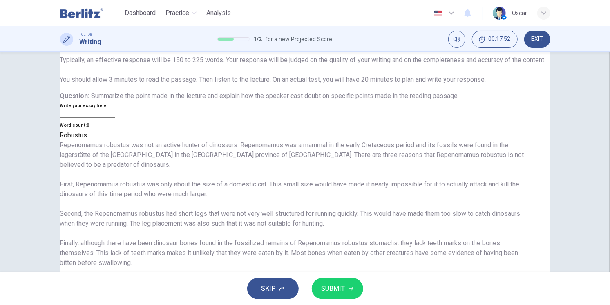
scroll to position [136, 0]
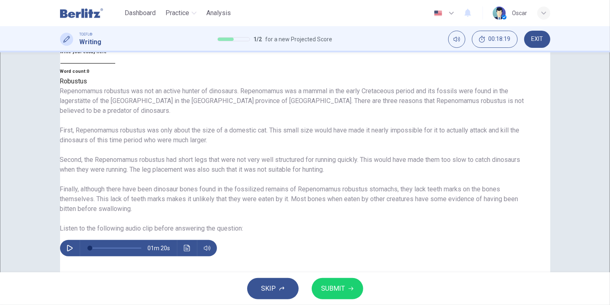
drag, startPoint x: 355, startPoint y: 159, endPoint x: 351, endPoint y: 133, distance: 26.0
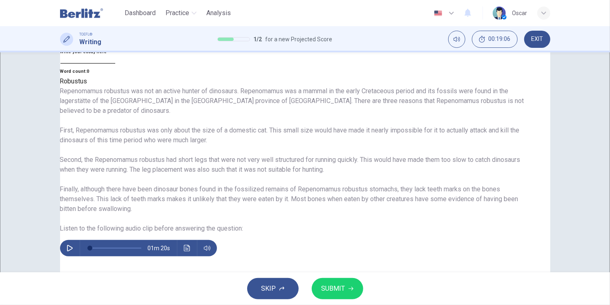
drag, startPoint x: 347, startPoint y: 205, endPoint x: 350, endPoint y: 181, distance: 24.3
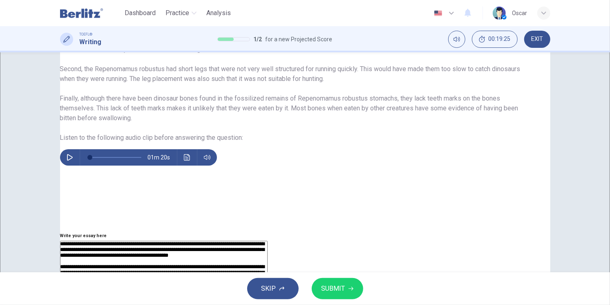
scroll to position [181, 0]
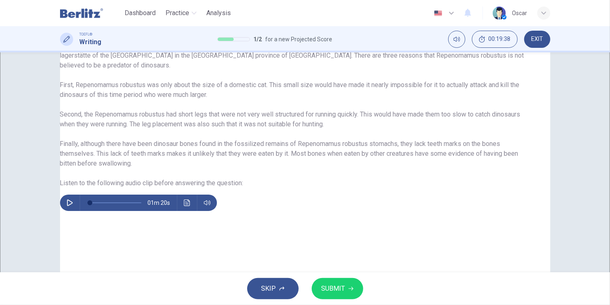
drag, startPoint x: 359, startPoint y: 203, endPoint x: 359, endPoint y: 165, distance: 37.2
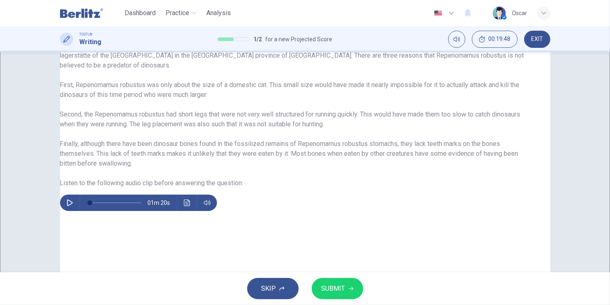
drag, startPoint x: 391, startPoint y: 156, endPoint x: 395, endPoint y: 193, distance: 37.1
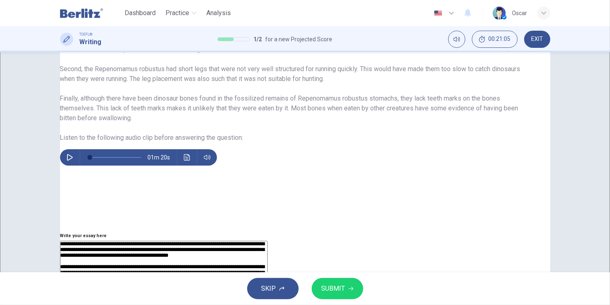
drag, startPoint x: 369, startPoint y: 211, endPoint x: 361, endPoint y: 179, distance: 33.7
drag, startPoint x: 345, startPoint y: 206, endPoint x: 360, endPoint y: 239, distance: 36.2
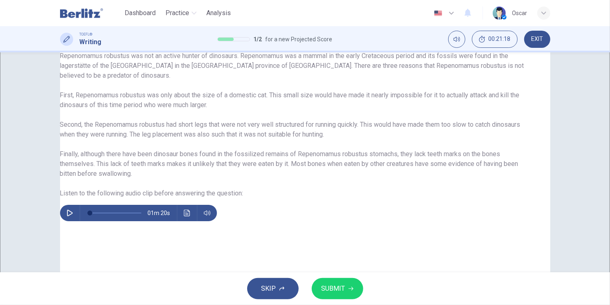
scroll to position [91, 0]
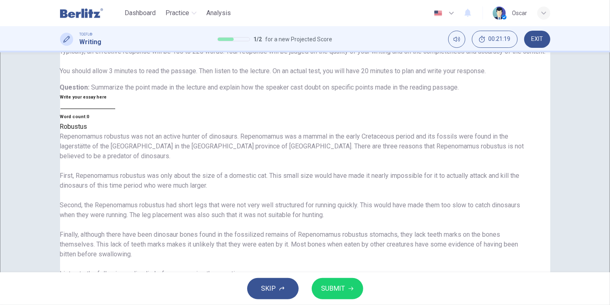
drag, startPoint x: 476, startPoint y: 233, endPoint x: 309, endPoint y: 135, distance: 193.0
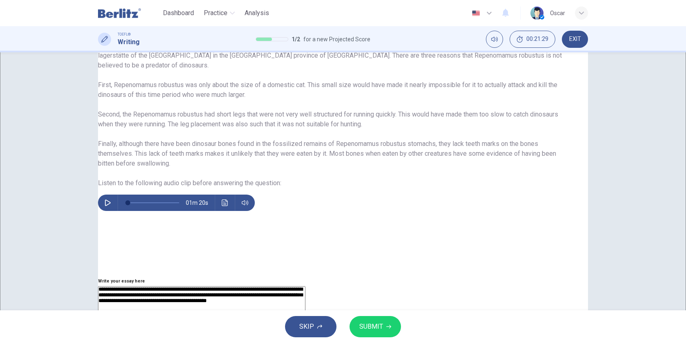
scroll to position [181, 0]
click at [610, 166] on div "Question 2 Question Type : Integrated Writing Task Directions : For this task, …" at bounding box center [343, 181] width 686 height 258
drag, startPoint x: 407, startPoint y: 106, endPoint x: 435, endPoint y: 105, distance: 28.2
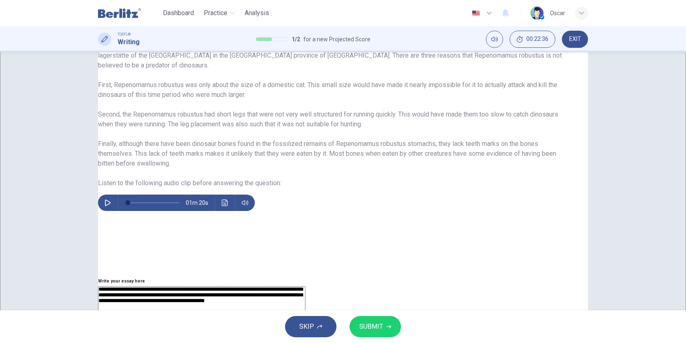
drag, startPoint x: 487, startPoint y: 151, endPoint x: 513, endPoint y: 151, distance: 25.3
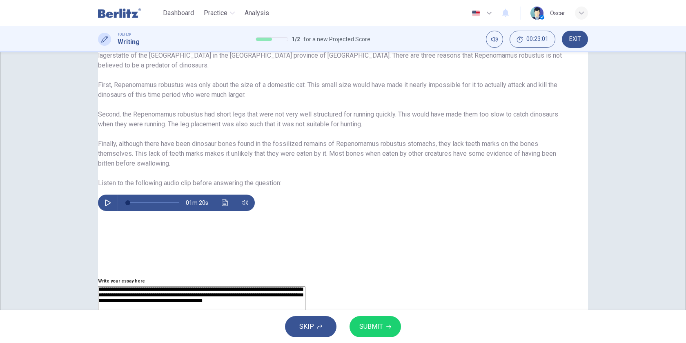
drag, startPoint x: 508, startPoint y: 210, endPoint x: 527, endPoint y: 209, distance: 18.5
drag, startPoint x: 543, startPoint y: 172, endPoint x: 565, endPoint y: 170, distance: 21.7
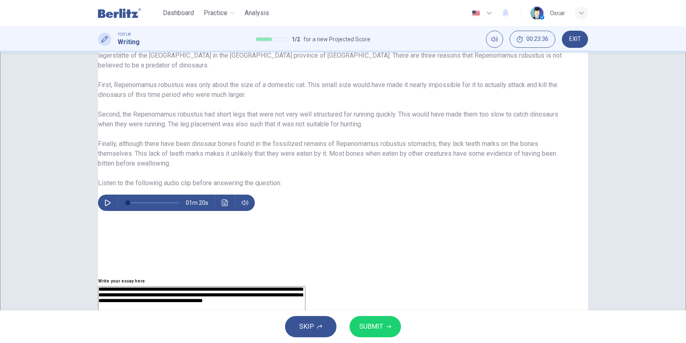
type textarea "**********"
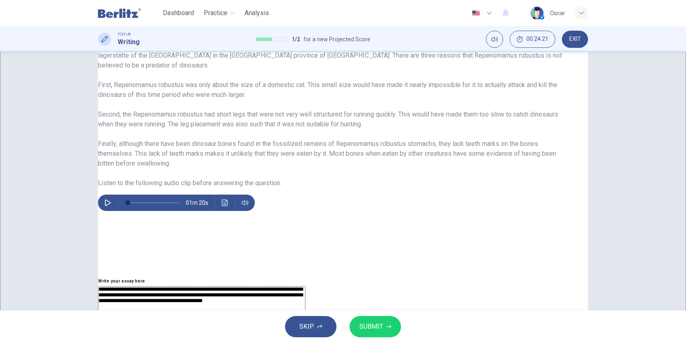
click at [371, 304] on span "SUBMIT" at bounding box center [372, 326] width 24 height 11
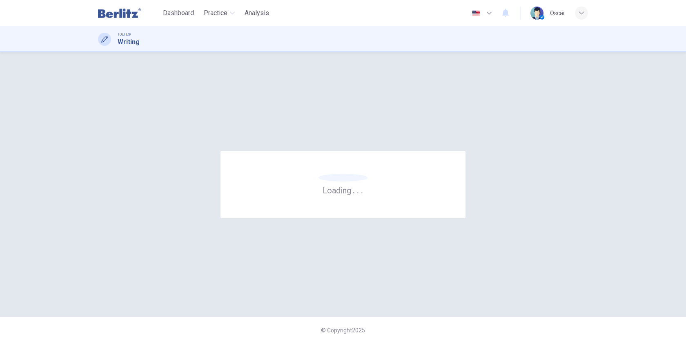
scroll to position [0, 0]
